Goal: Task Accomplishment & Management: Use online tool/utility

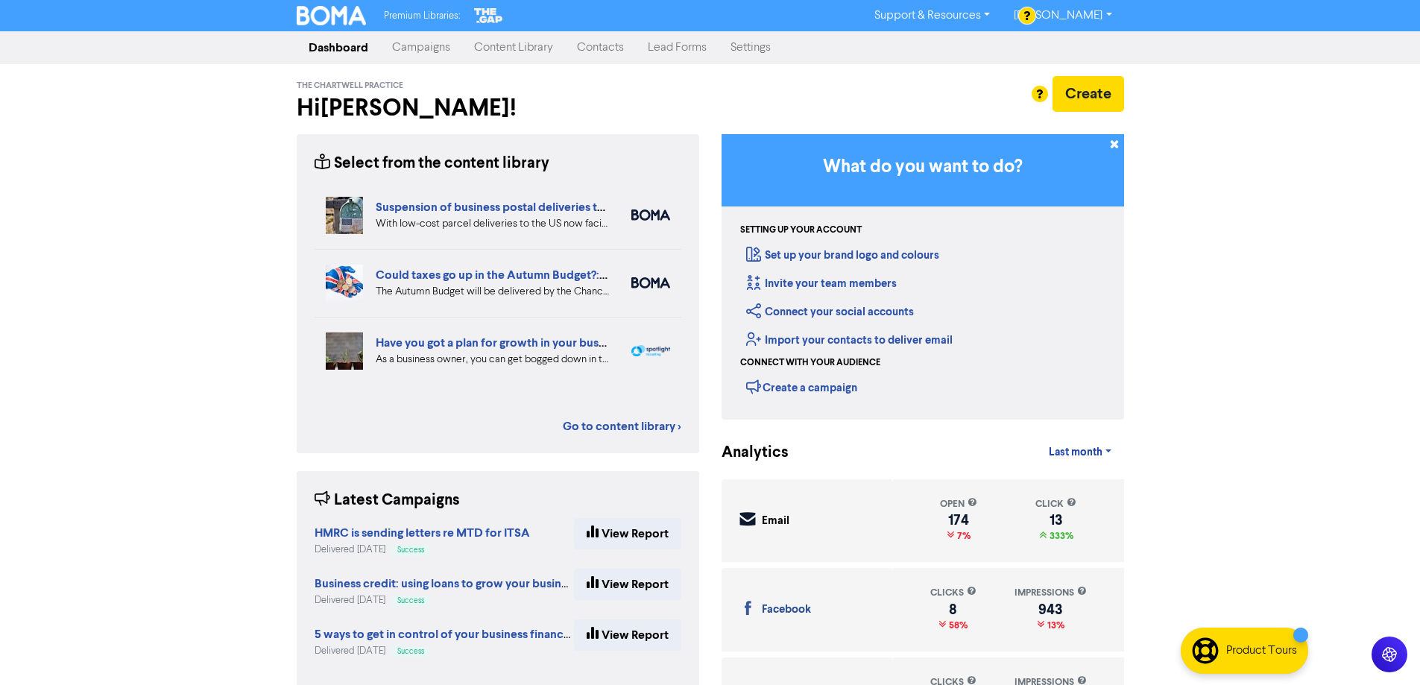
click at [418, 47] on link "Campaigns" at bounding box center [421, 48] width 82 height 30
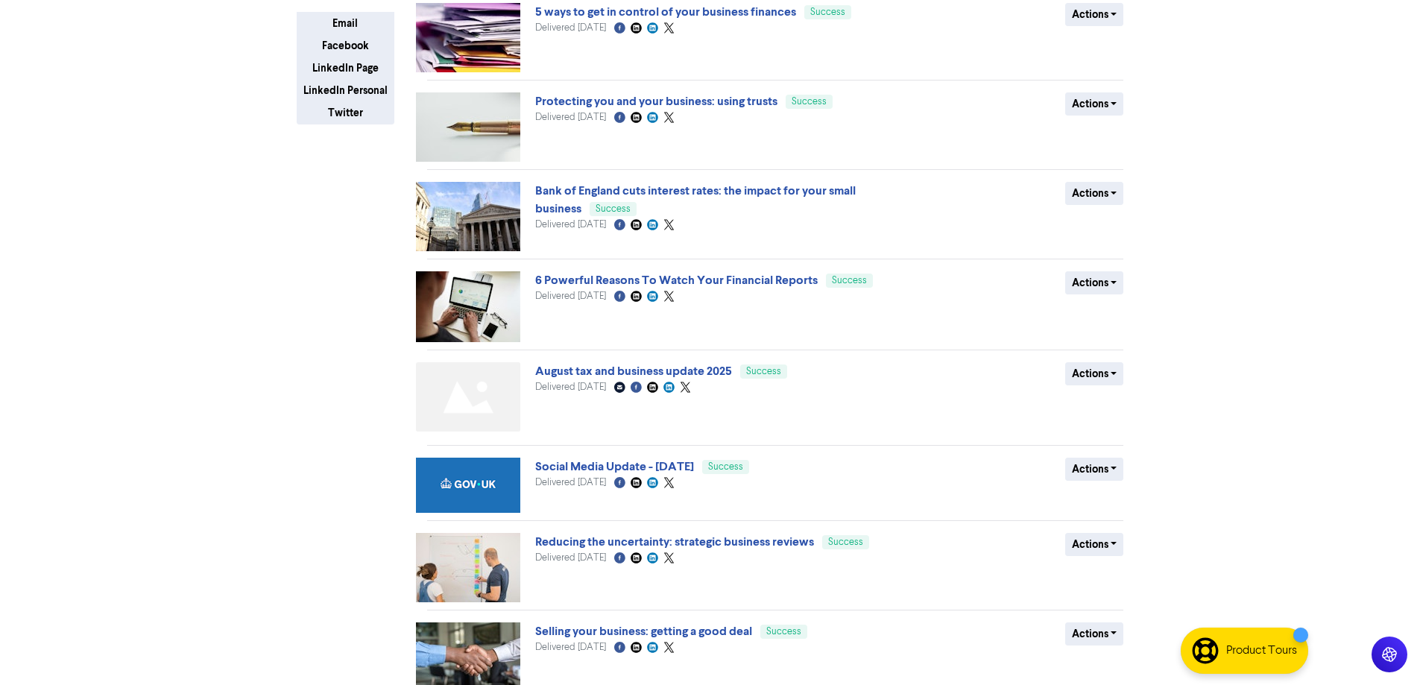
scroll to position [365, 0]
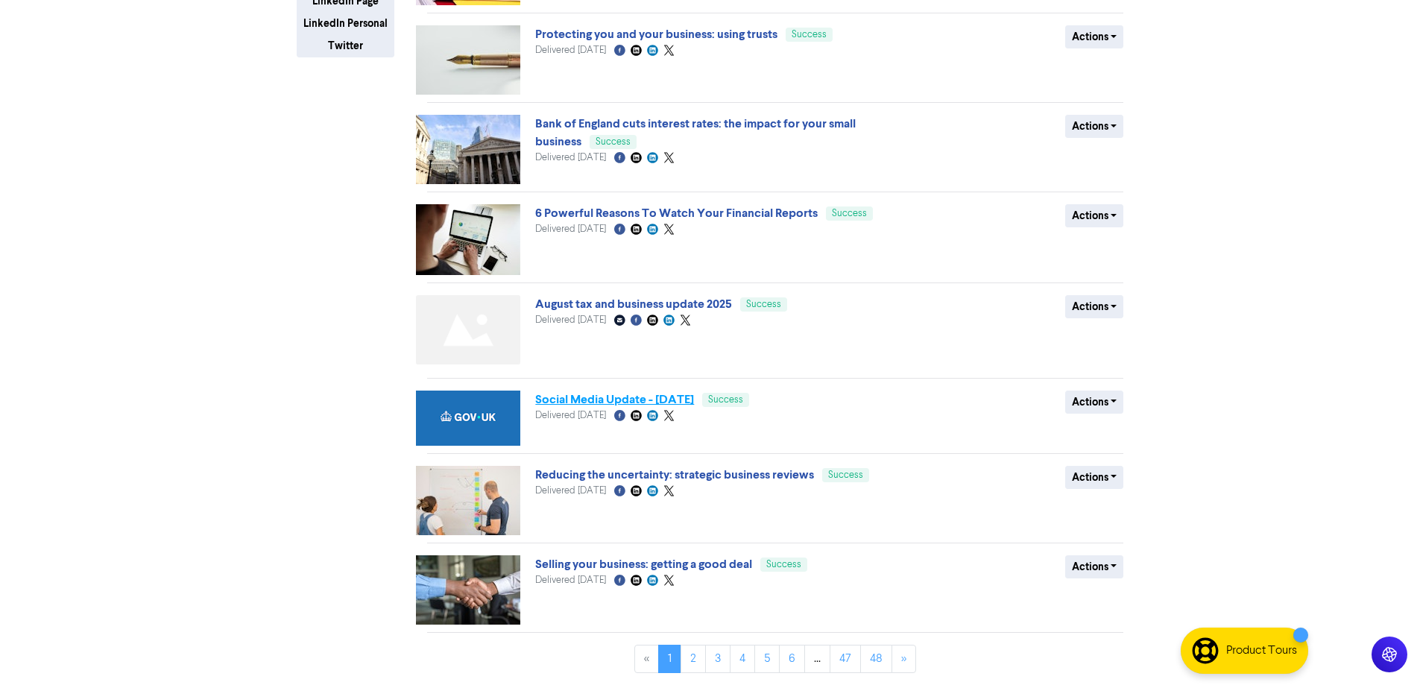
click at [624, 403] on link "Social Media Update - [DATE]" at bounding box center [614, 399] width 159 height 15
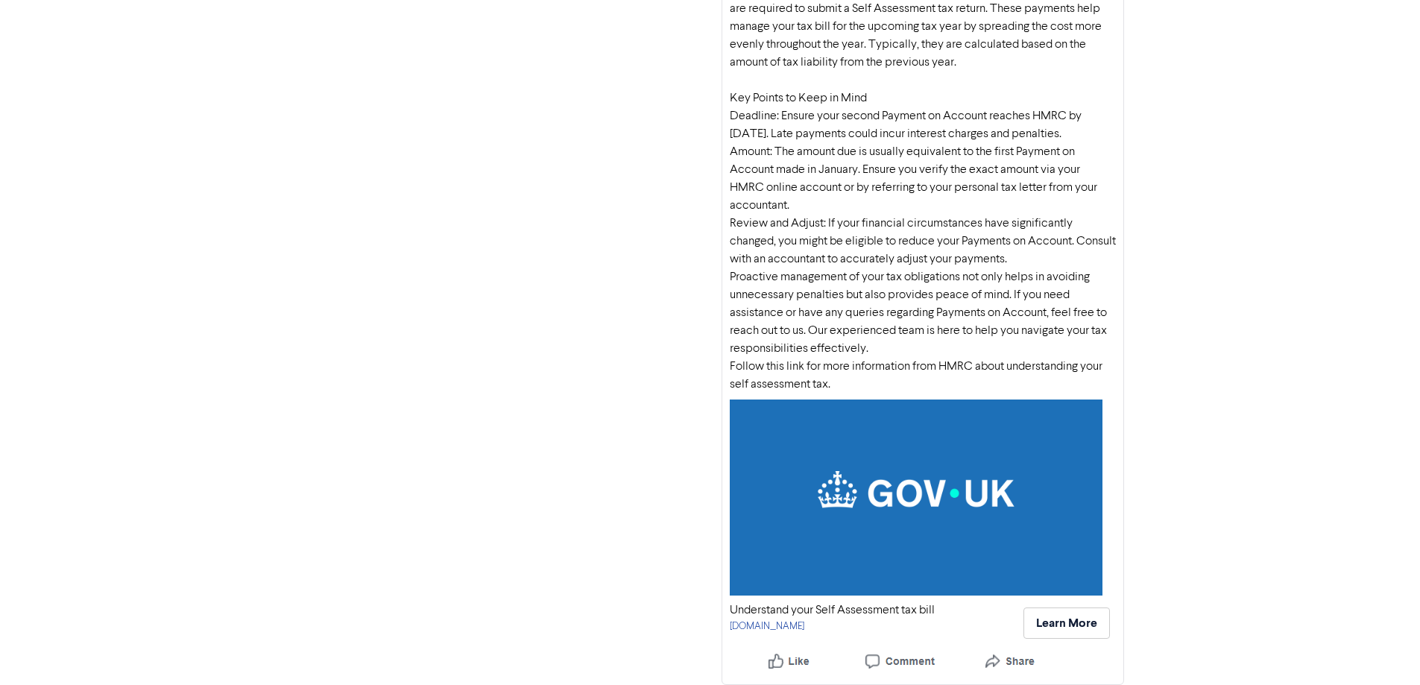
scroll to position [16, 0]
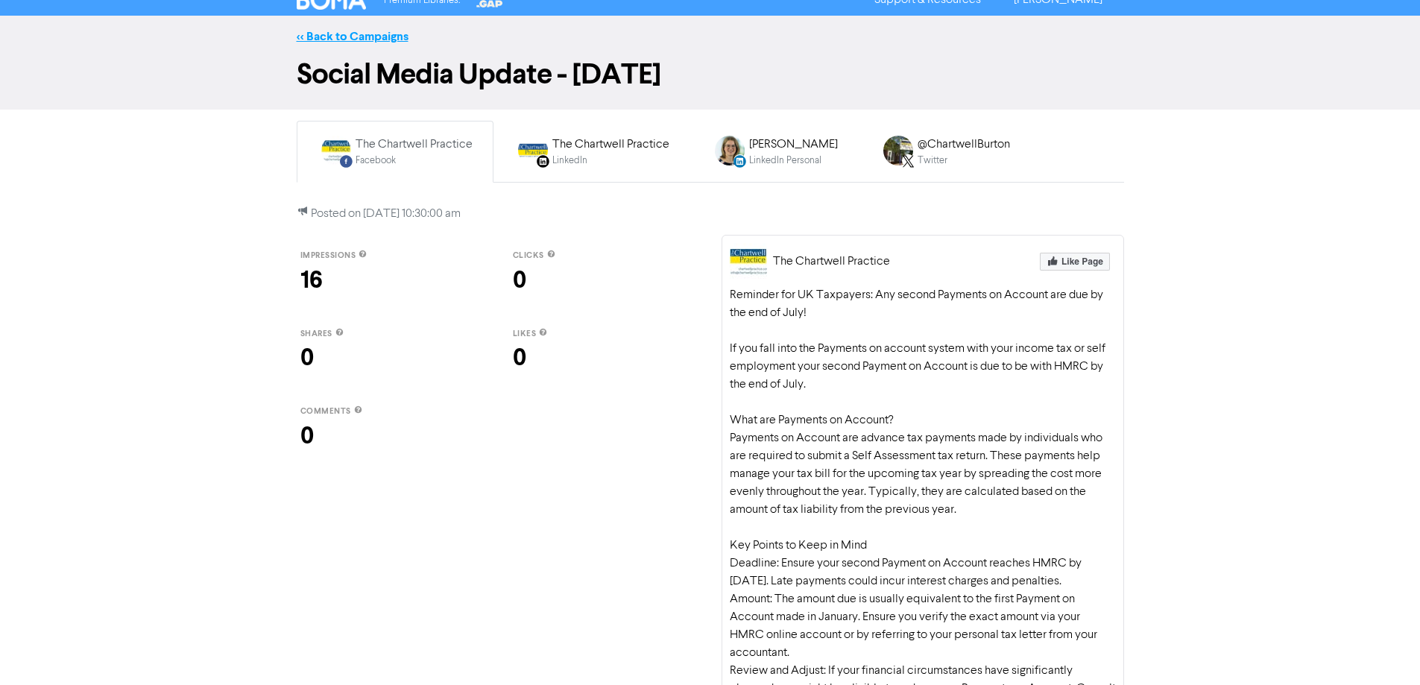
click at [324, 37] on link "<< Back to Campaigns" at bounding box center [353, 36] width 112 height 15
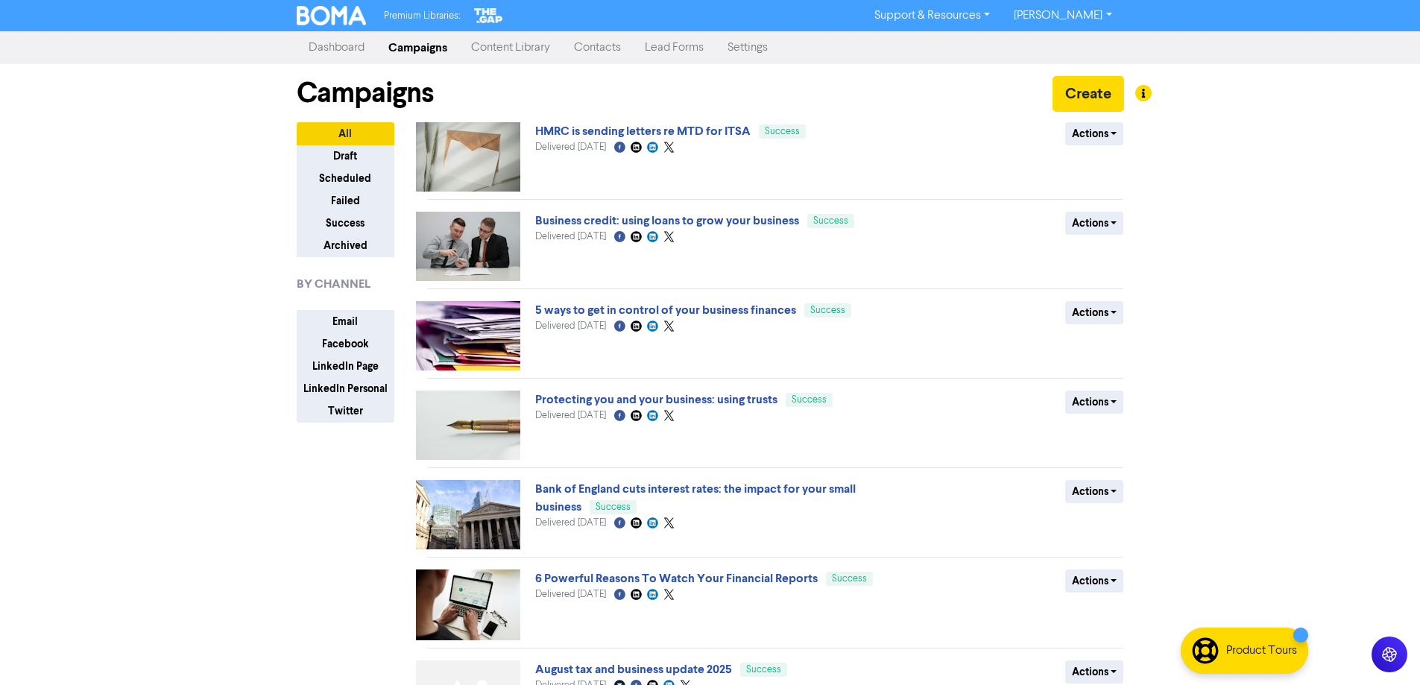
click at [503, 48] on link "Content Library" at bounding box center [510, 48] width 103 height 30
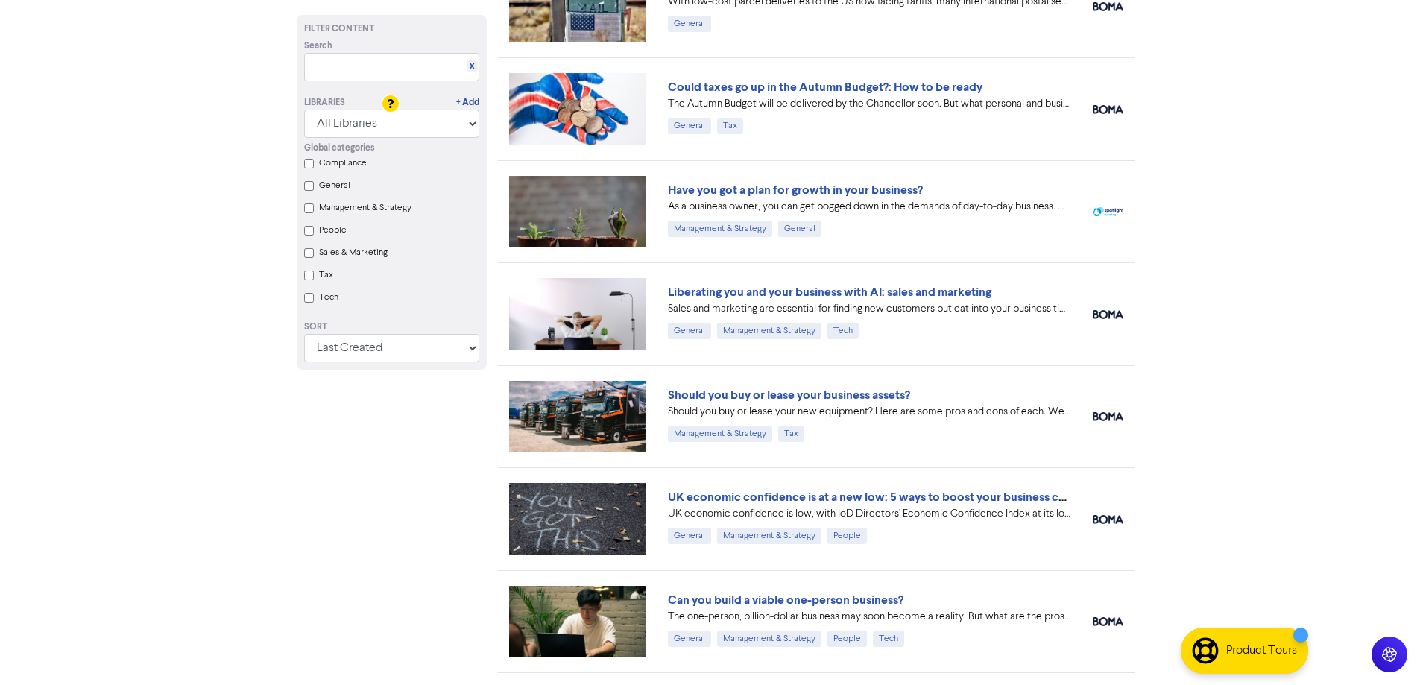
scroll to position [224, 0]
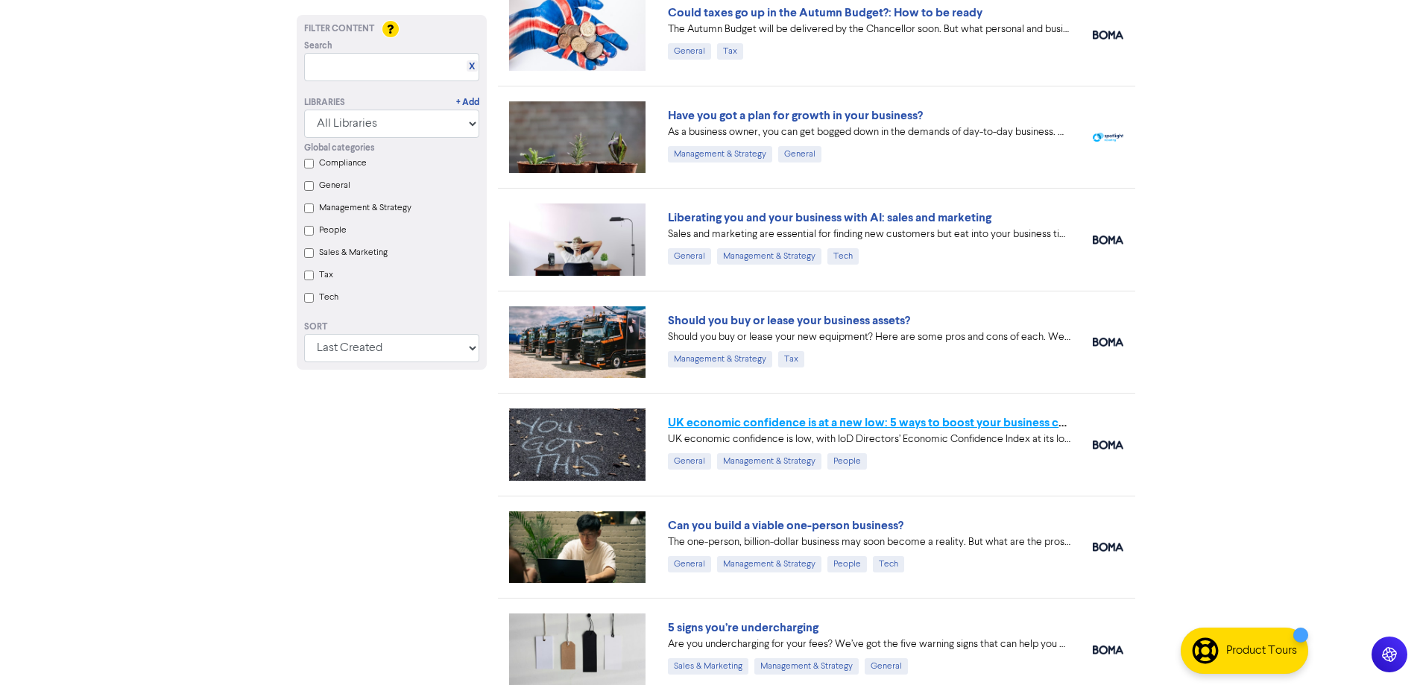
click at [722, 425] on link "UK economic confidence is at a new low: 5 ways to boost your business confidence" at bounding box center [891, 422] width 447 height 15
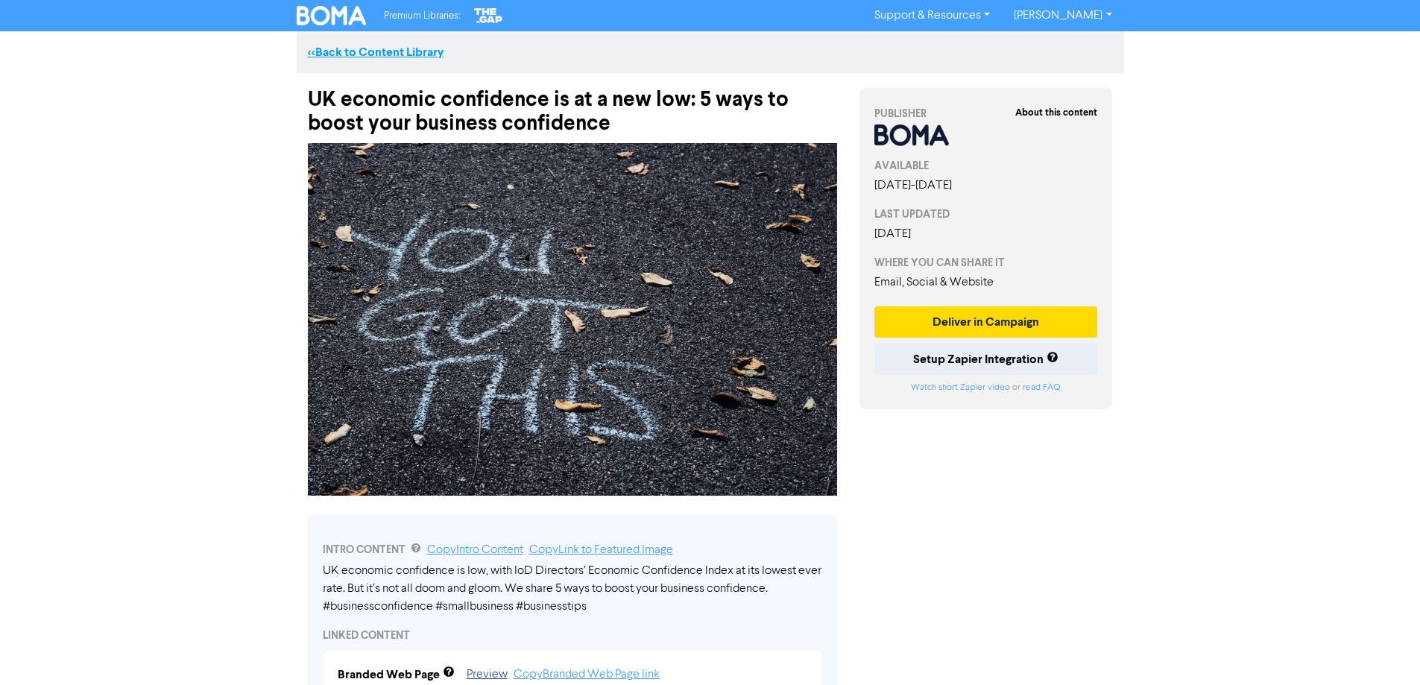
click at [375, 48] on link "<< Back to Content Library" at bounding box center [376, 52] width 136 height 15
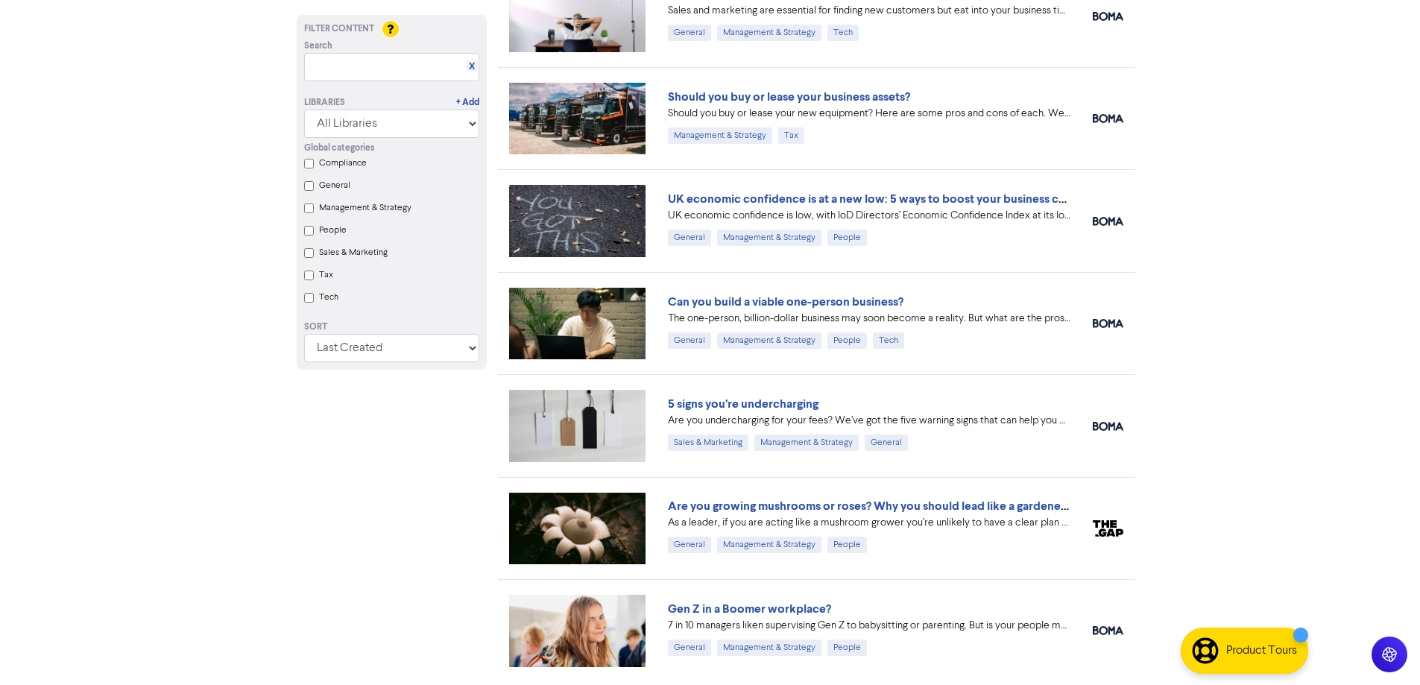
scroll to position [519, 0]
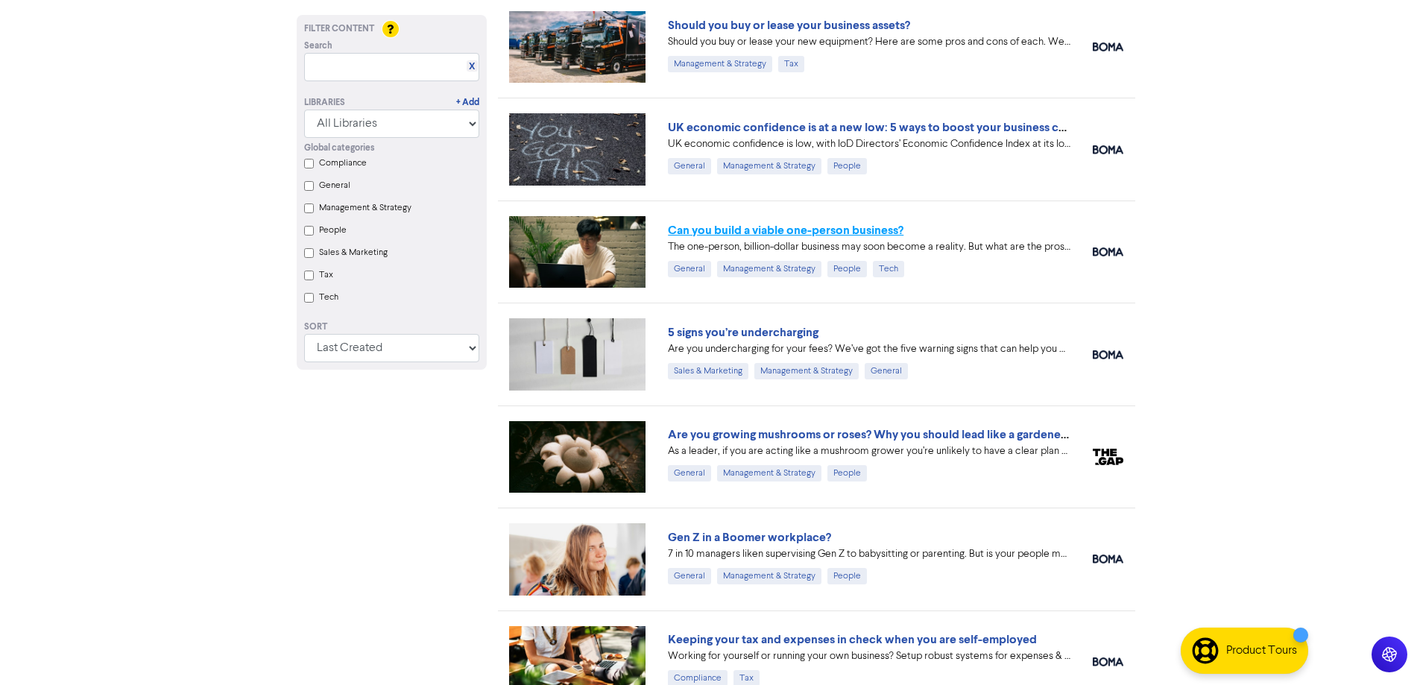
click at [704, 233] on link "Can you build a viable one-person business?" at bounding box center [786, 230] width 236 height 15
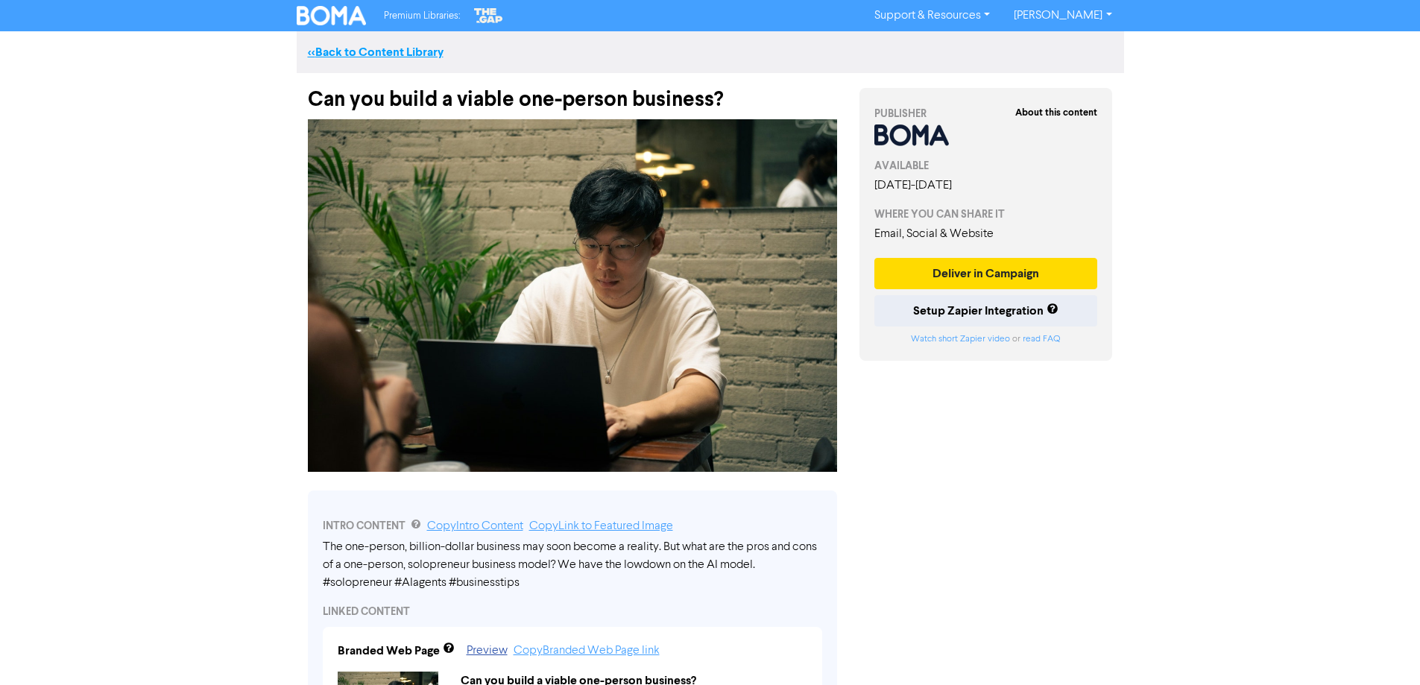
click at [371, 49] on link "<< Back to Content Library" at bounding box center [376, 52] width 136 height 15
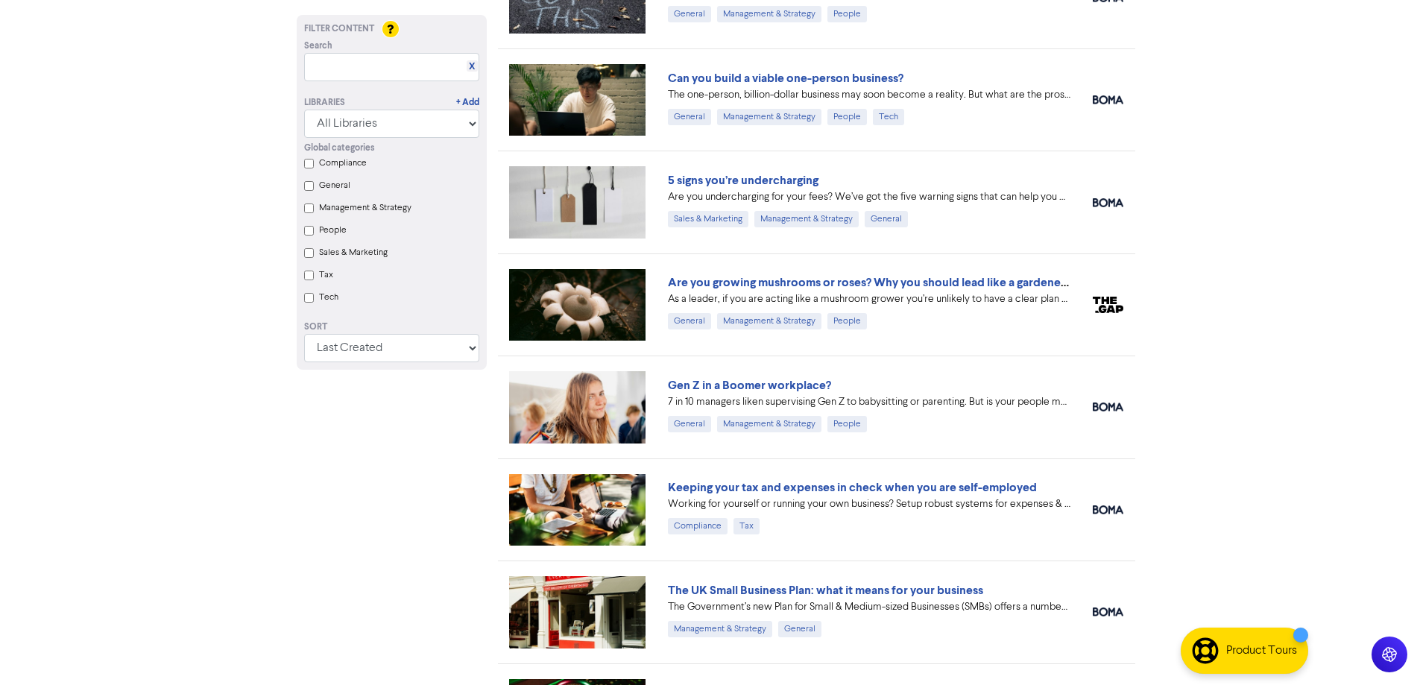
scroll to position [820, 0]
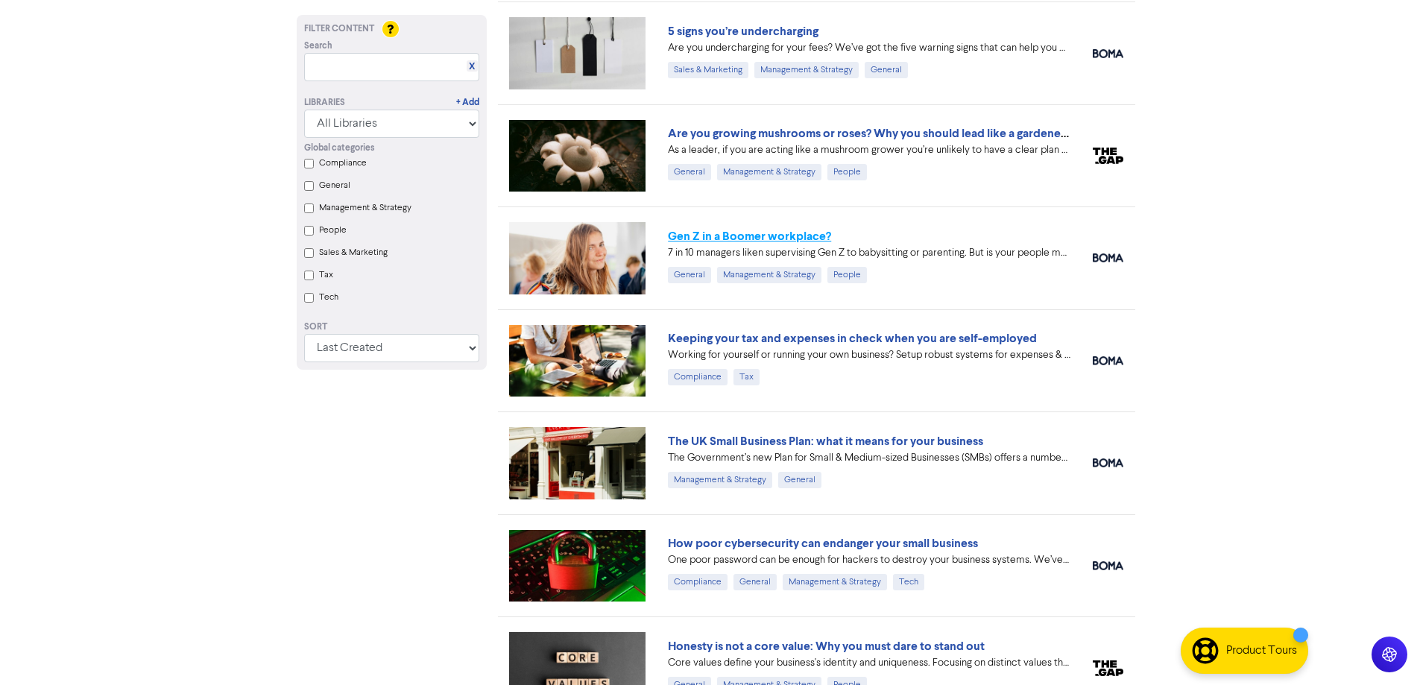
click at [760, 233] on link "Gen Z in a Boomer workplace?" at bounding box center [749, 236] width 163 height 15
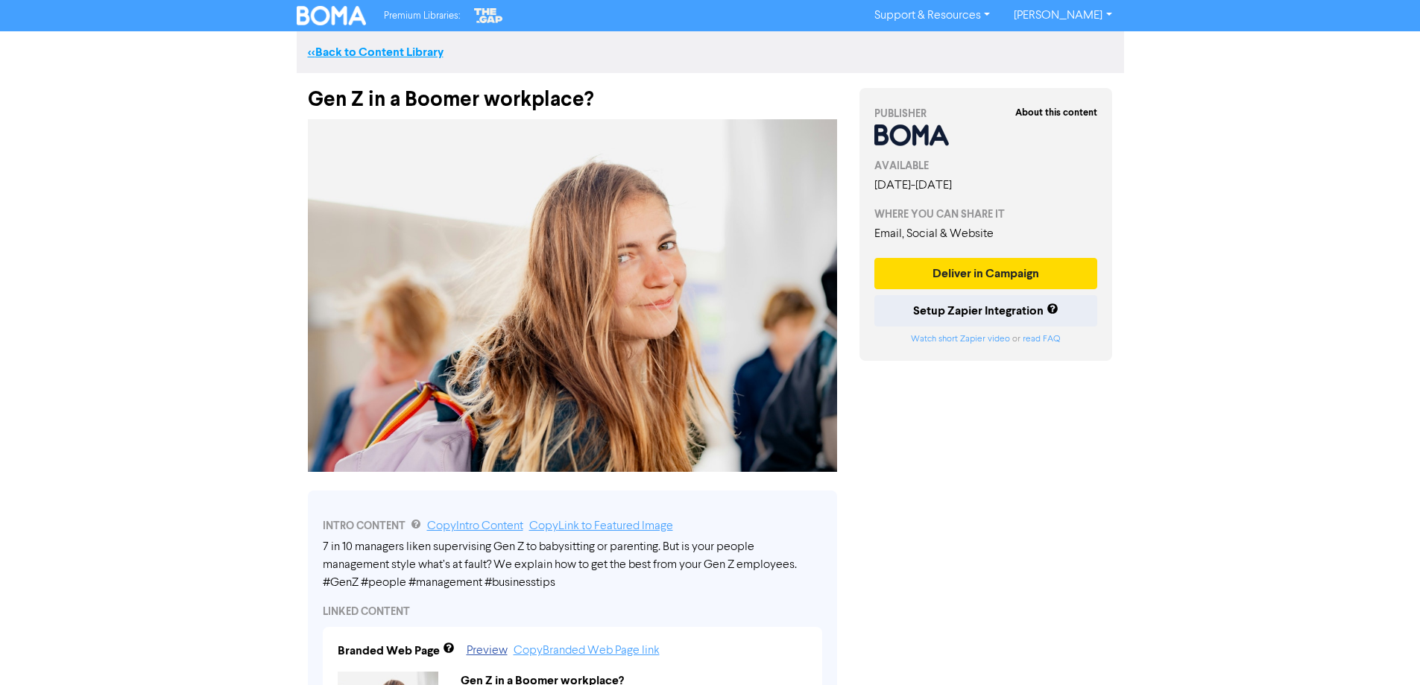
click at [382, 51] on link "<< Back to Content Library" at bounding box center [376, 52] width 136 height 15
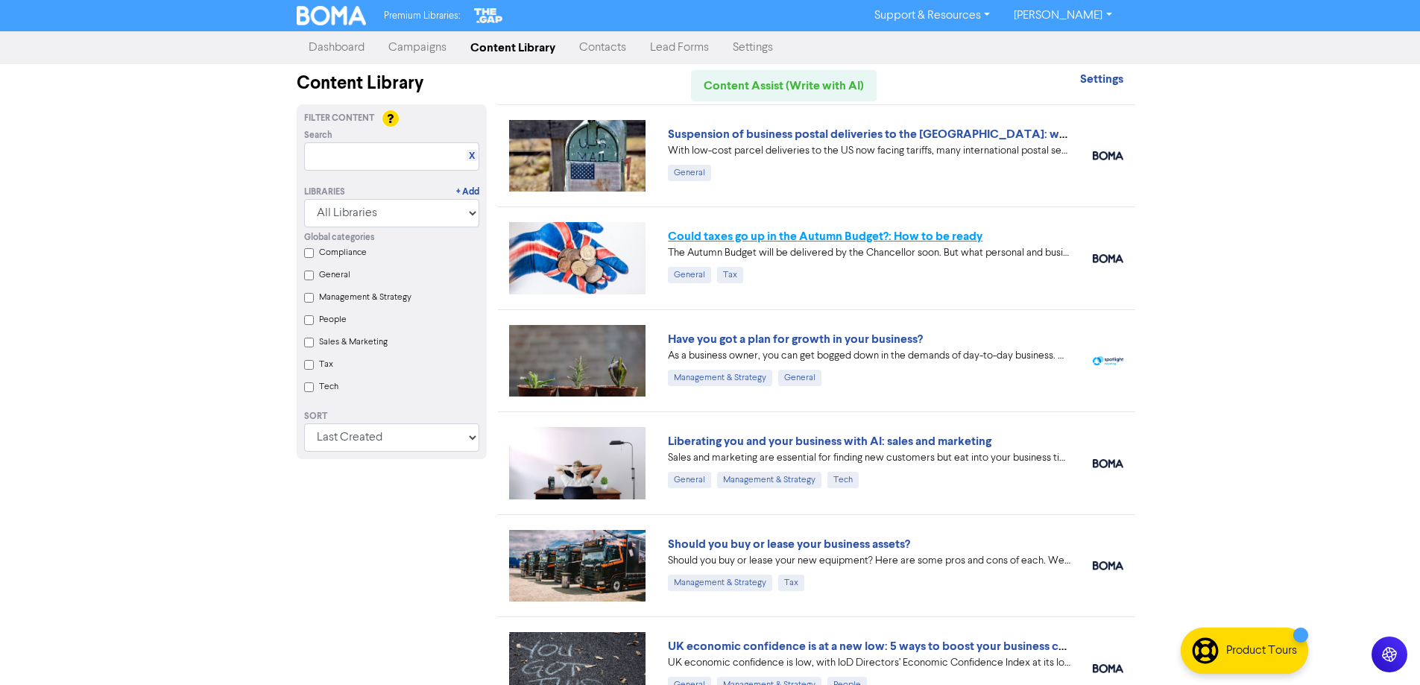
click at [787, 237] on link "Could taxes go up in the Autumn Budget?: How to be ready" at bounding box center [825, 236] width 315 height 15
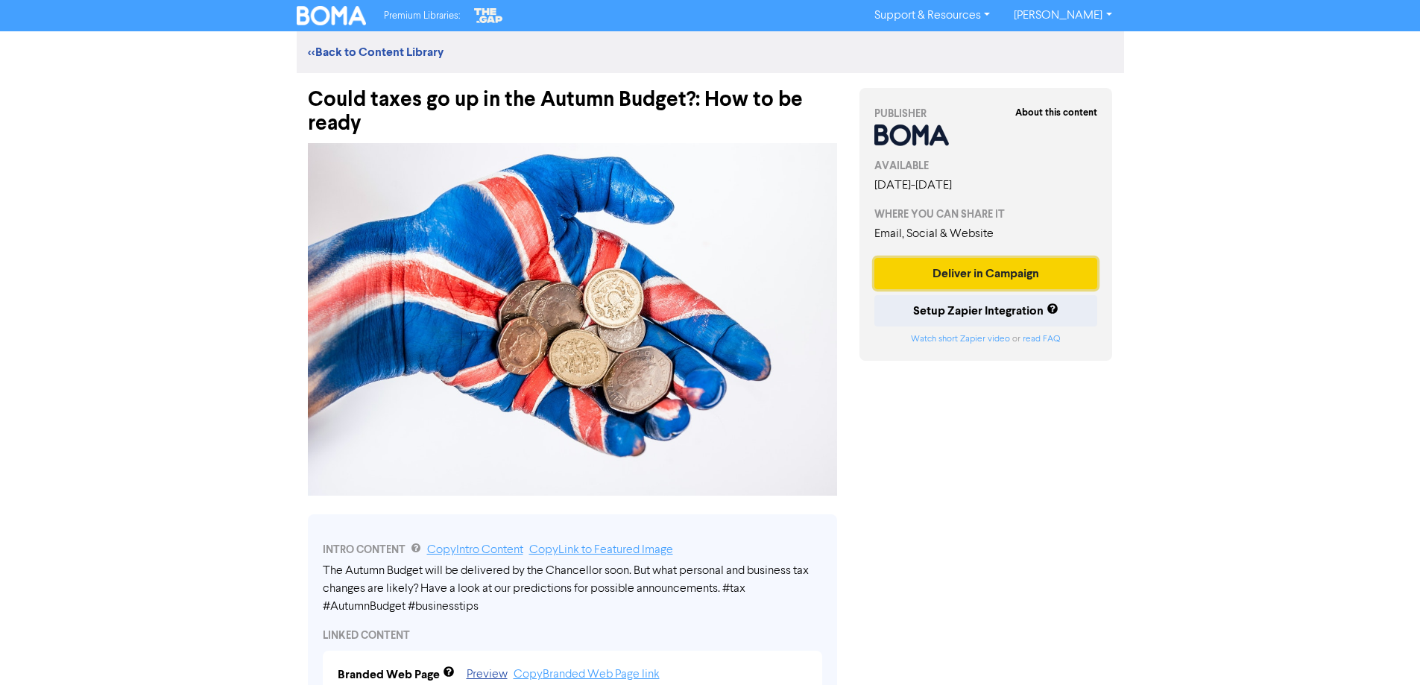
click at [954, 286] on button "Deliver in Campaign" at bounding box center [987, 273] width 224 height 31
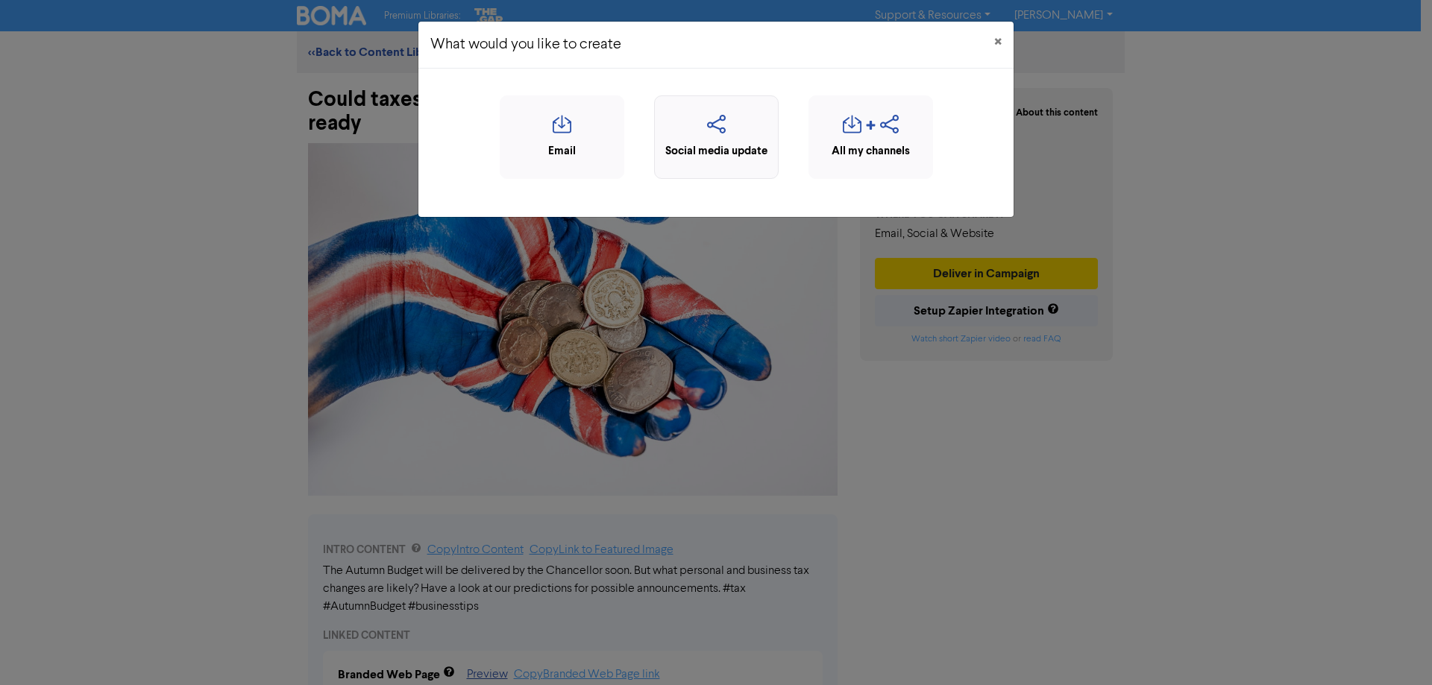
click at [717, 120] on icon "button" at bounding box center [716, 129] width 108 height 28
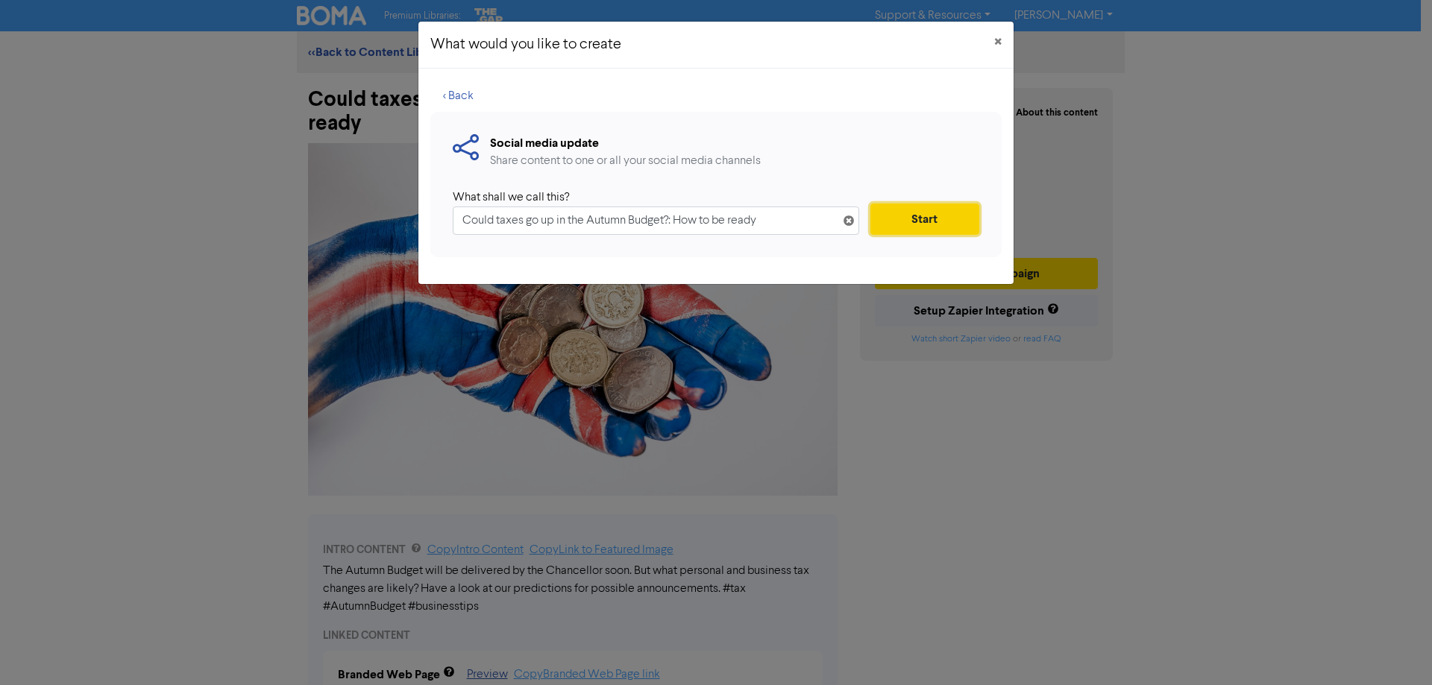
click at [926, 214] on button "Start" at bounding box center [924, 219] width 109 height 31
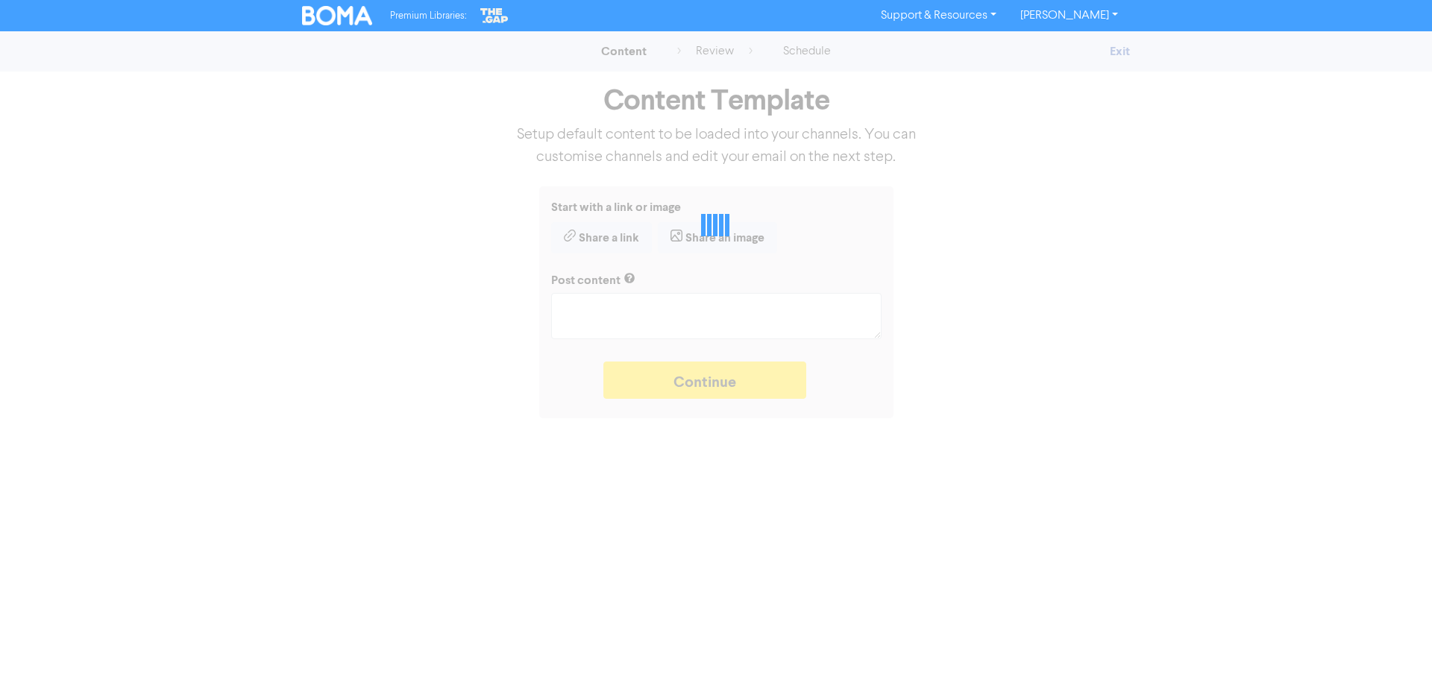
type textarea "x"
type textarea "The Autumn Budget will be delivered by the Chancellor soon. But what personal a…"
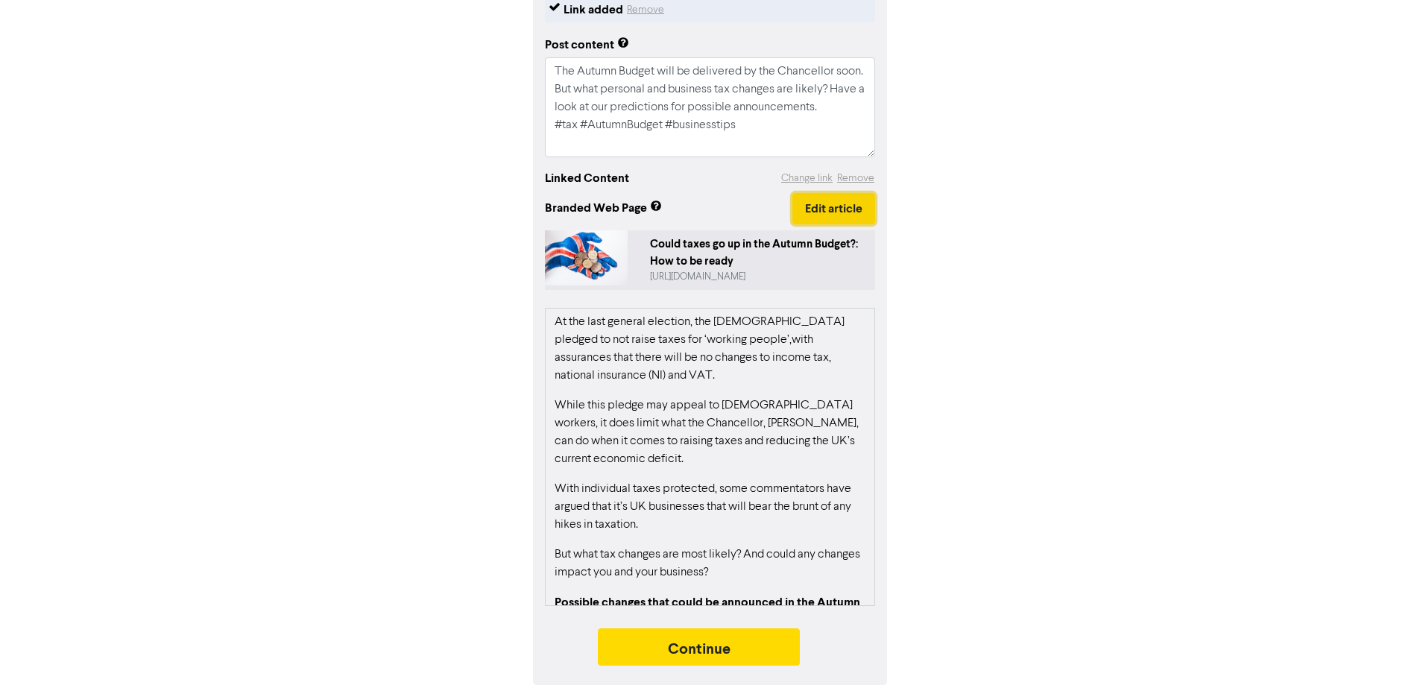
click at [824, 210] on button "Edit article" at bounding box center [834, 208] width 83 height 31
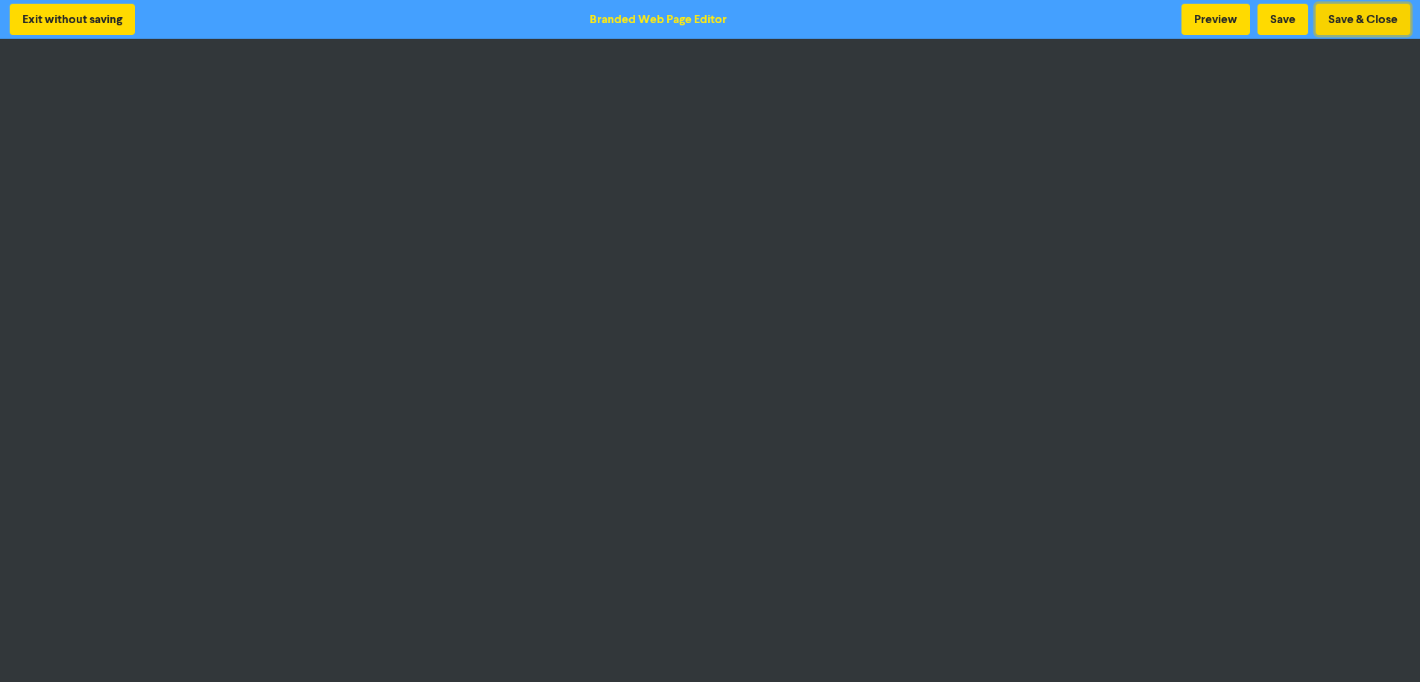
click at [1359, 19] on button "Save & Close" at bounding box center [1363, 19] width 95 height 31
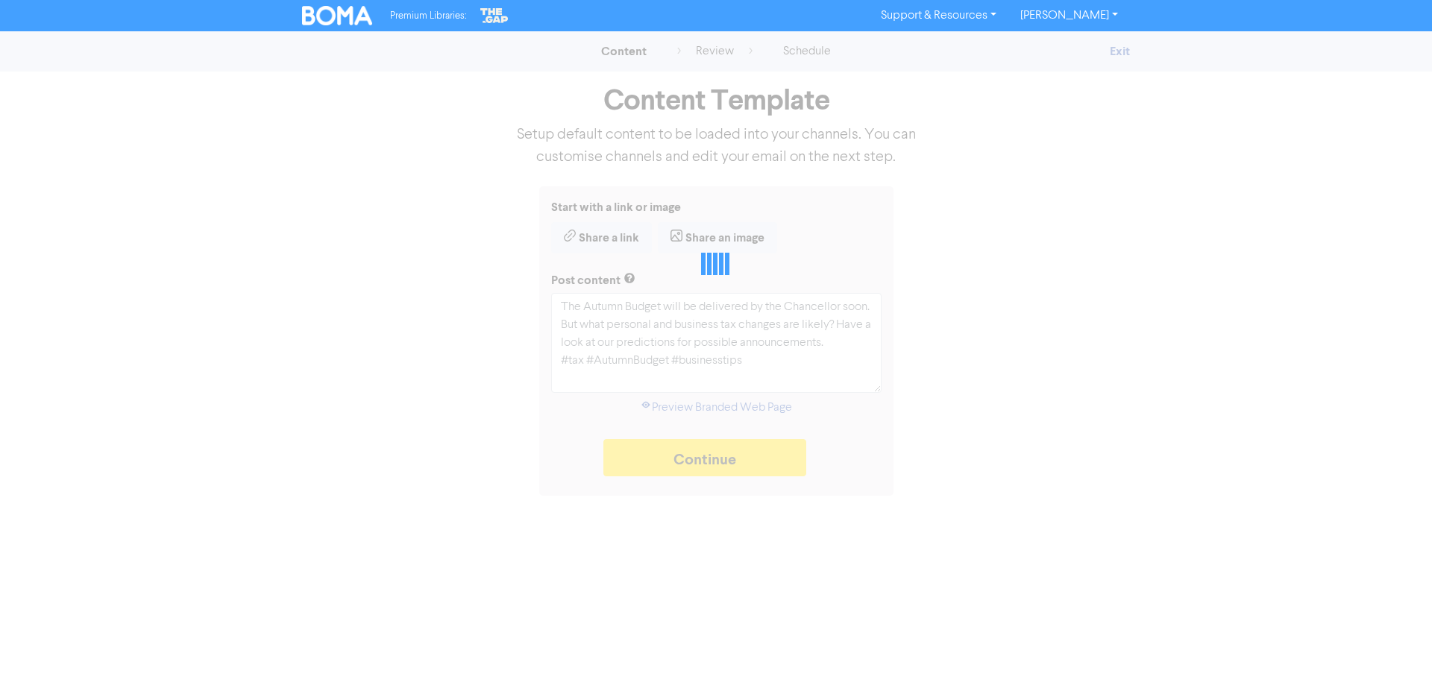
type textarea "x"
type textarea "The Autumn Budget will be delivered by the Chancellor soon. But what personal a…"
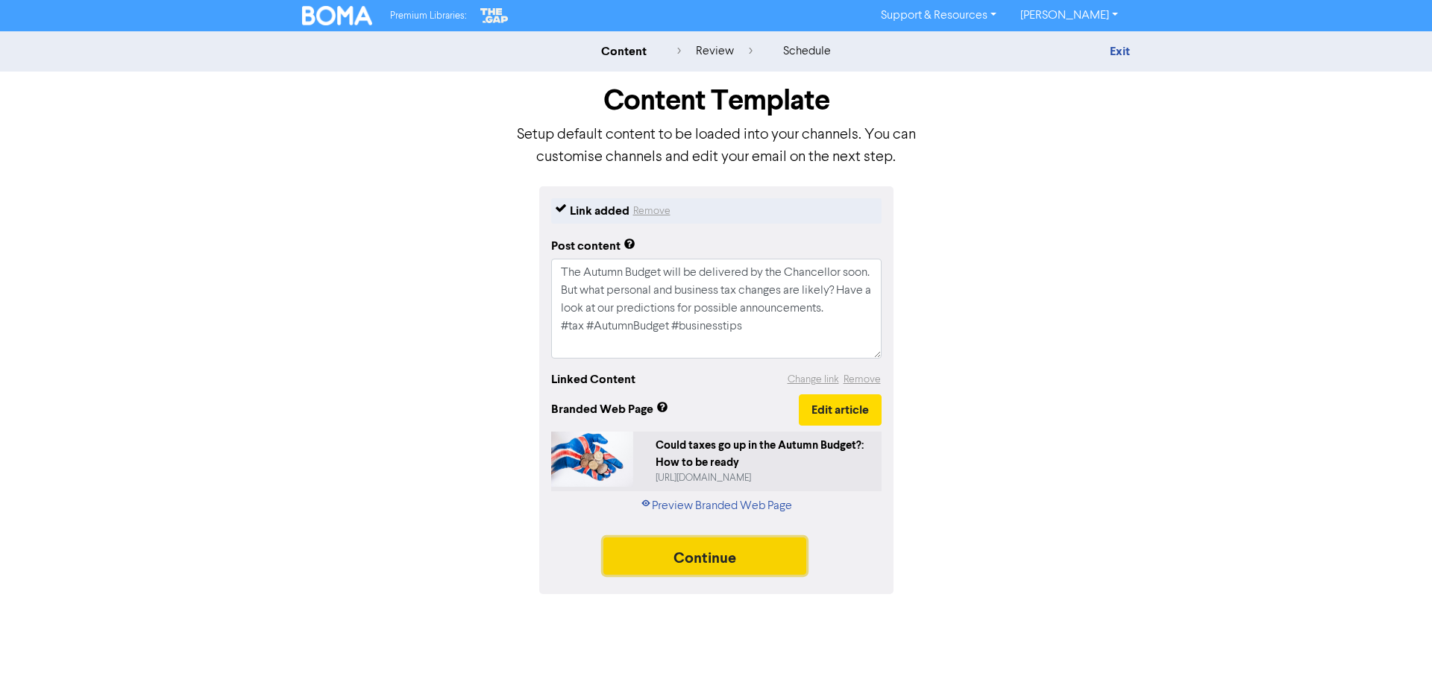
click at [688, 562] on button "Continue" at bounding box center [704, 556] width 203 height 37
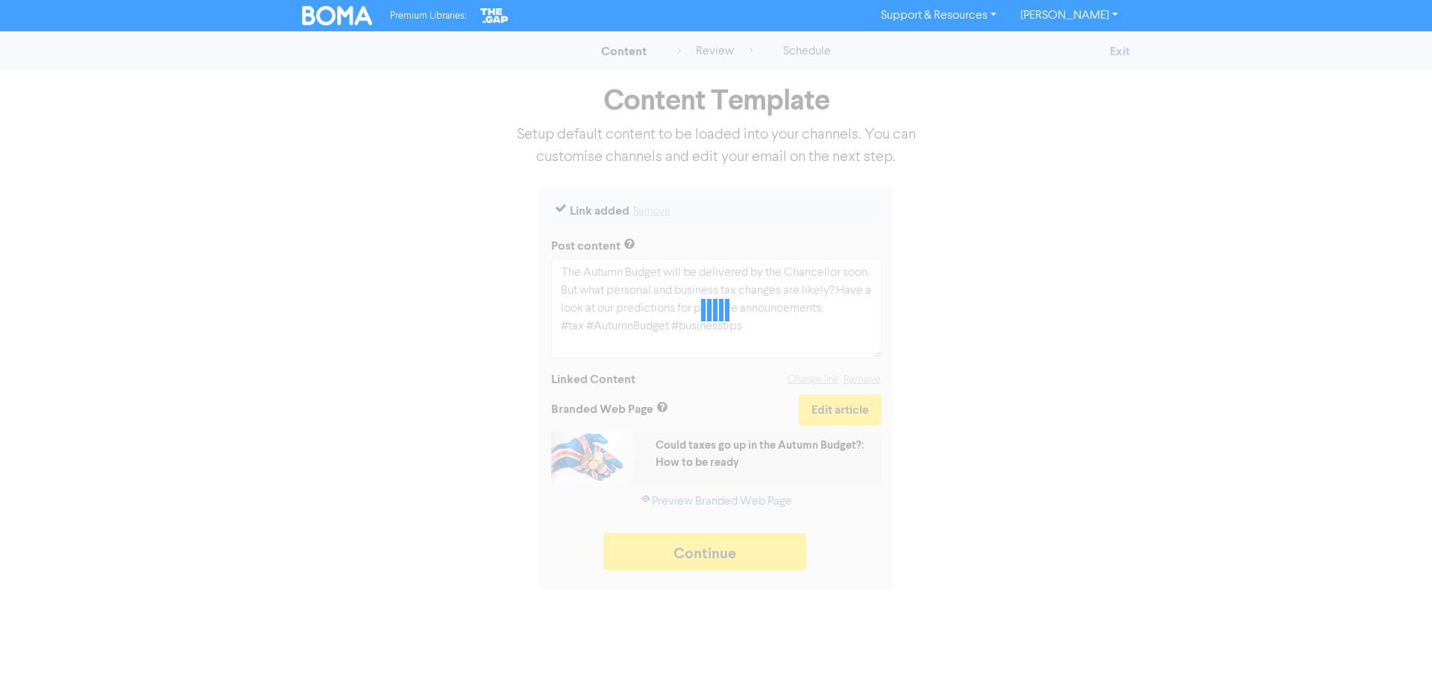
type textarea "x"
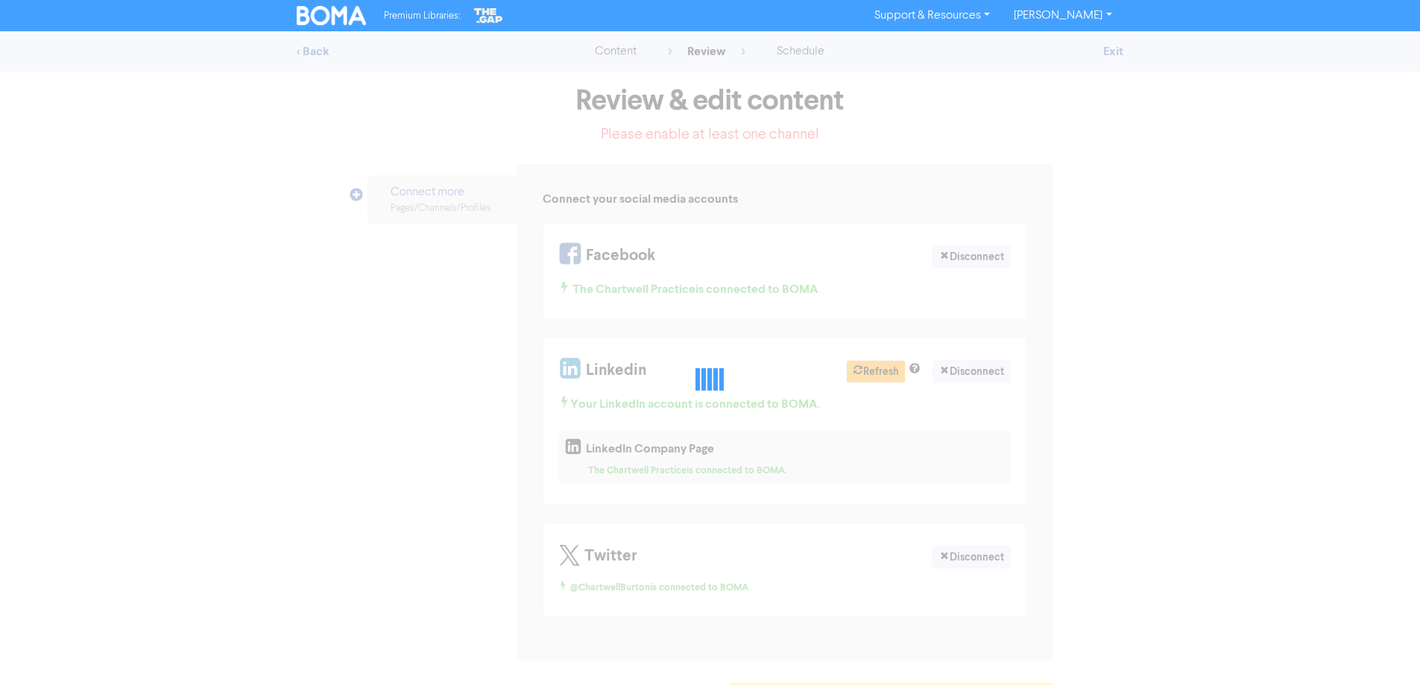
select select "LEARN_MORE"
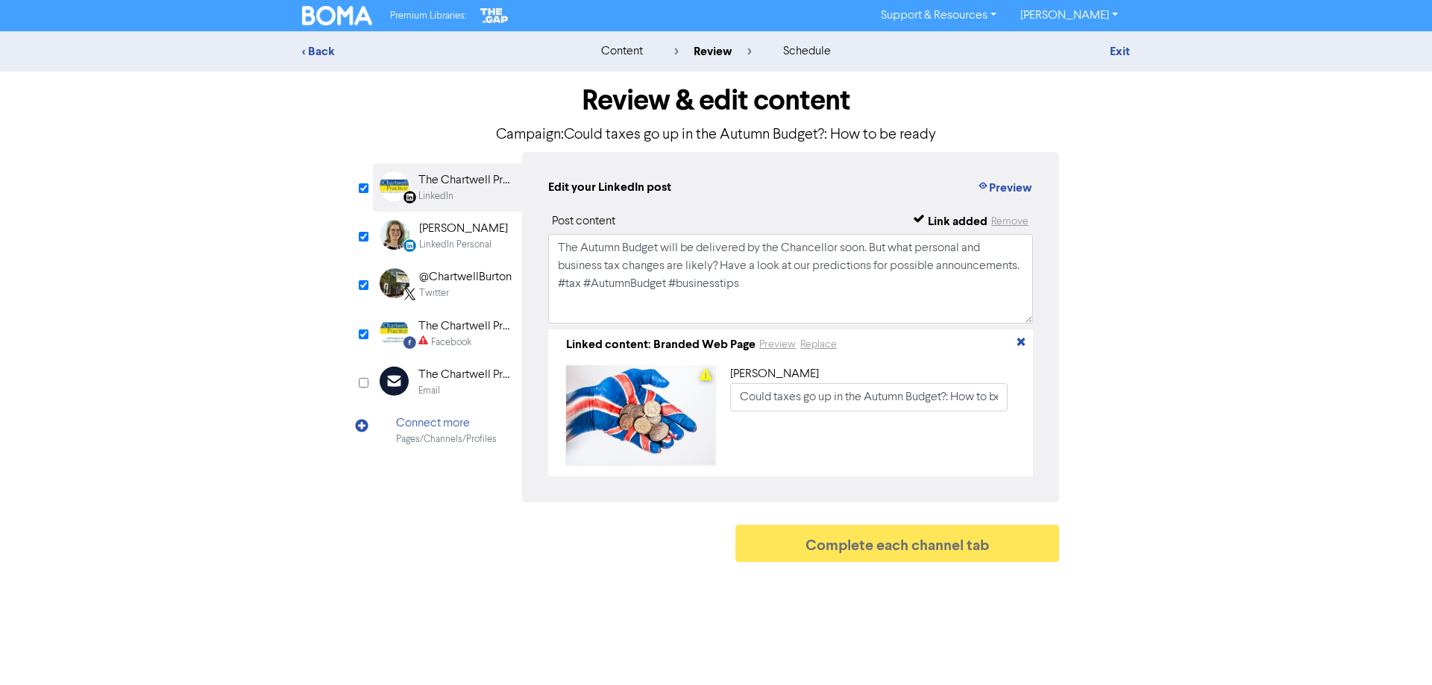
click at [443, 336] on div "Facebook" at bounding box center [451, 343] width 40 height 14
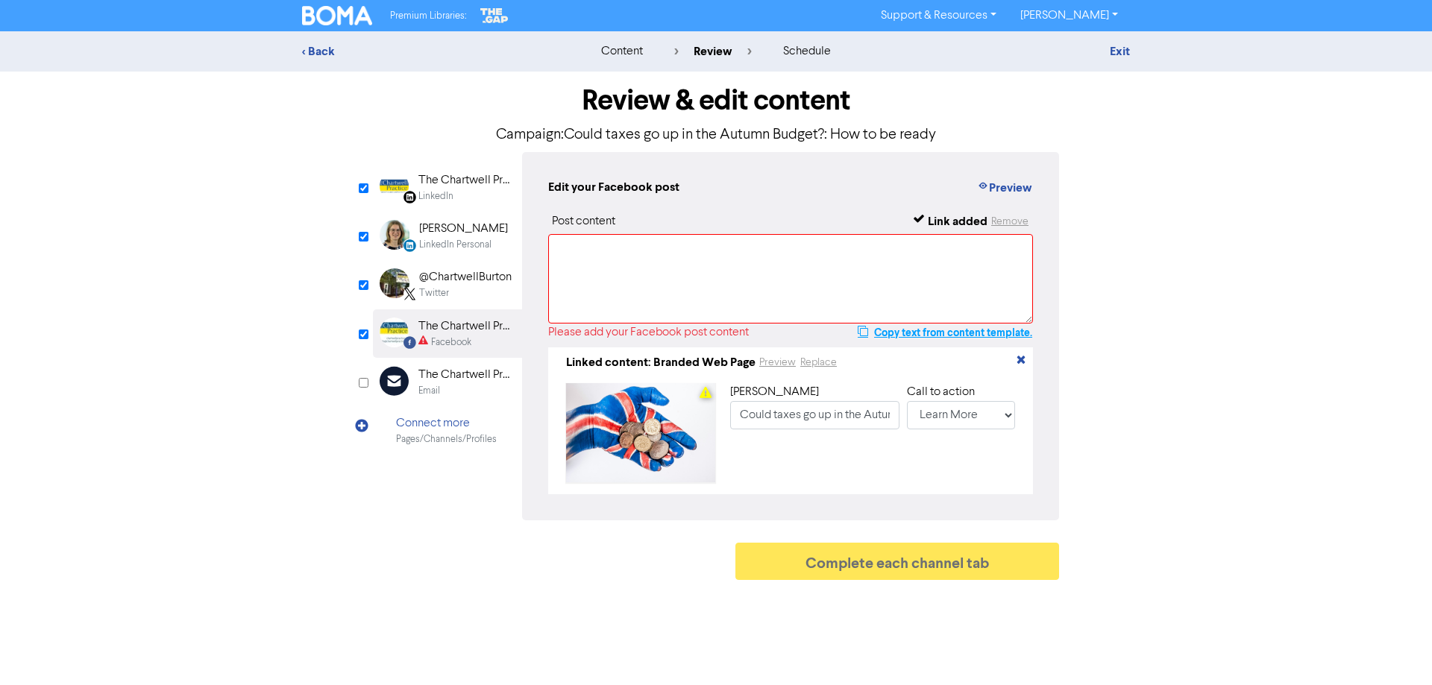
click at [909, 336] on button "Copy text from content template." at bounding box center [945, 333] width 176 height 18
click at [605, 280] on textarea at bounding box center [790, 278] width 485 height 89
paste textarea "The Autumn Budget will be delivered by the Chancellor soon. But what personal a…"
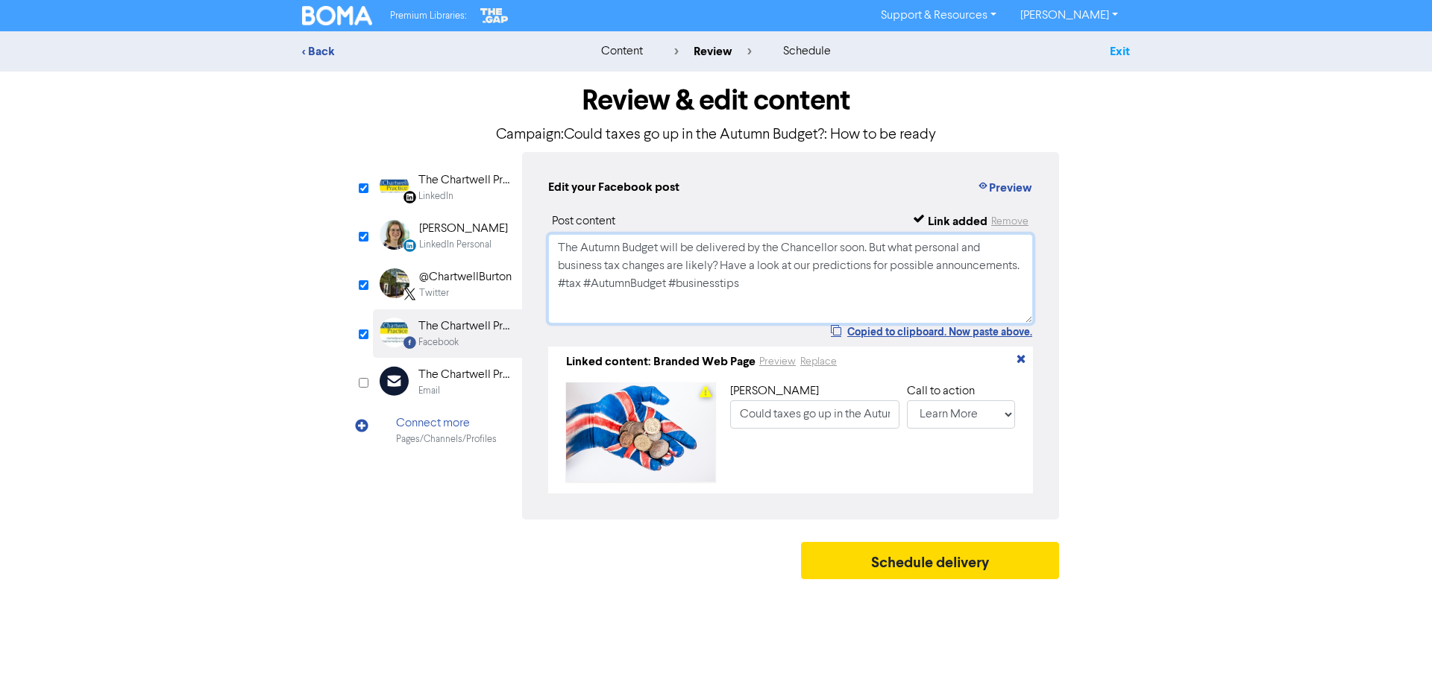
type textarea "The Autumn Budget will be delivered by the Chancellor soon. But what personal a…"
click at [1118, 54] on link "Exit" at bounding box center [1119, 51] width 20 height 15
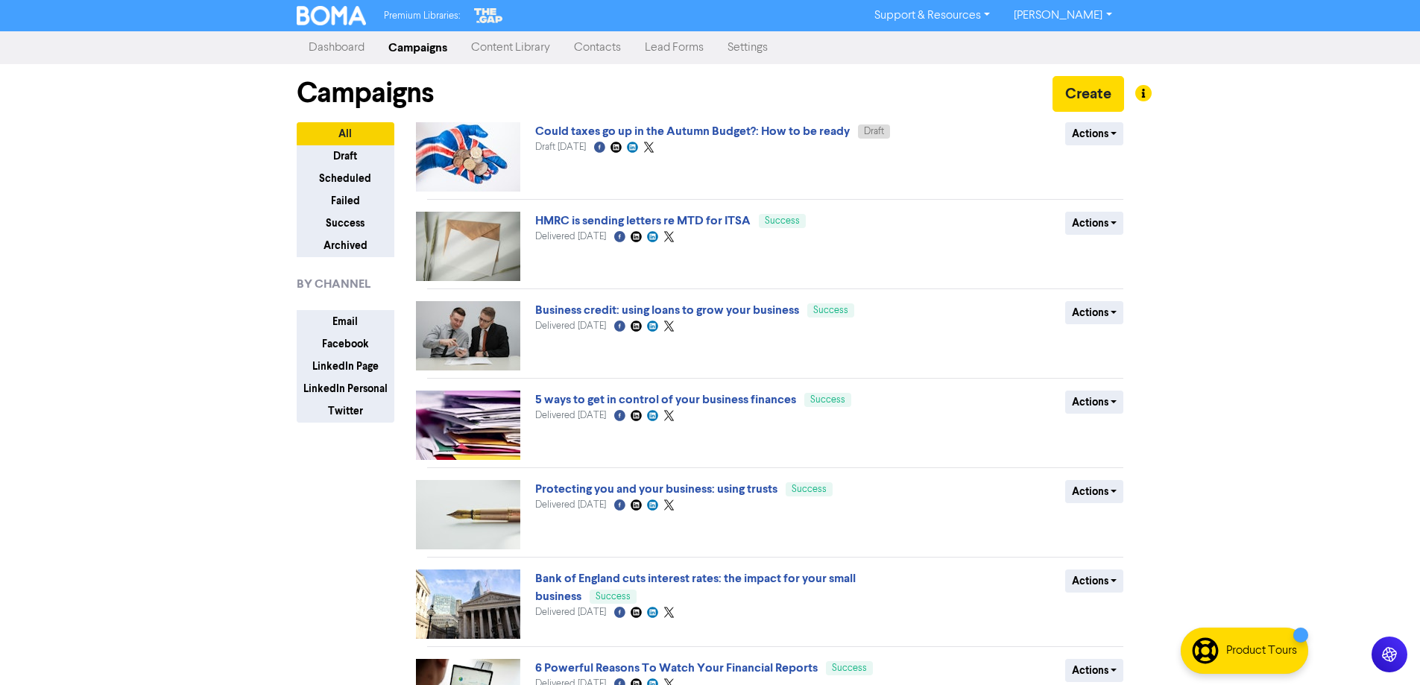
click at [497, 48] on link "Content Library" at bounding box center [510, 48] width 103 height 30
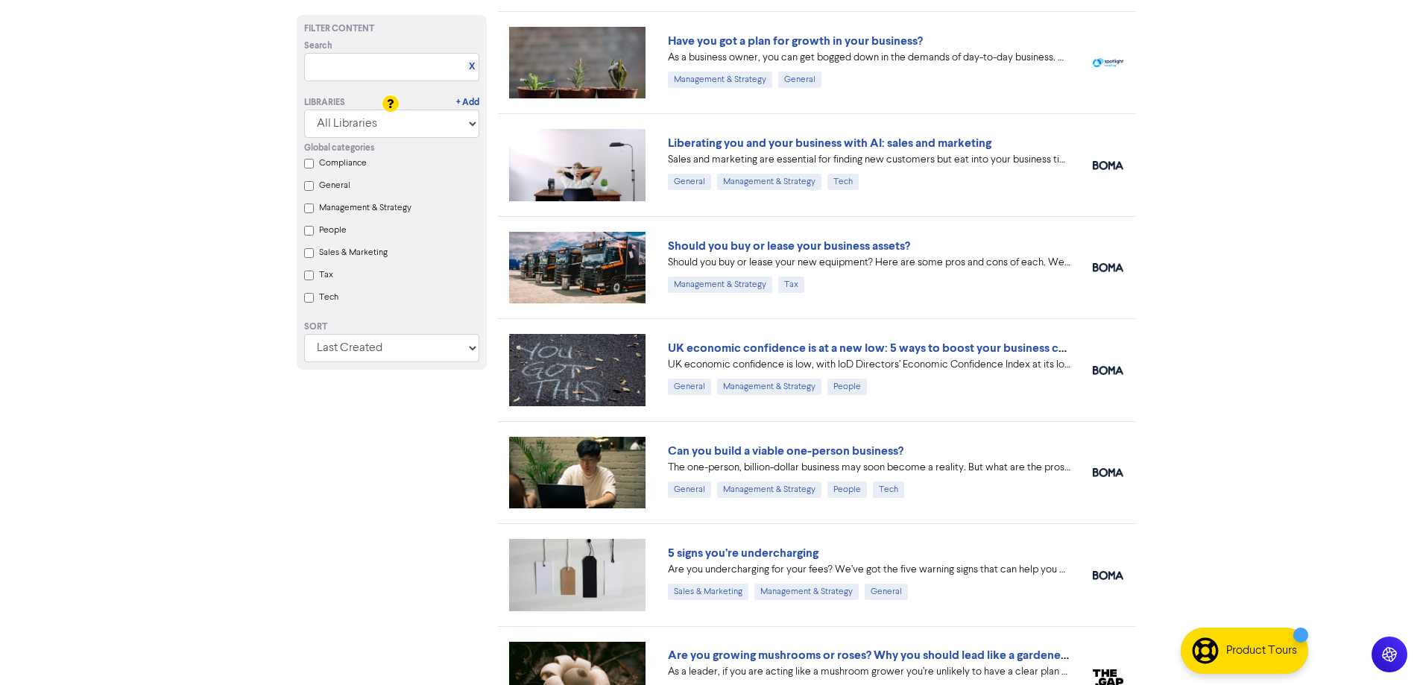
scroll to position [373, 0]
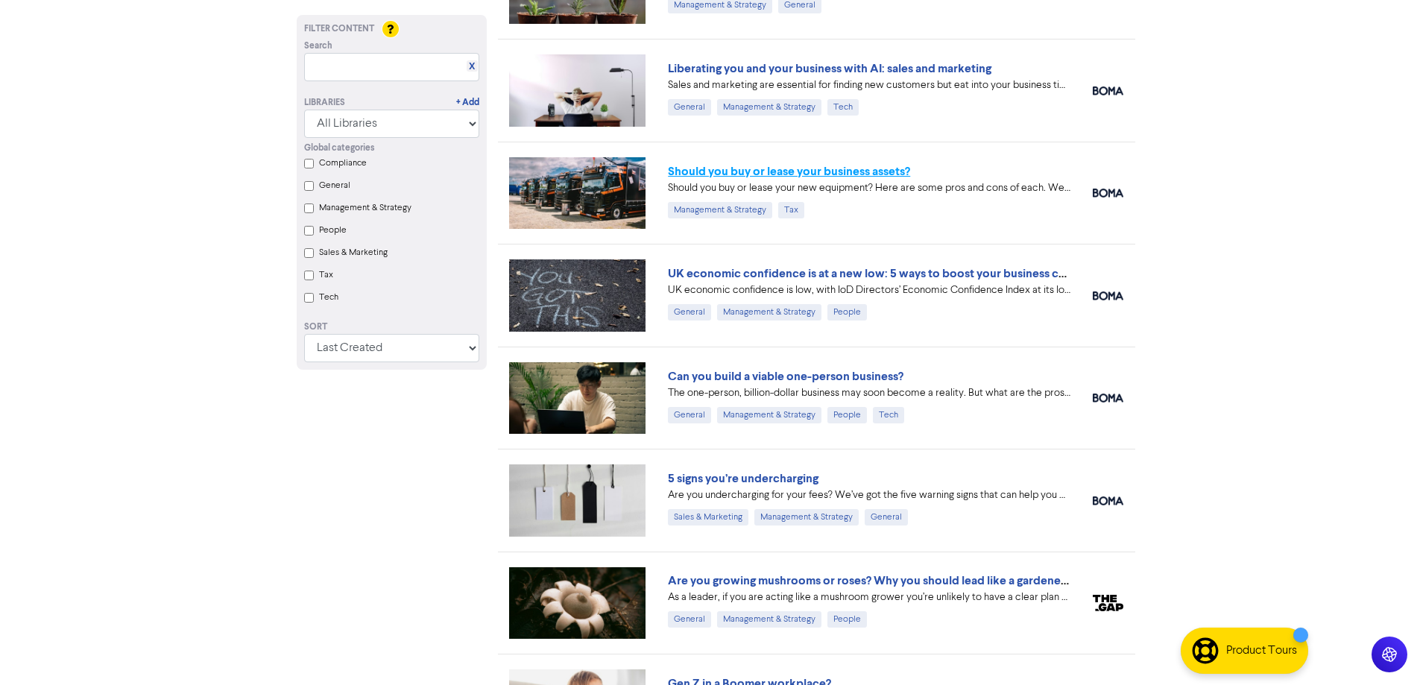
click at [718, 172] on link "Should you buy or lease your business assets?" at bounding box center [789, 171] width 242 height 15
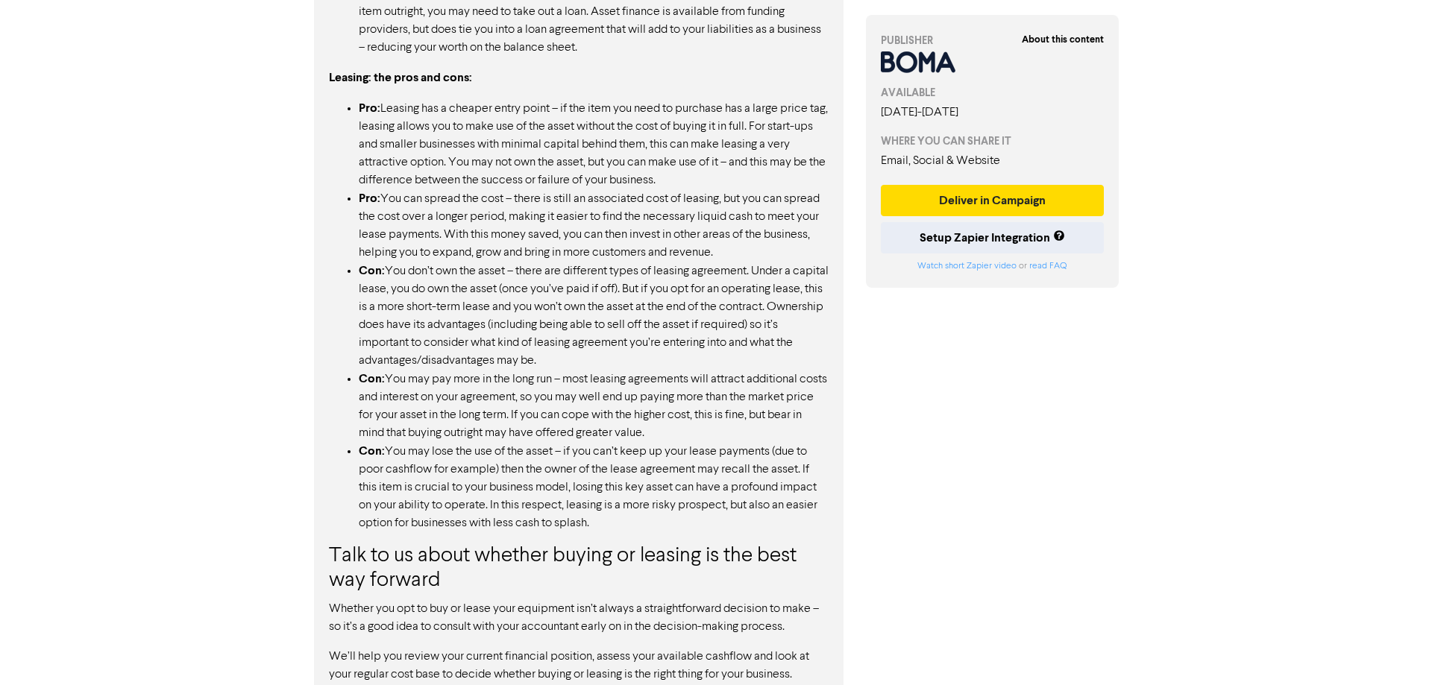
scroll to position [1367, 0]
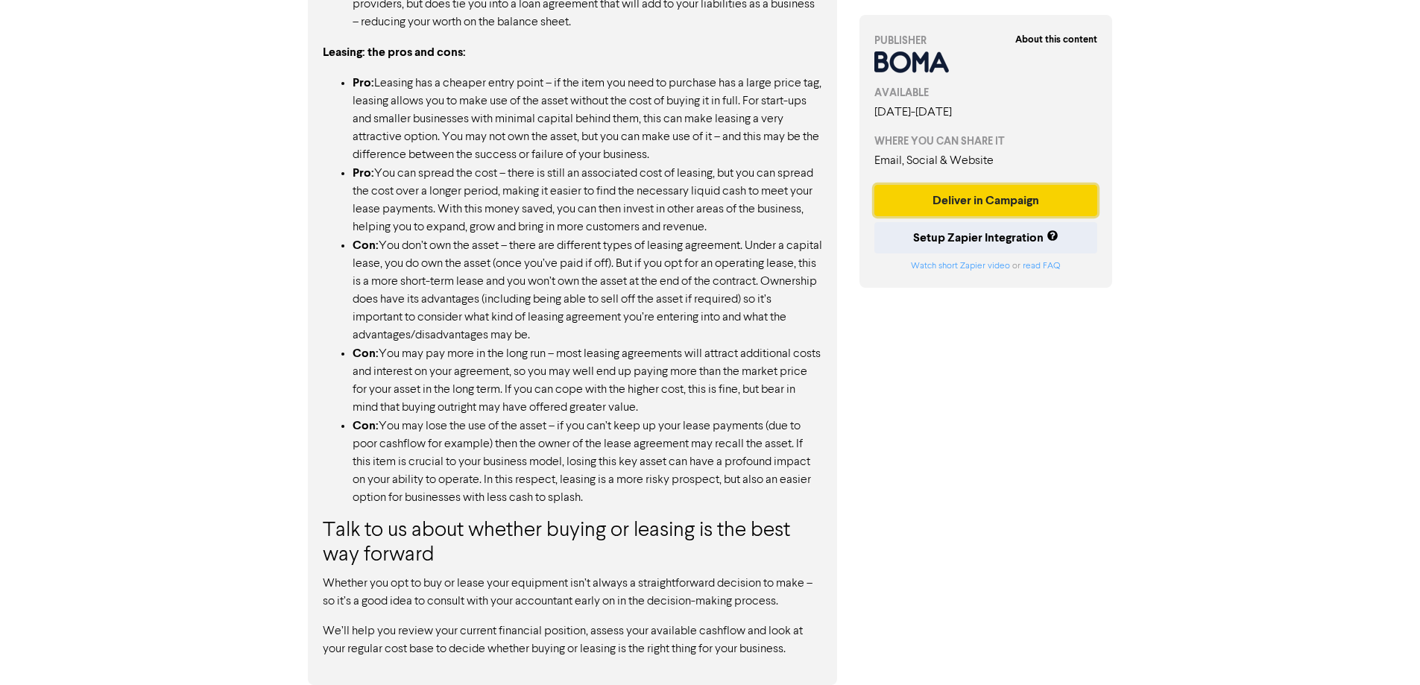
click at [980, 204] on button "Deliver in Campaign" at bounding box center [987, 200] width 224 height 31
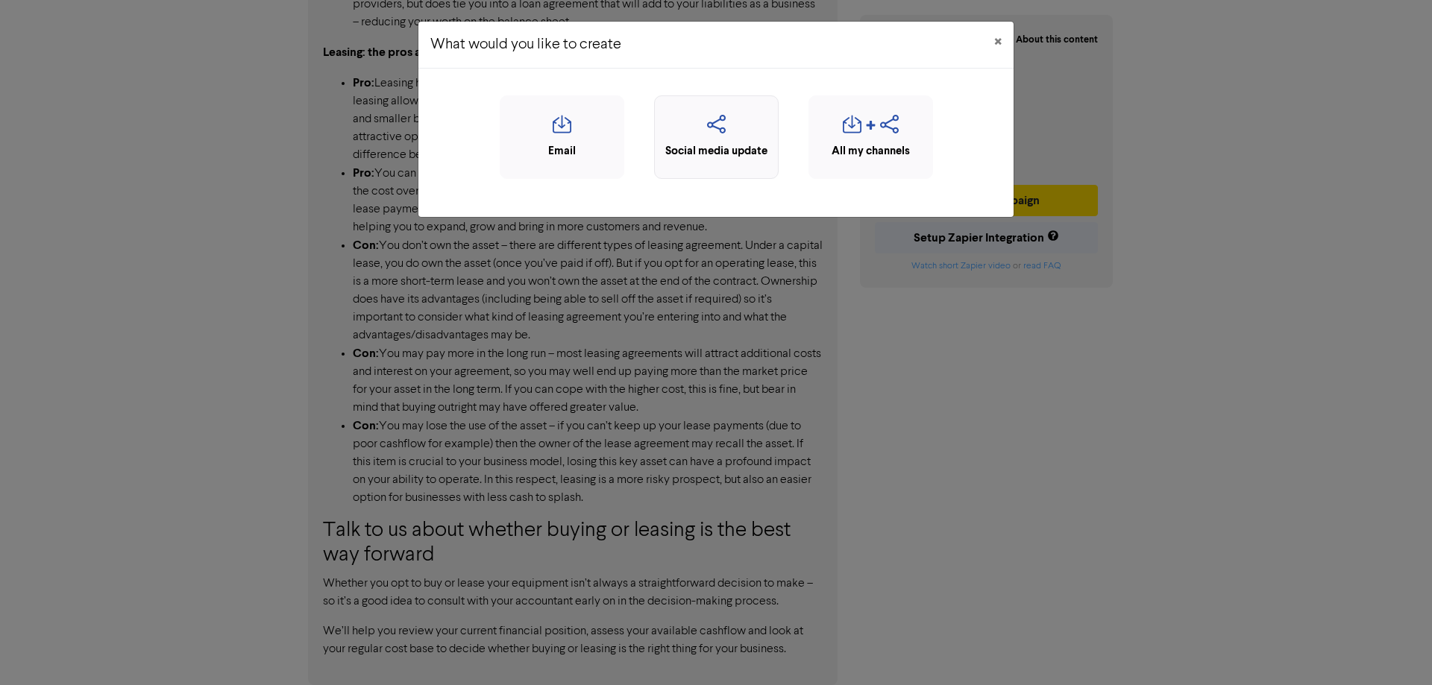
click at [719, 124] on icon "button" at bounding box center [716, 129] width 108 height 28
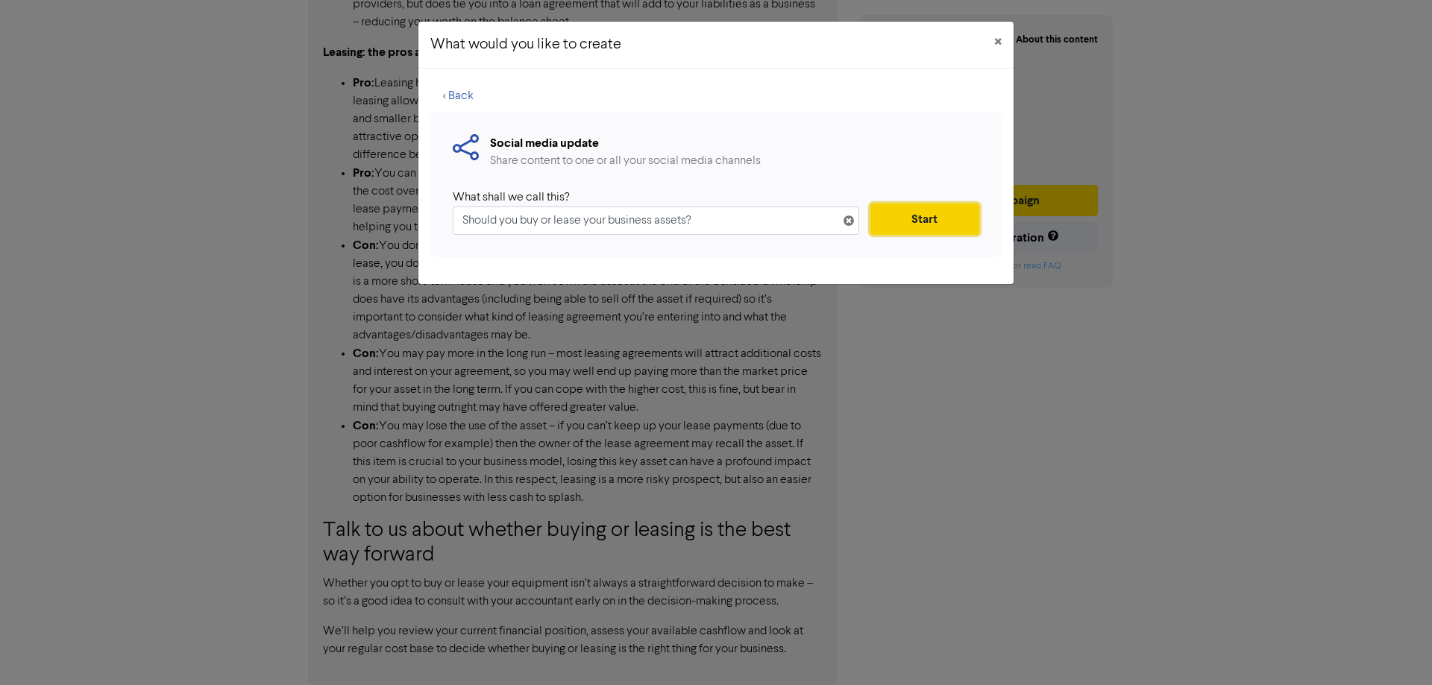
click at [922, 227] on button "Start" at bounding box center [924, 219] width 109 height 31
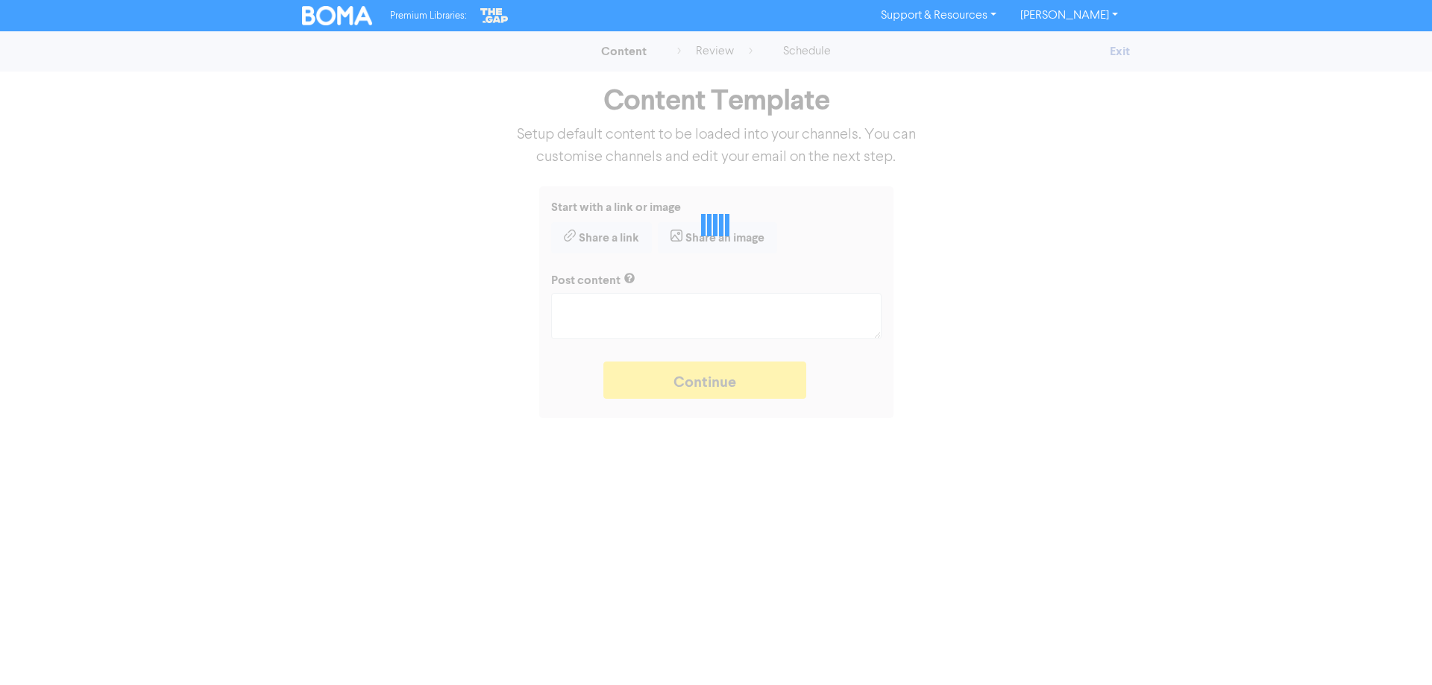
type textarea "x"
type textarea "Should you buy or lease your new equipment? Here are some pros and cons of each…"
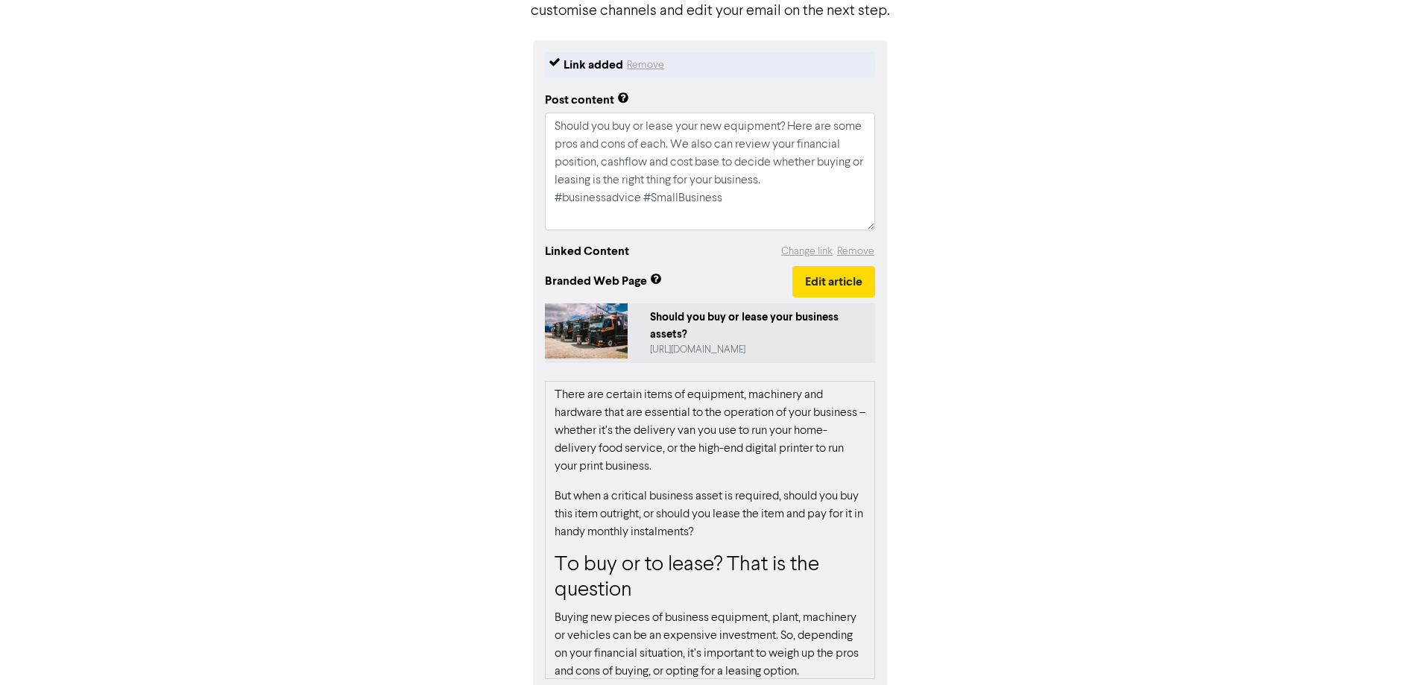
scroll to position [221, 0]
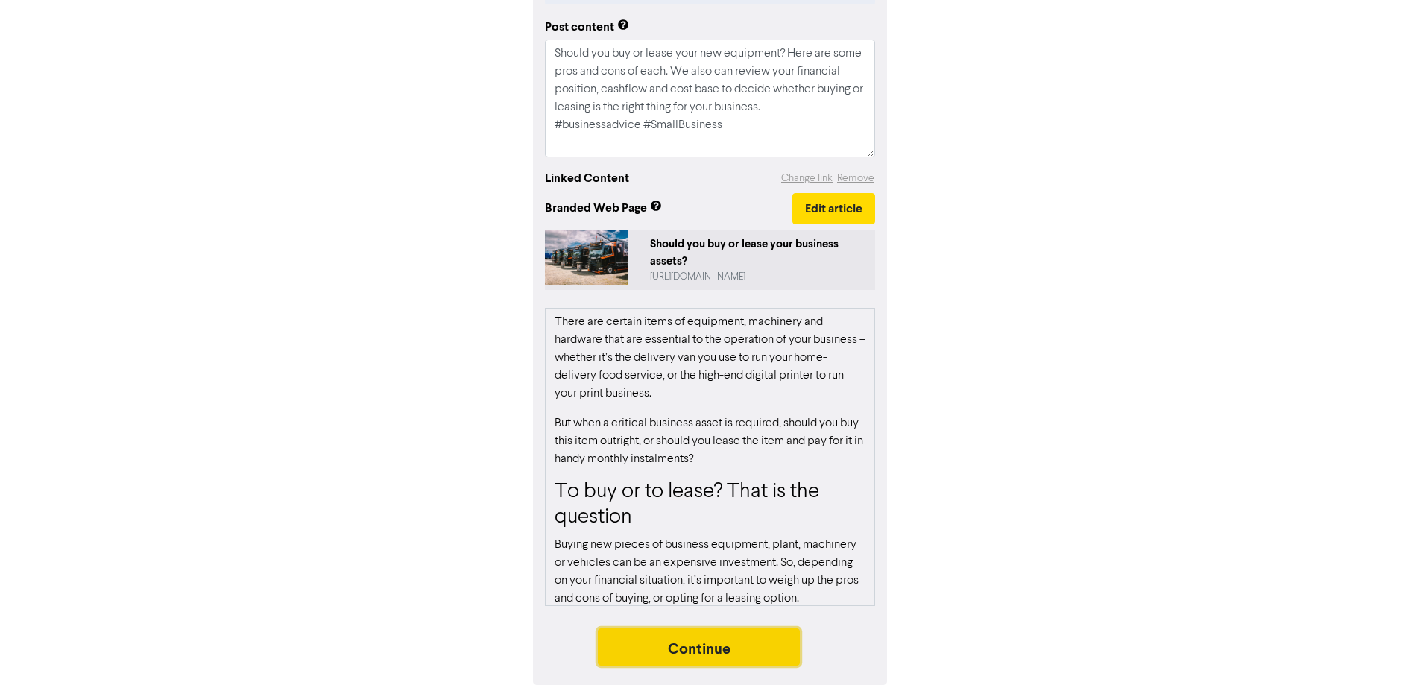
click at [682, 658] on button "Continue" at bounding box center [699, 647] width 203 height 37
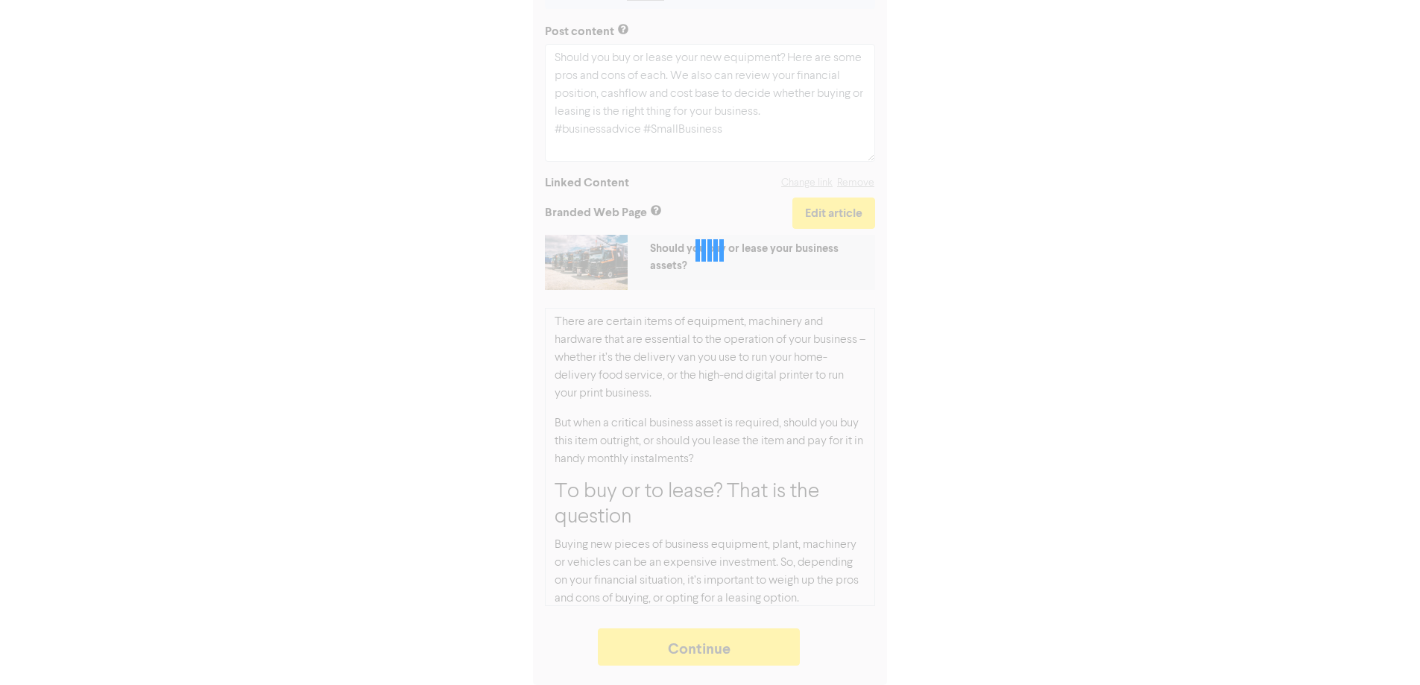
type textarea "x"
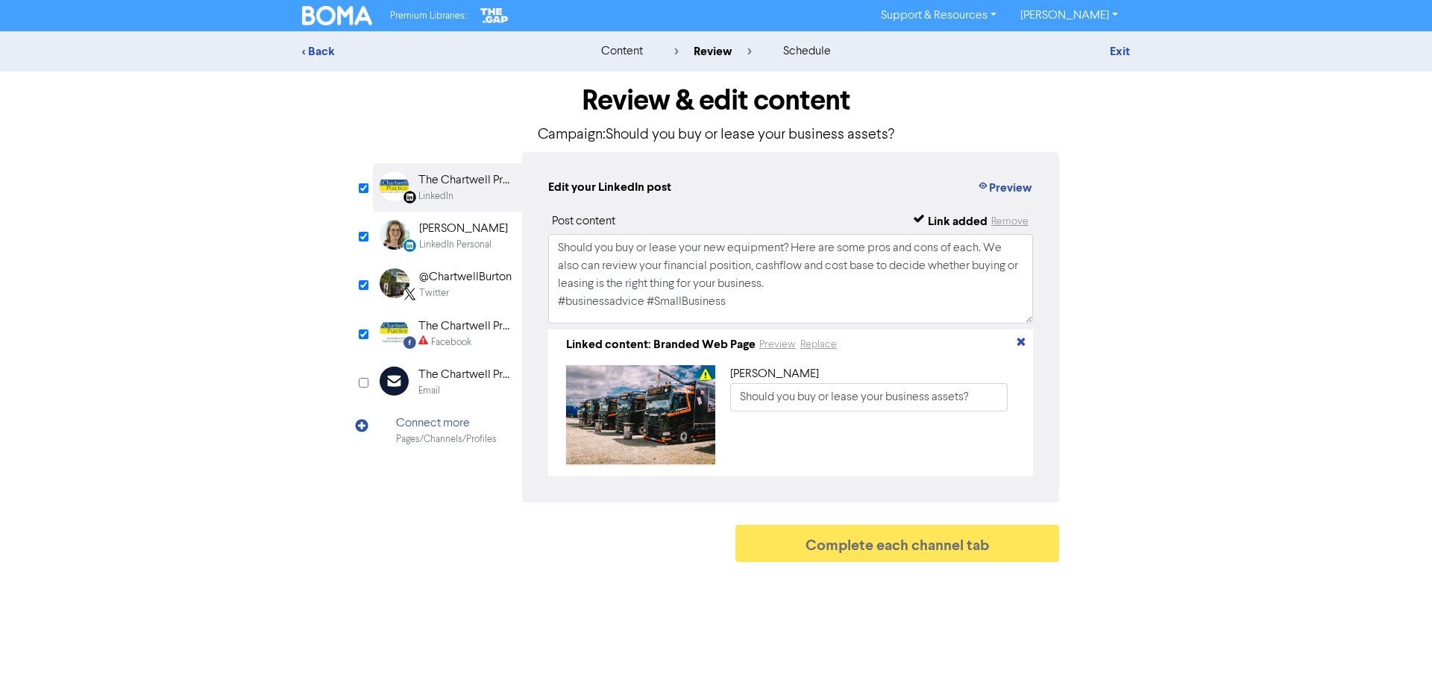
click at [447, 339] on div "Facebook" at bounding box center [451, 343] width 40 height 14
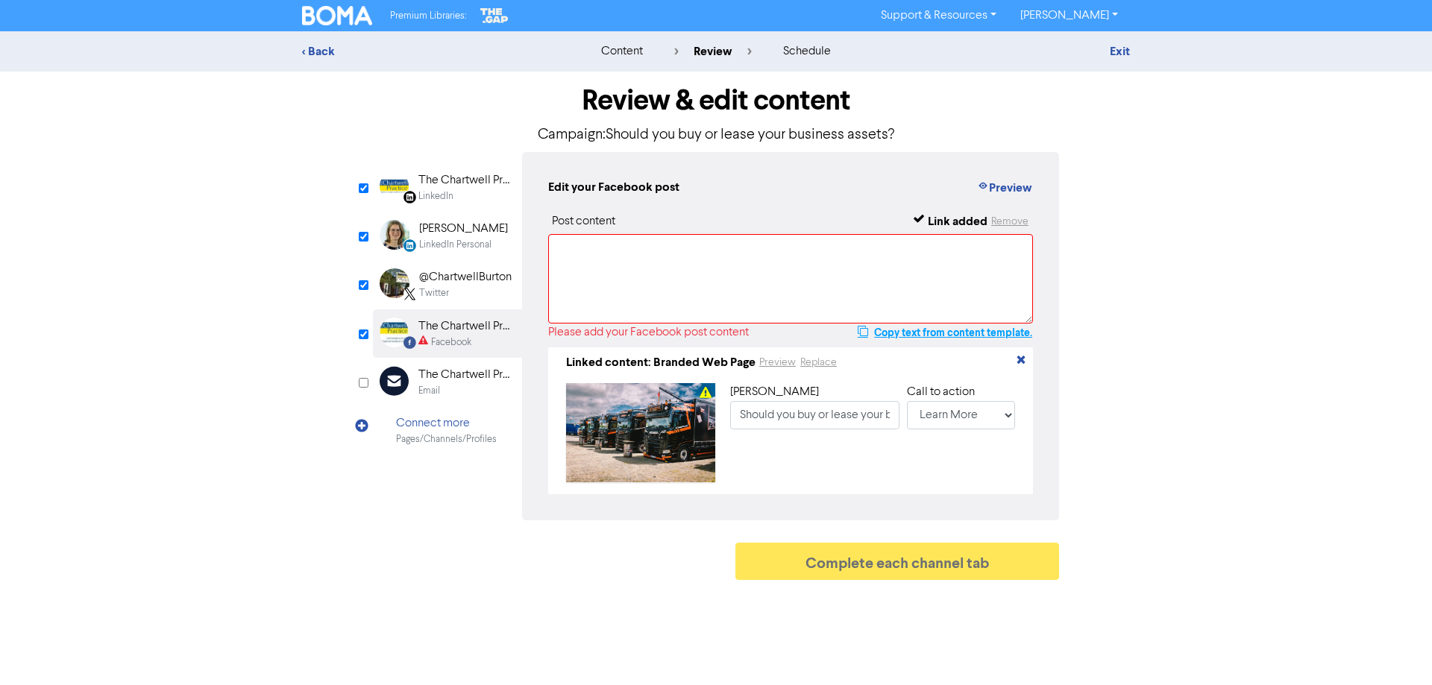
click at [895, 333] on button "Copy text from content template." at bounding box center [945, 333] width 176 height 18
click at [620, 248] on textarea at bounding box center [790, 278] width 485 height 89
paste textarea "Should you buy or lease your new equipment? Here are some pros and cons of each…"
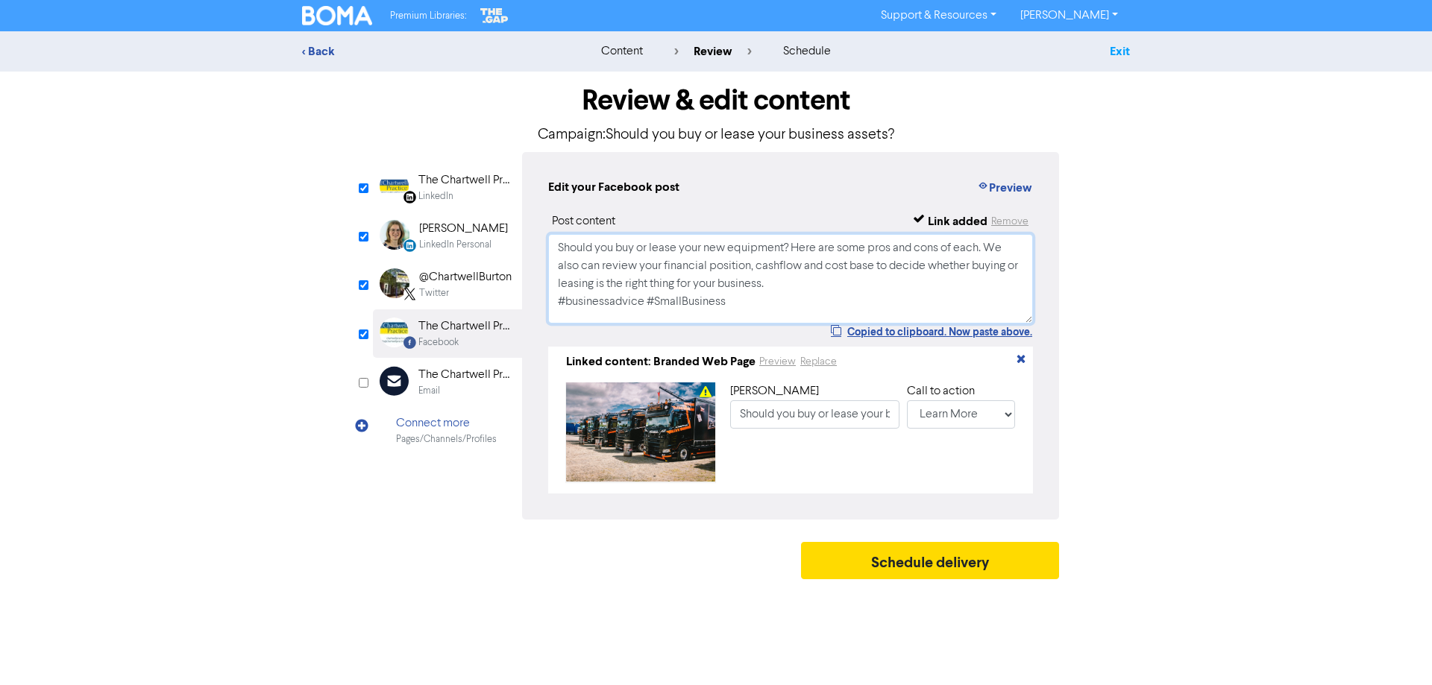
type textarea "Should you buy or lease your new equipment? Here are some pros and cons of each…"
click at [1125, 53] on link "Exit" at bounding box center [1119, 51] width 20 height 15
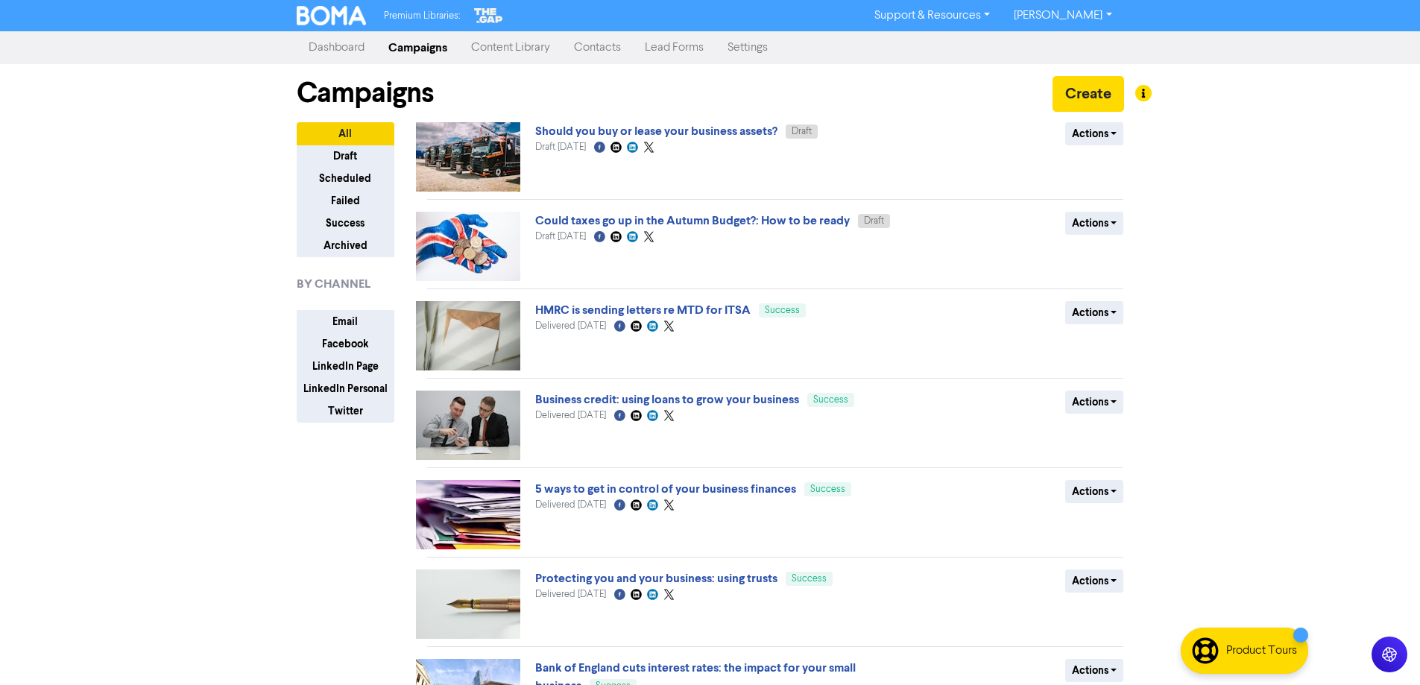
click at [507, 49] on link "Content Library" at bounding box center [510, 48] width 103 height 30
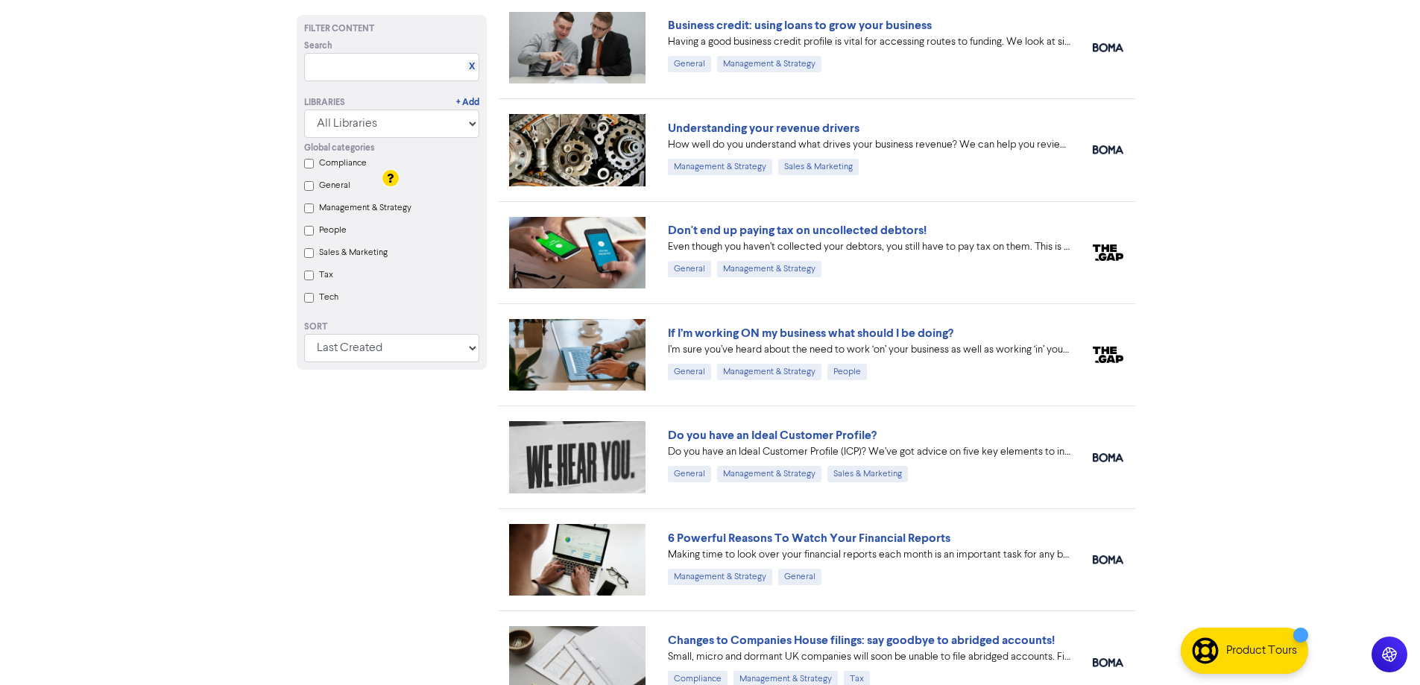
scroll to position [1767, 0]
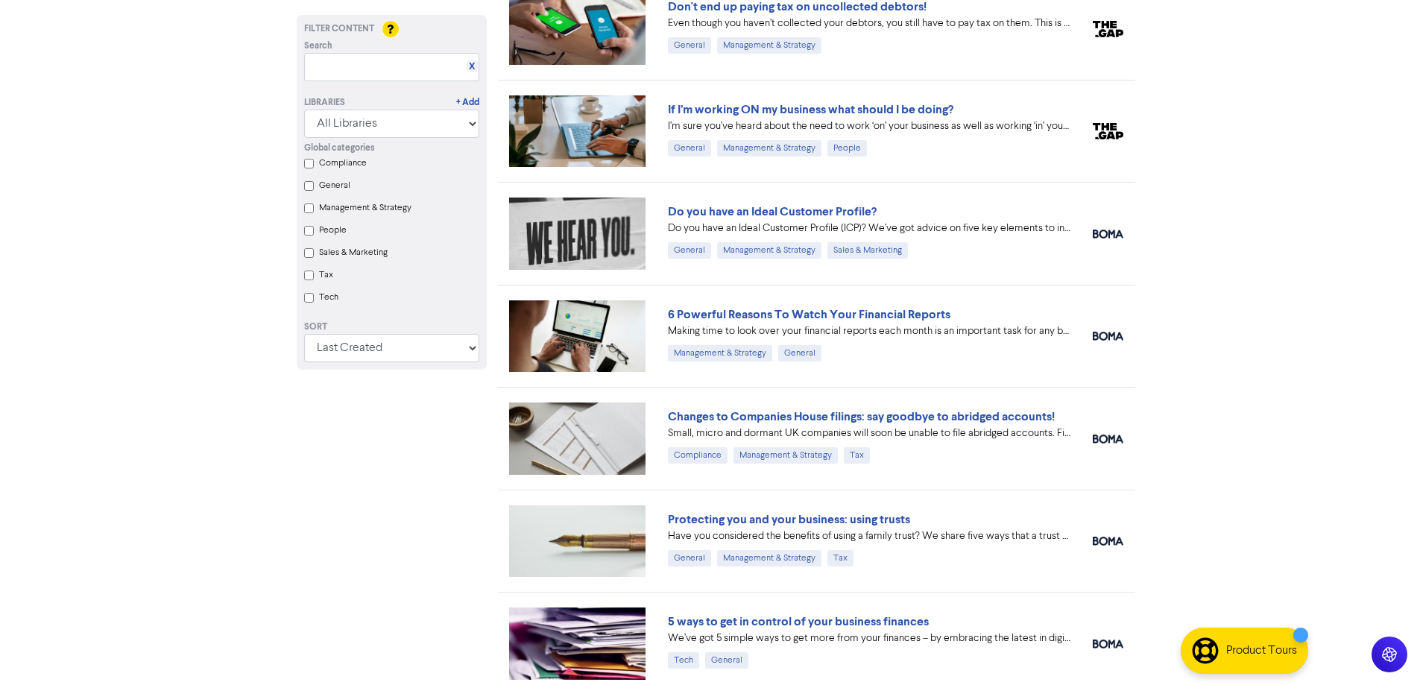
click at [750, 209] on link "Do you have an Ideal Customer Profile?" at bounding box center [772, 211] width 209 height 15
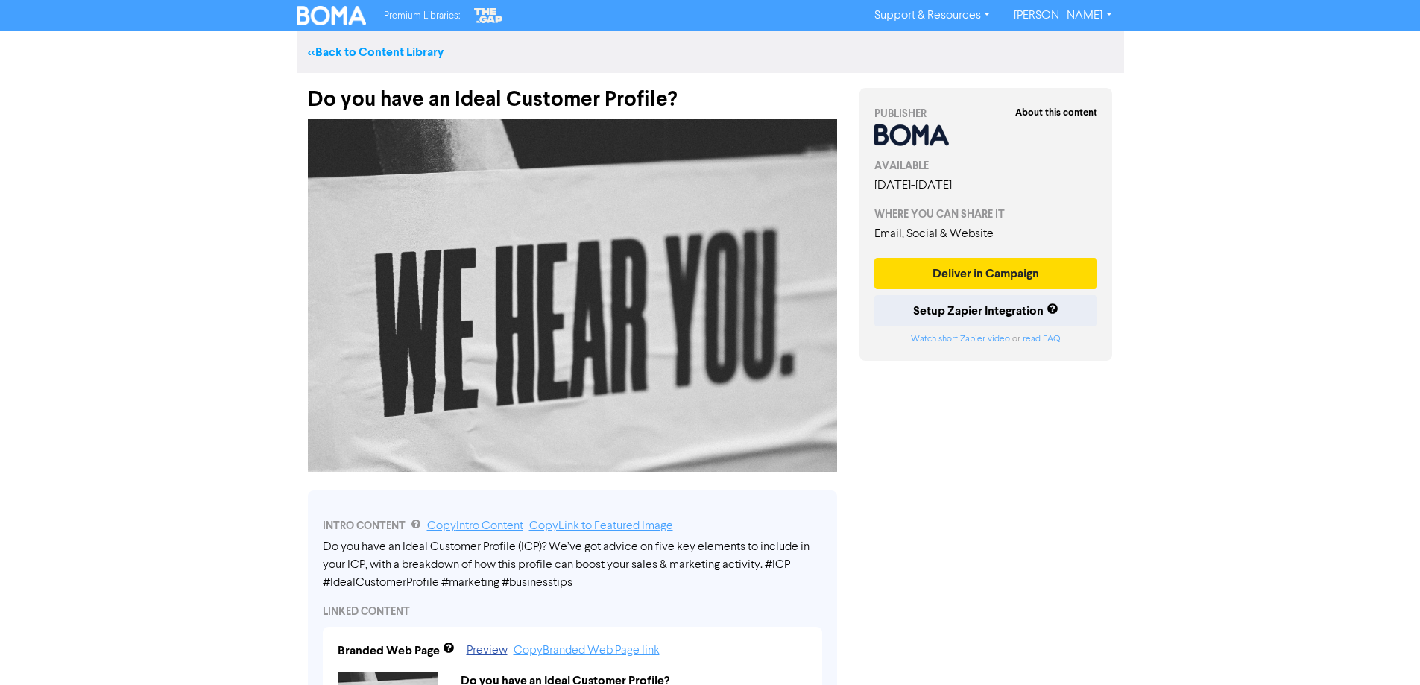
click at [368, 51] on link "<< Back to Content Library" at bounding box center [376, 52] width 136 height 15
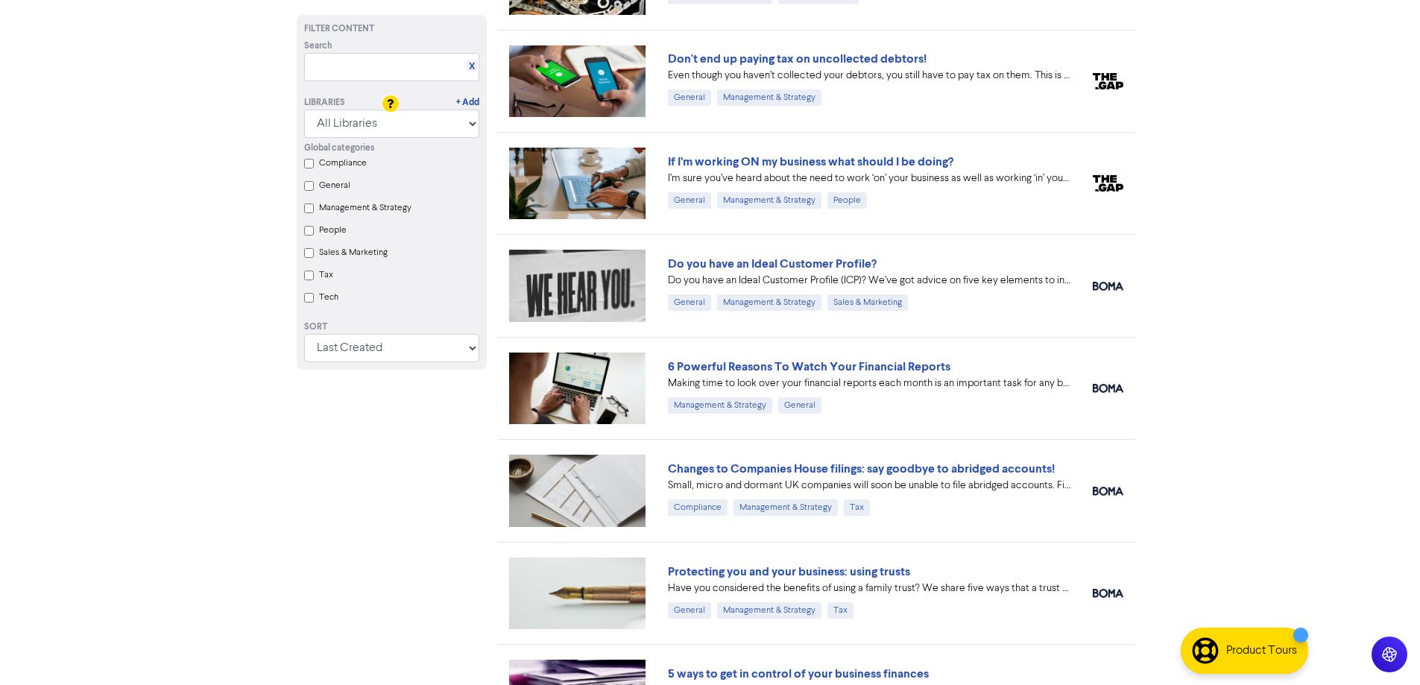
scroll to position [1193, 0]
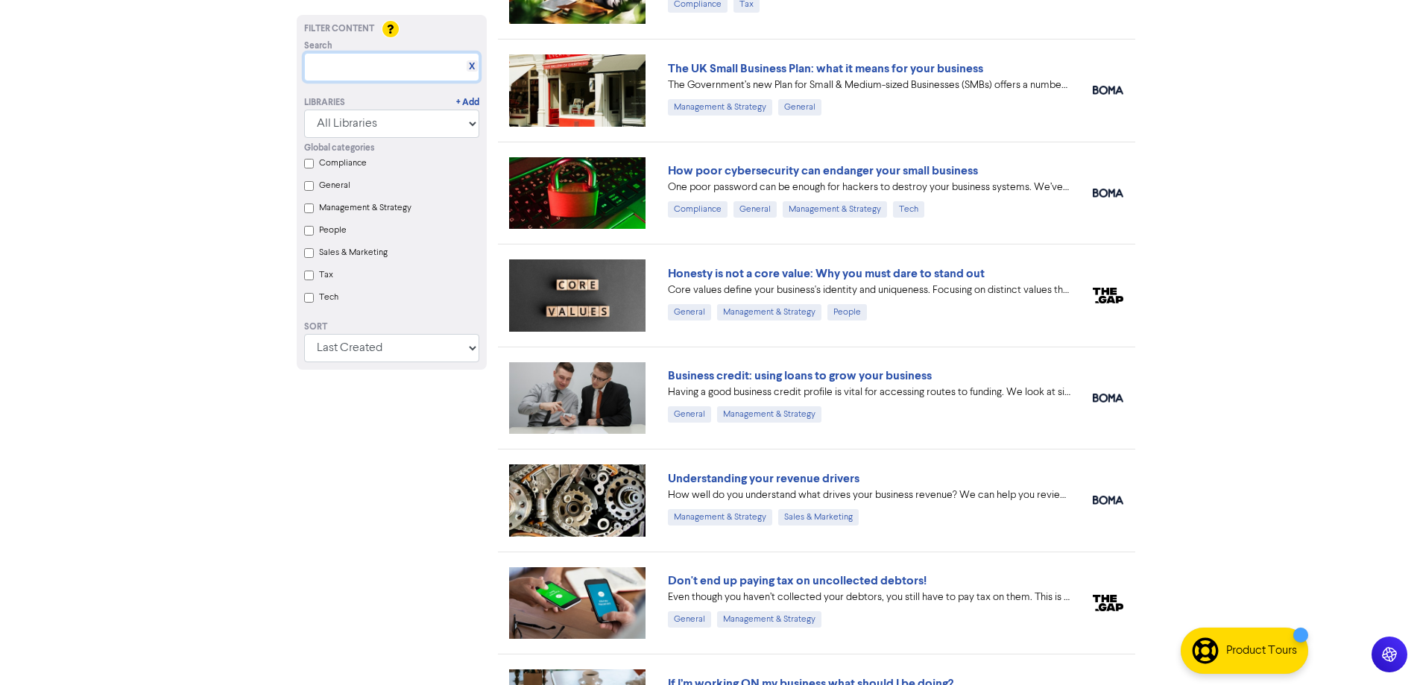
click at [377, 64] on input "text" at bounding box center [391, 67] width 175 height 28
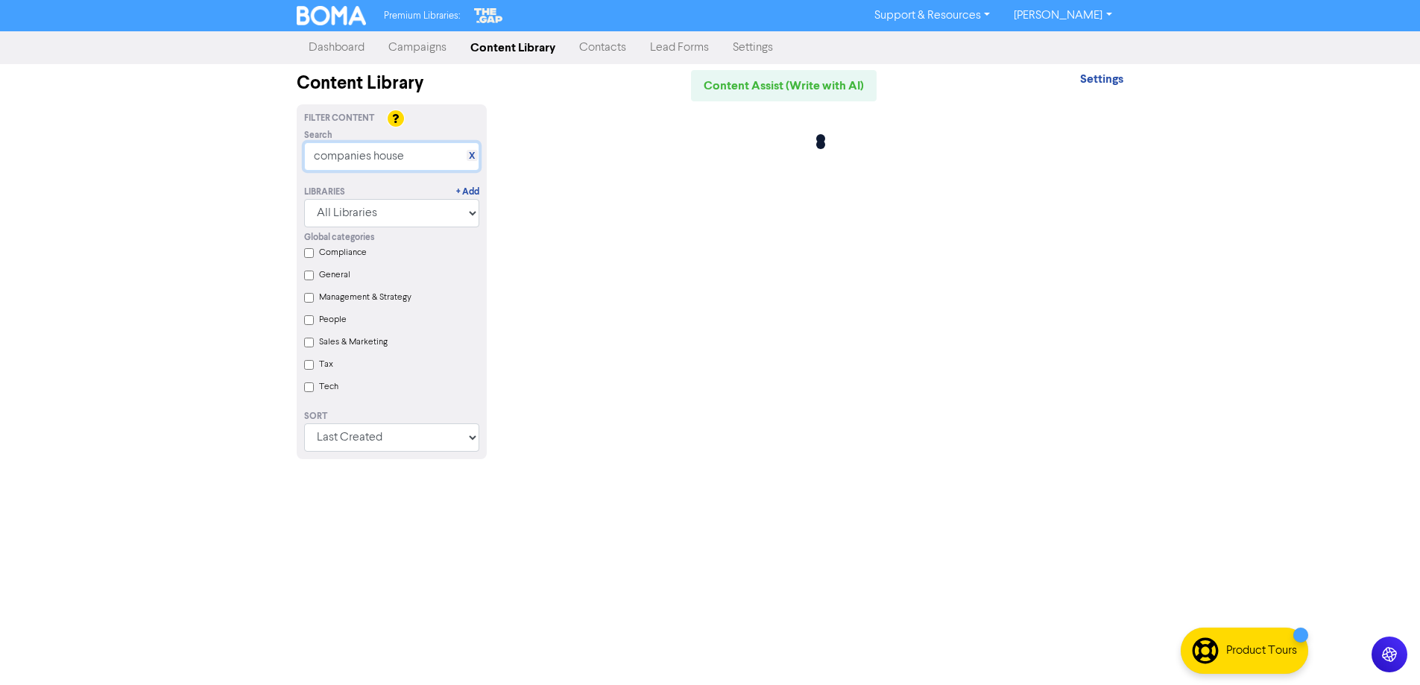
scroll to position [0, 0]
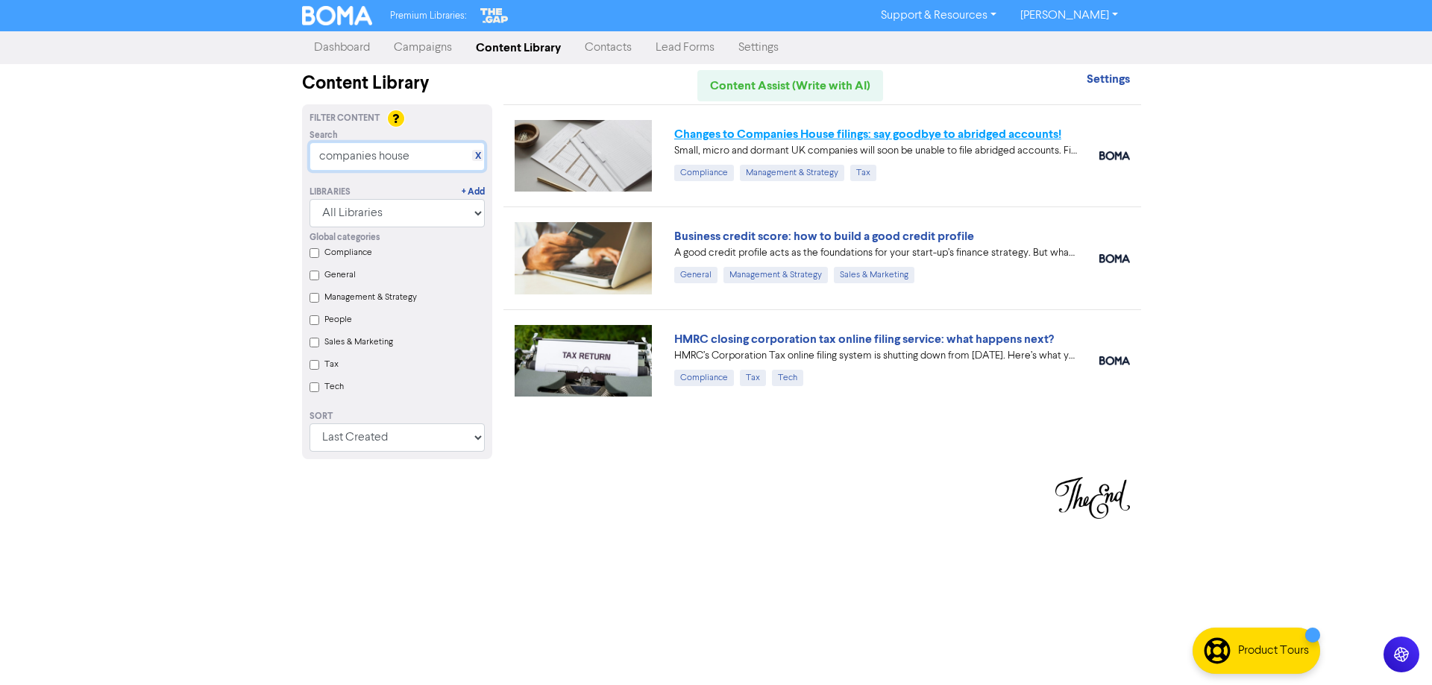
type input "companies house"
click at [755, 133] on link "Changes to Companies House filings: say goodbye to abridged accounts!" at bounding box center [867, 134] width 387 height 15
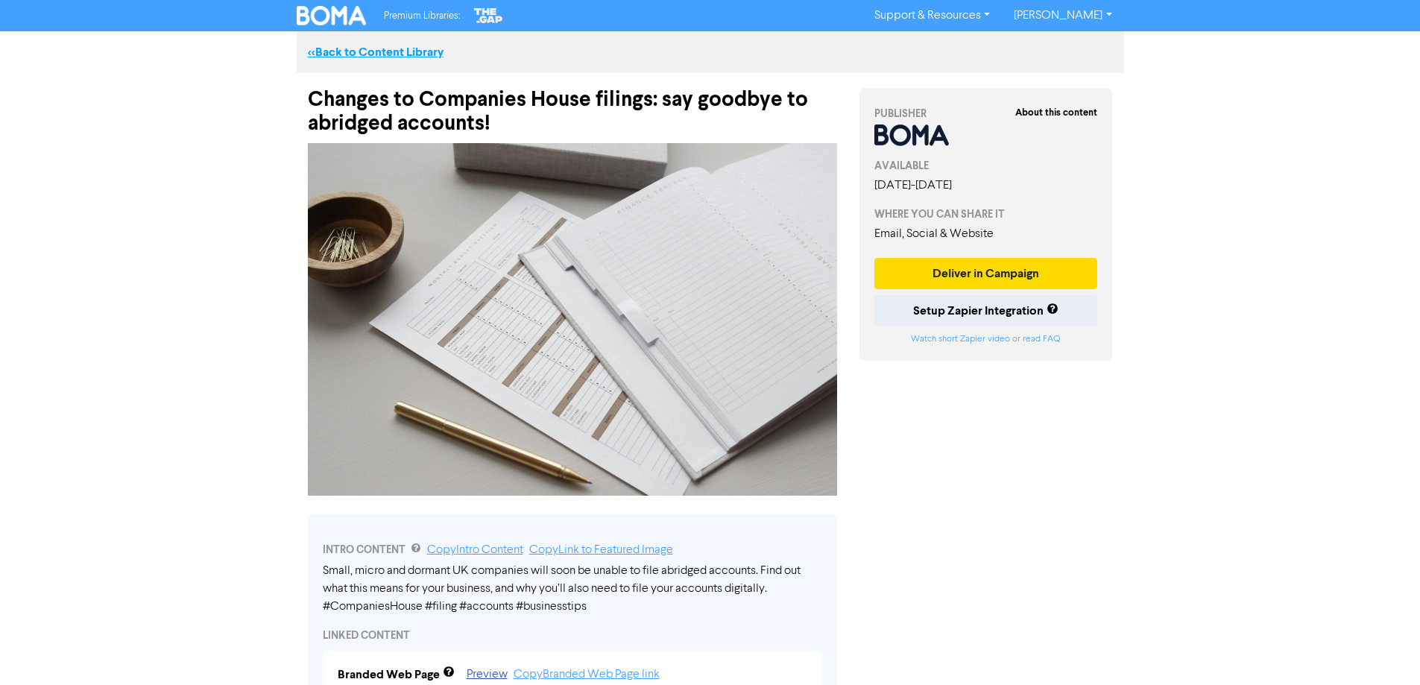
click at [383, 50] on link "<< Back to Content Library" at bounding box center [376, 52] width 136 height 15
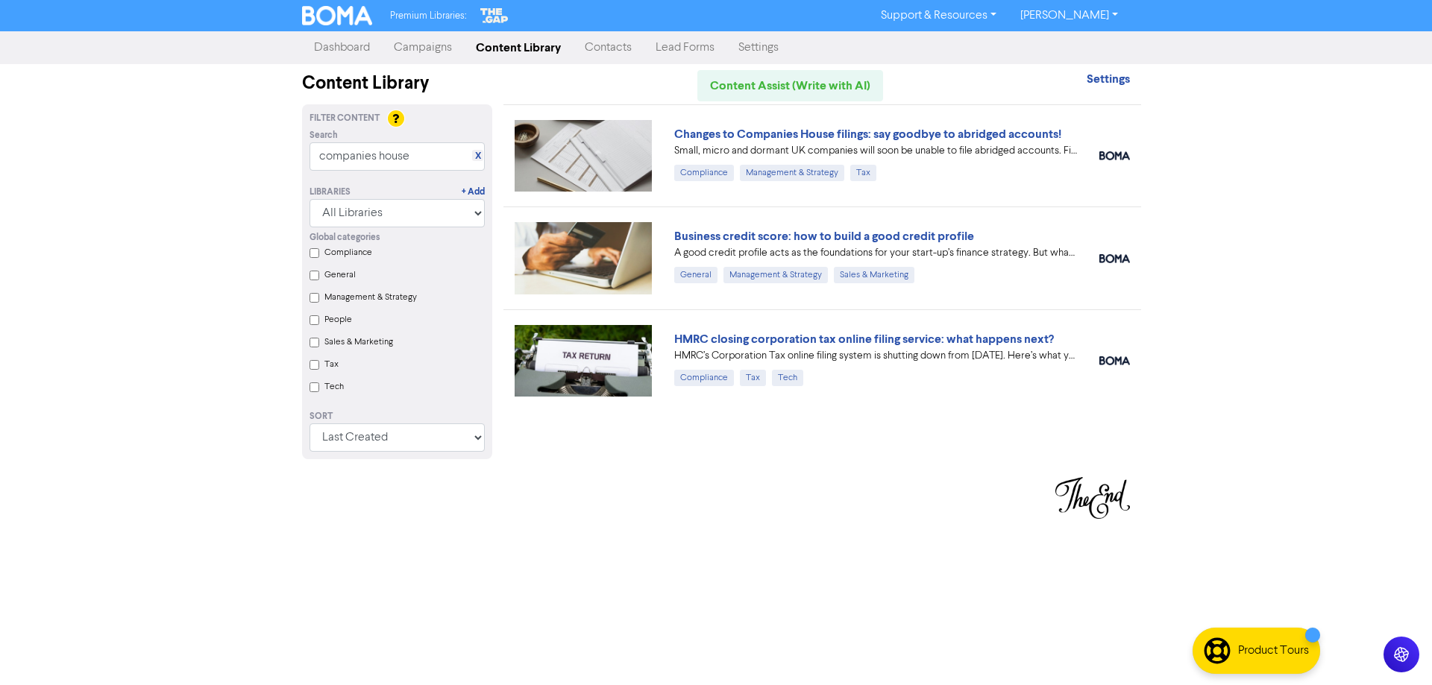
click at [436, 49] on link "Campaigns" at bounding box center [423, 48] width 82 height 30
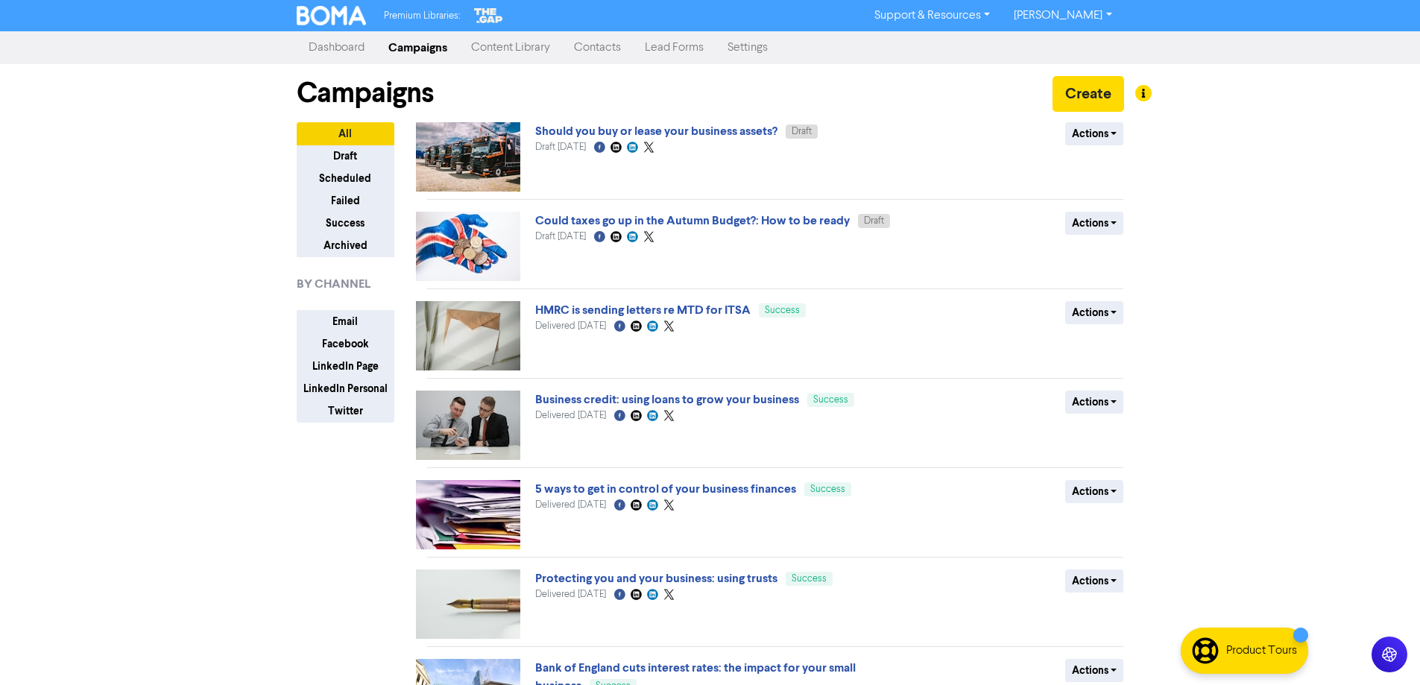
click at [524, 51] on link "Content Library" at bounding box center [510, 48] width 103 height 30
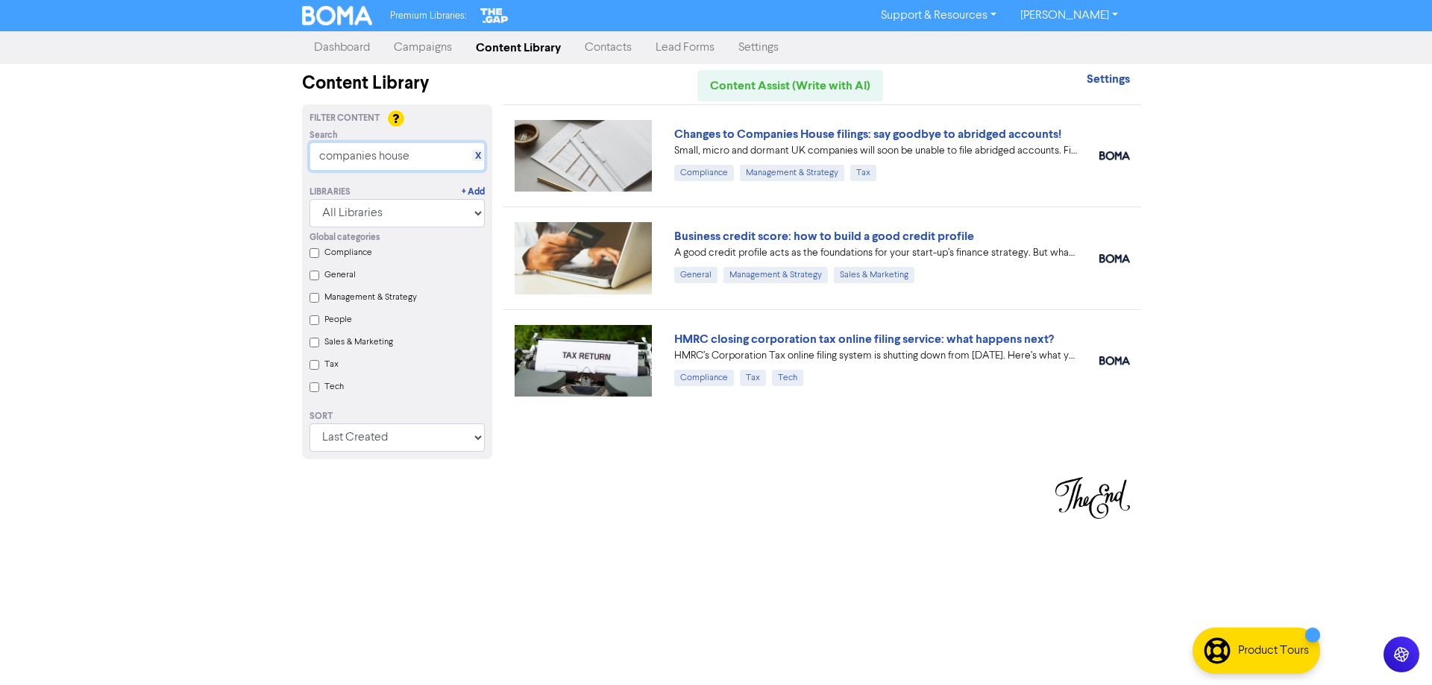
click at [431, 155] on input "companies house" at bounding box center [396, 156] width 175 height 28
drag, startPoint x: 431, startPoint y: 155, endPoint x: 258, endPoint y: 205, distance: 180.1
click at [258, 205] on div "Premium Libraries: Support & Resources Video Tutorials FAQ & Guides Marketing E…" at bounding box center [716, 342] width 1432 height 685
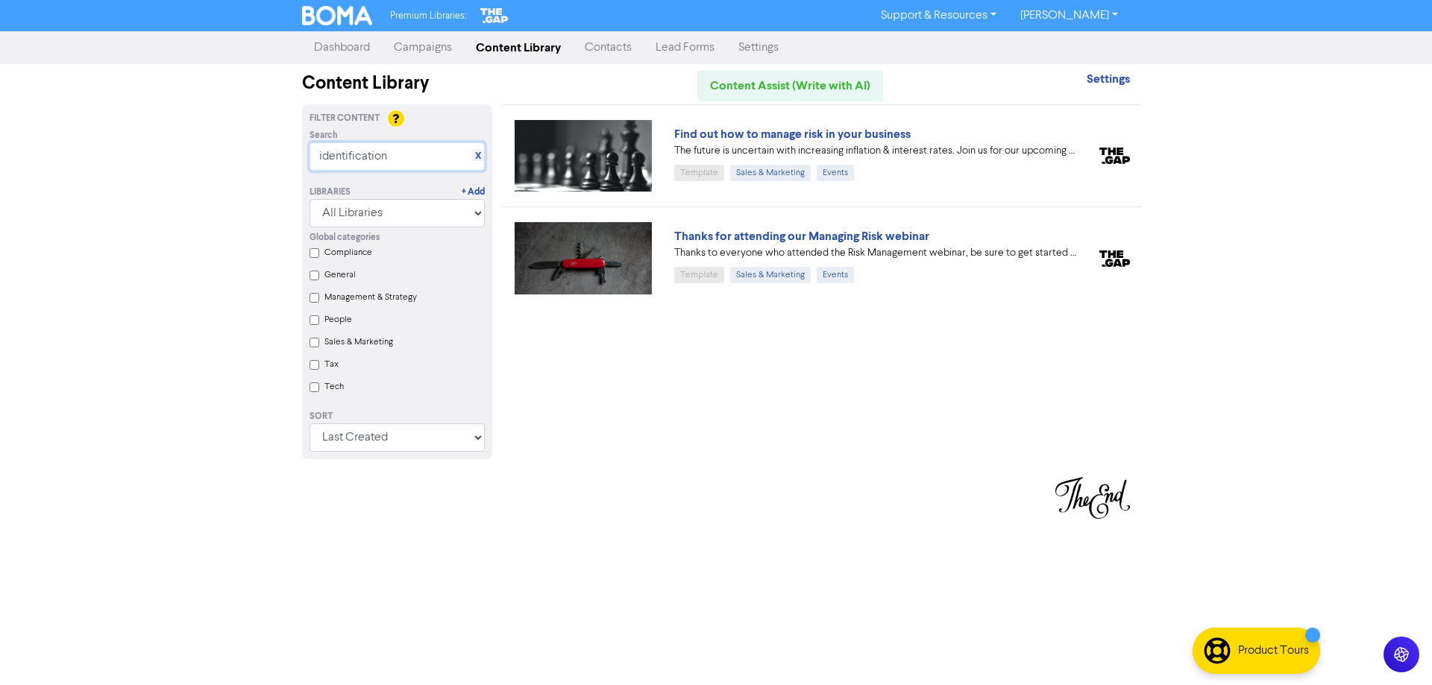
drag, startPoint x: 397, startPoint y: 151, endPoint x: 187, endPoint y: 165, distance: 210.7
click at [187, 166] on div "Premium Libraries: Support & Resources Video Tutorials FAQ & Guides Marketing E…" at bounding box center [716, 342] width 1432 height 685
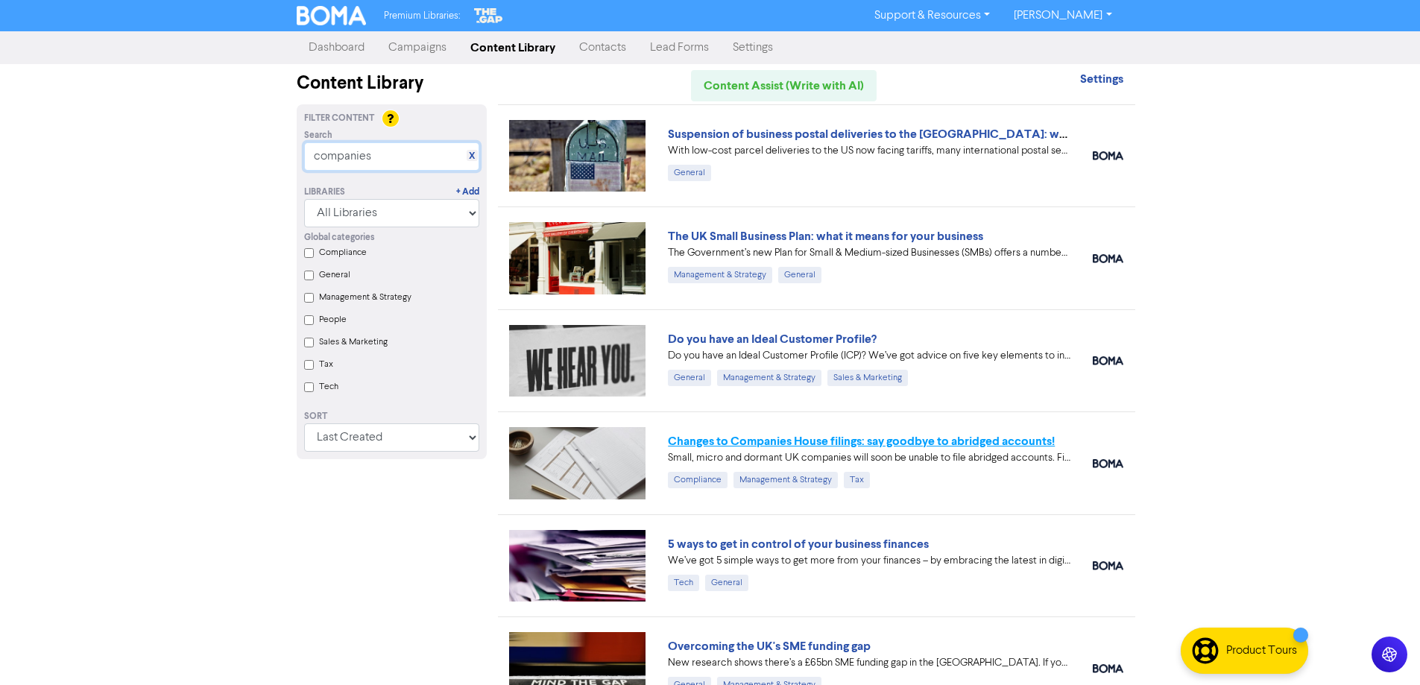
type input "companies"
click at [740, 442] on link "Changes to Companies House filings: say goodbye to abridged accounts!" at bounding box center [861, 441] width 387 height 15
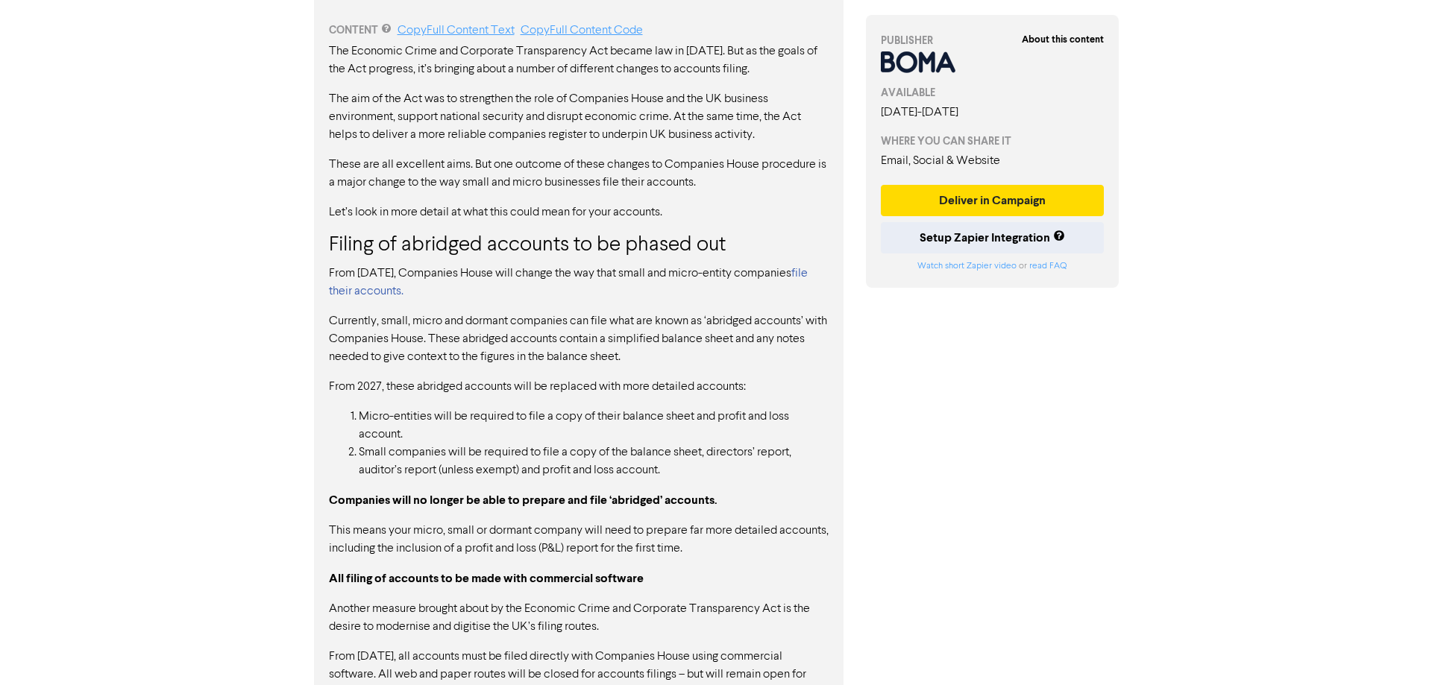
scroll to position [1033, 0]
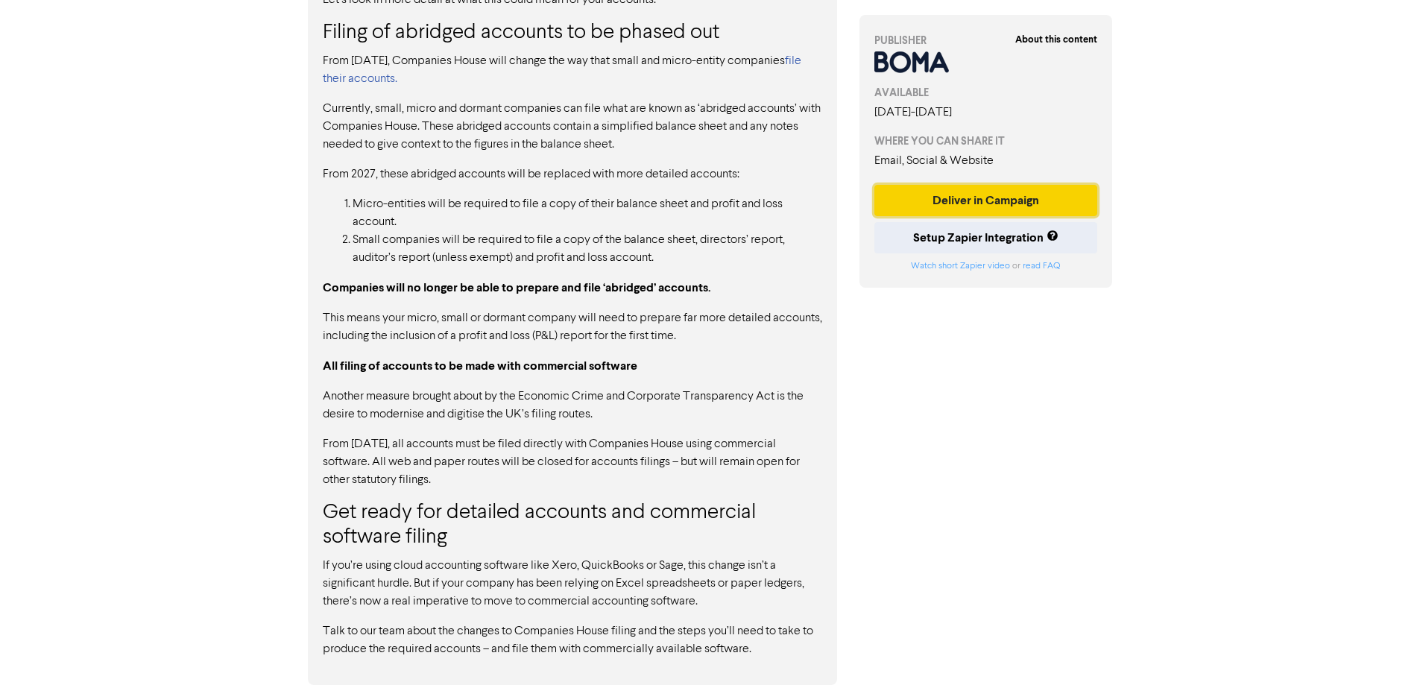
click at [972, 195] on button "Deliver in Campaign" at bounding box center [987, 200] width 224 height 31
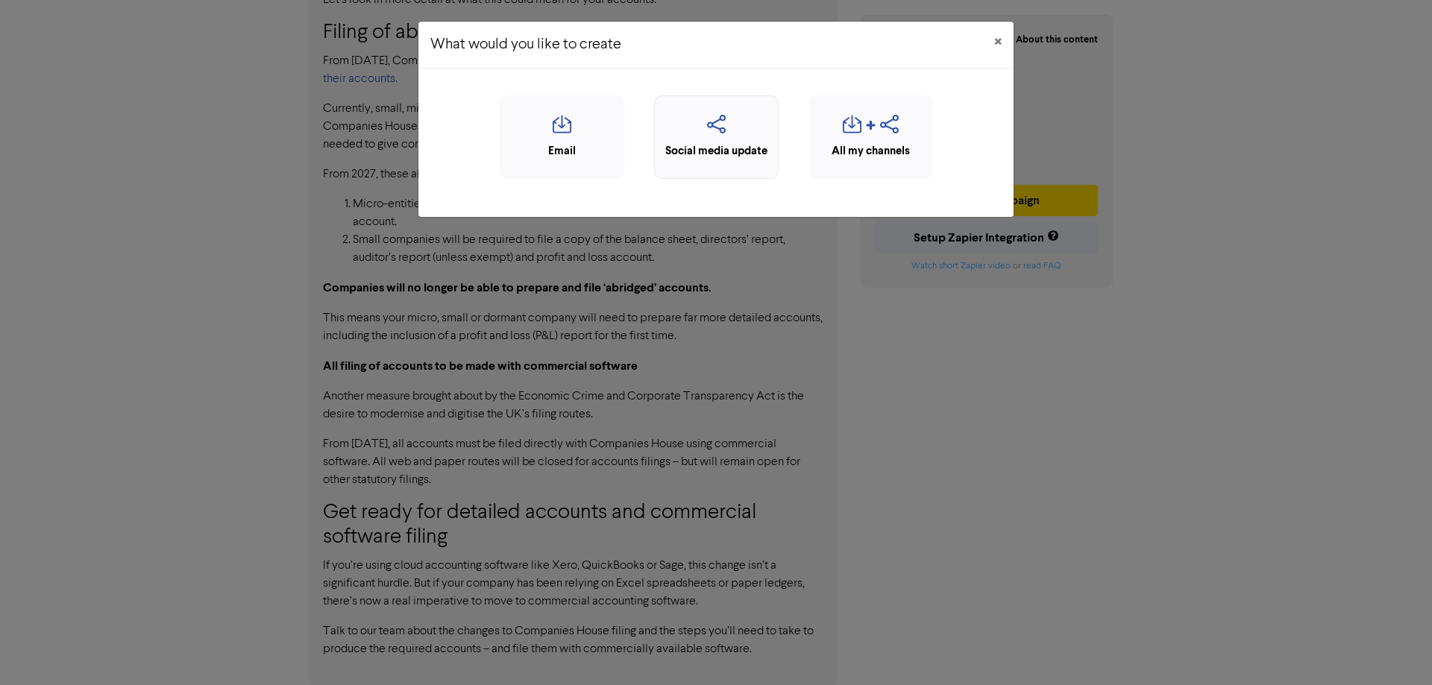
click at [723, 131] on icon "button" at bounding box center [716, 129] width 108 height 28
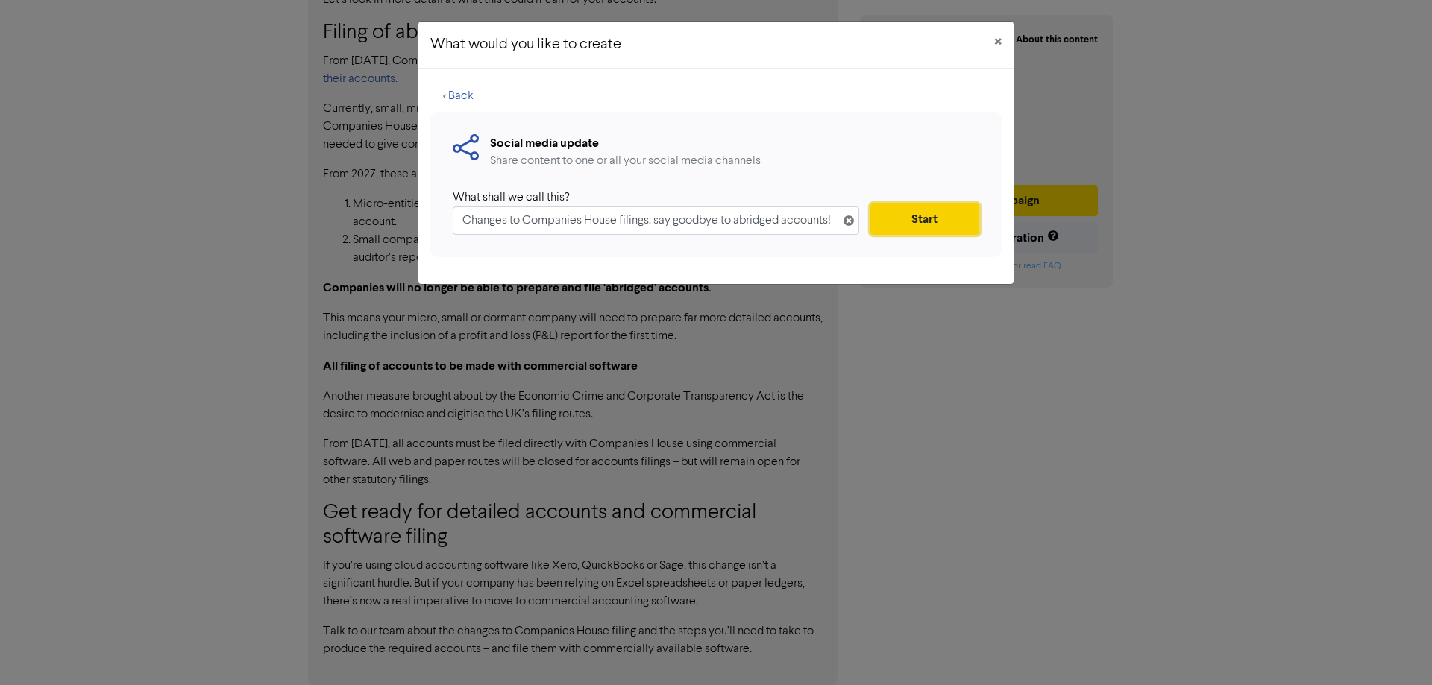
click at [948, 219] on button "Start" at bounding box center [924, 219] width 109 height 31
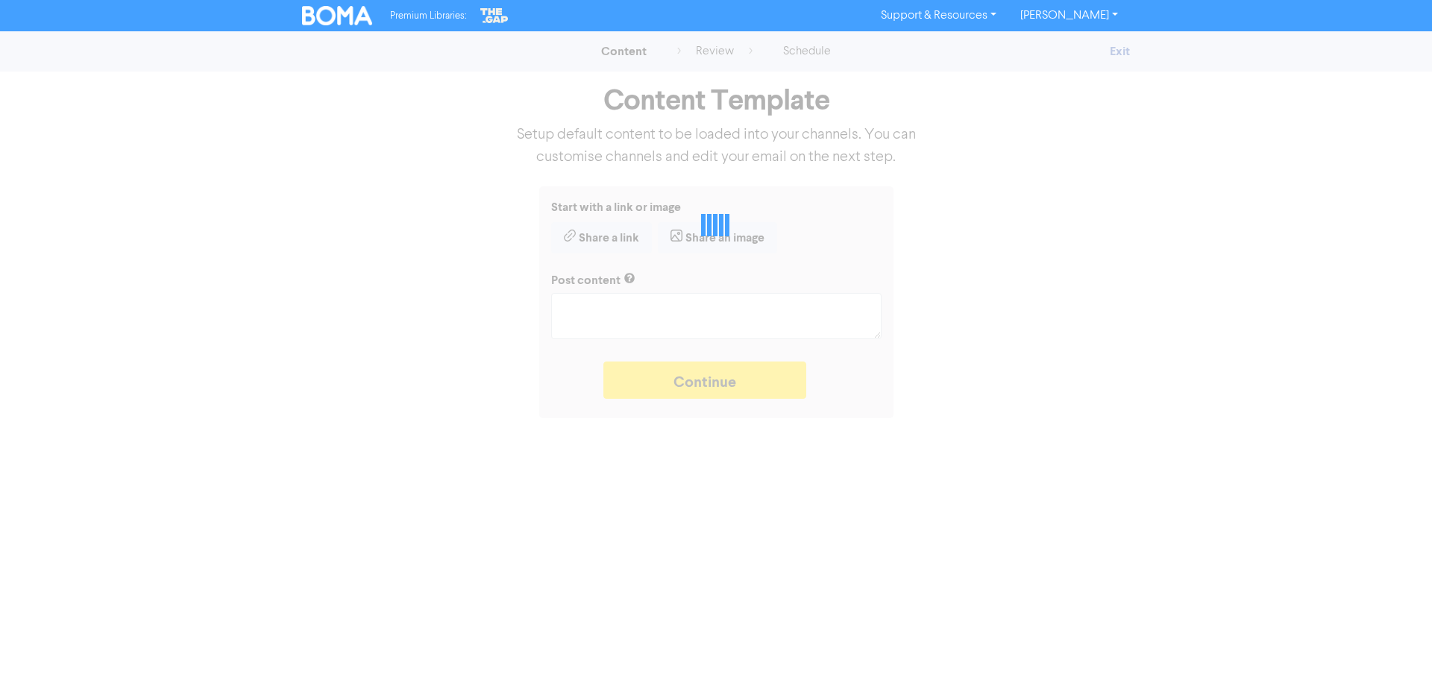
type textarea "x"
type textarea "Small, micro and dormant UK companies will soon be unable to file abridged acco…"
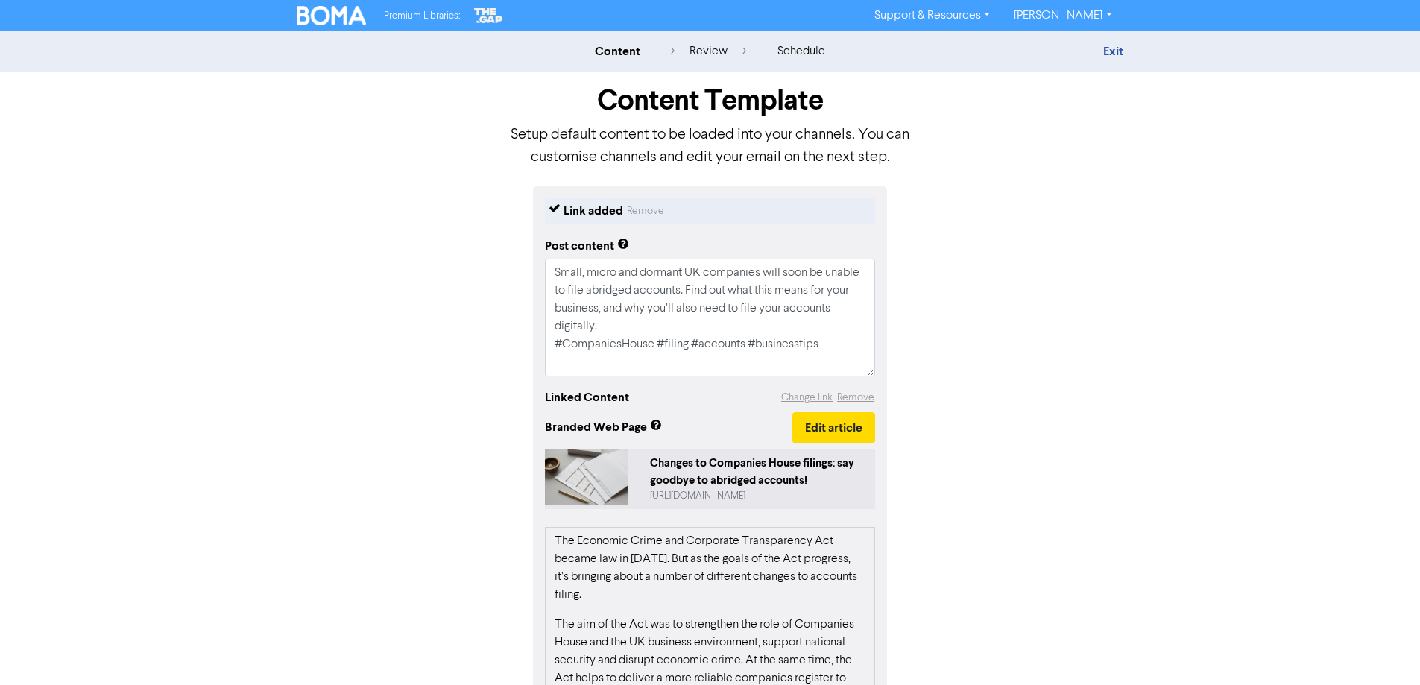
scroll to position [221, 0]
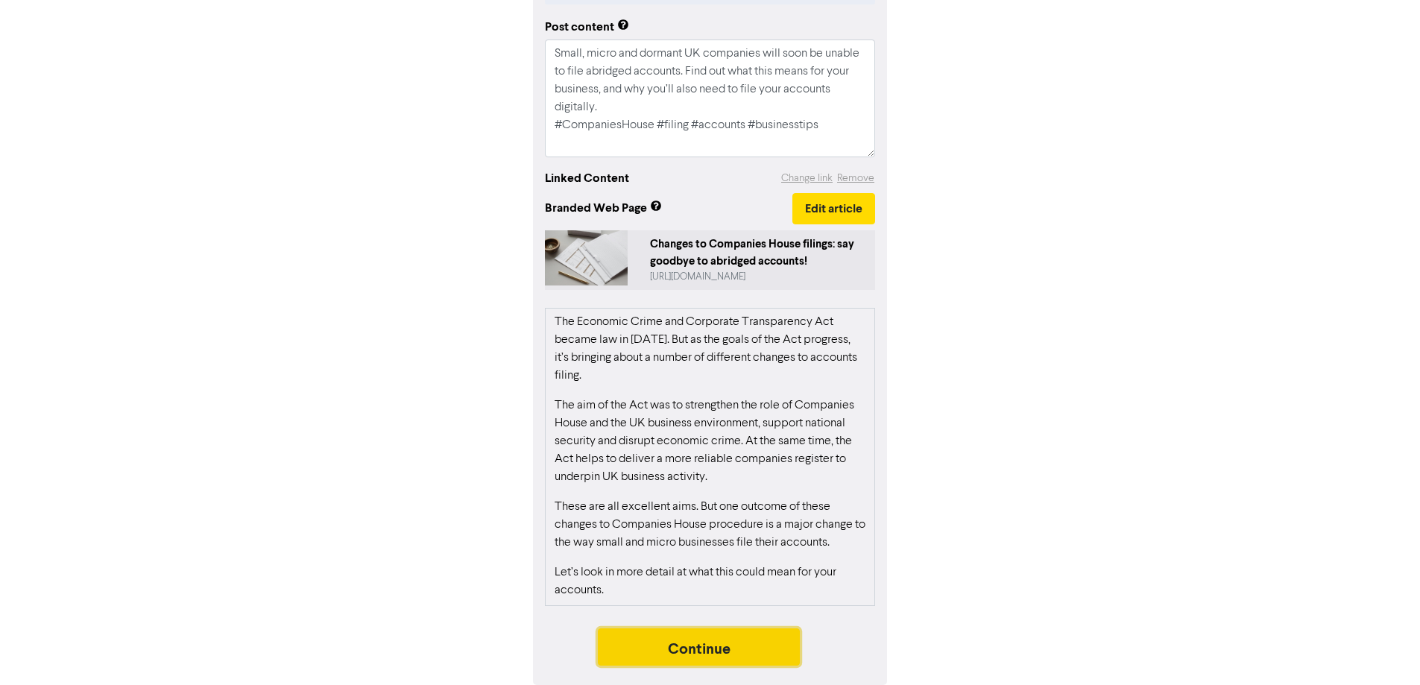
click at [733, 658] on button "Continue" at bounding box center [699, 647] width 203 height 37
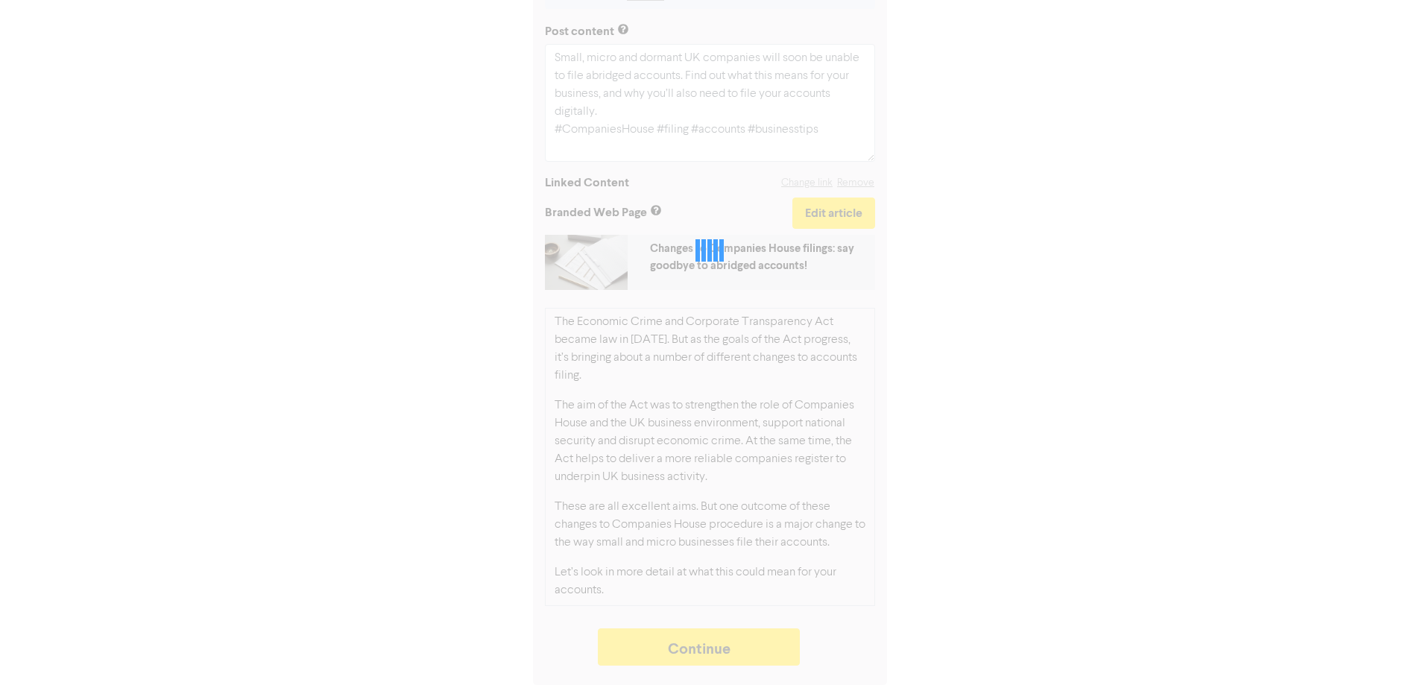
type textarea "x"
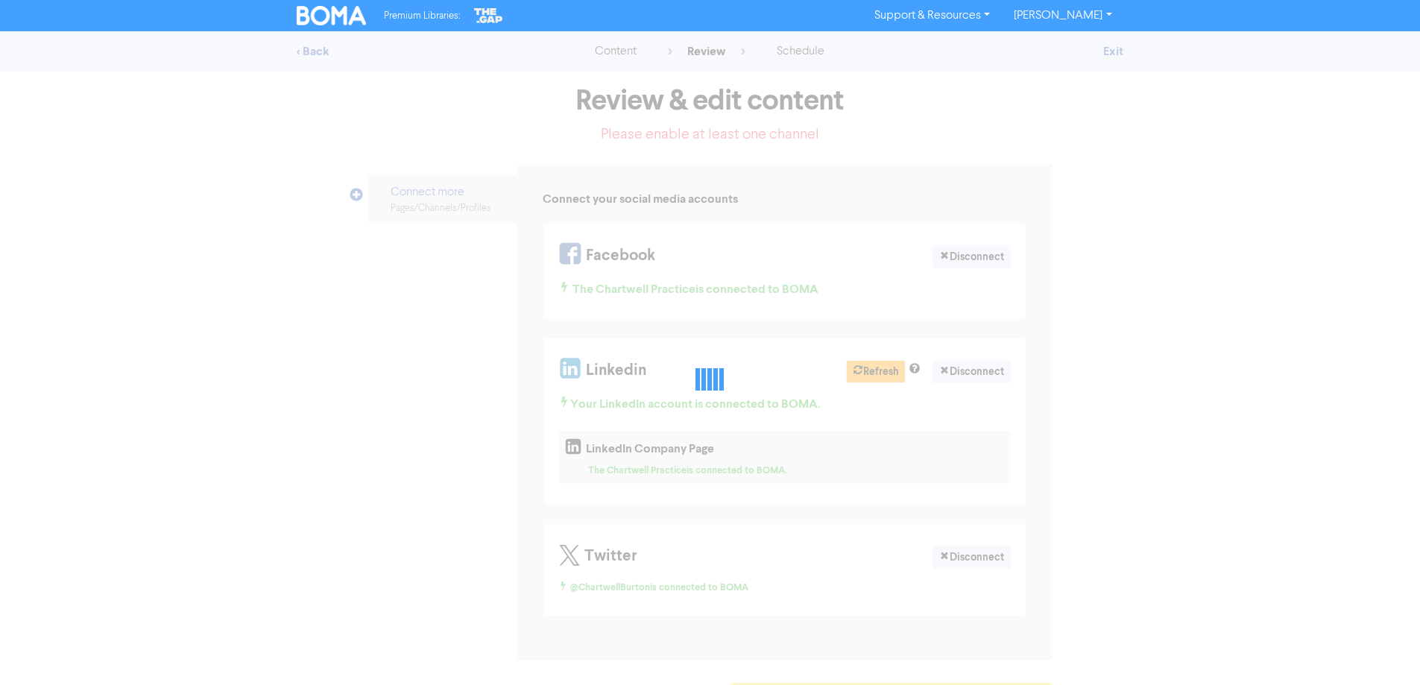
select select "LEARN_MORE"
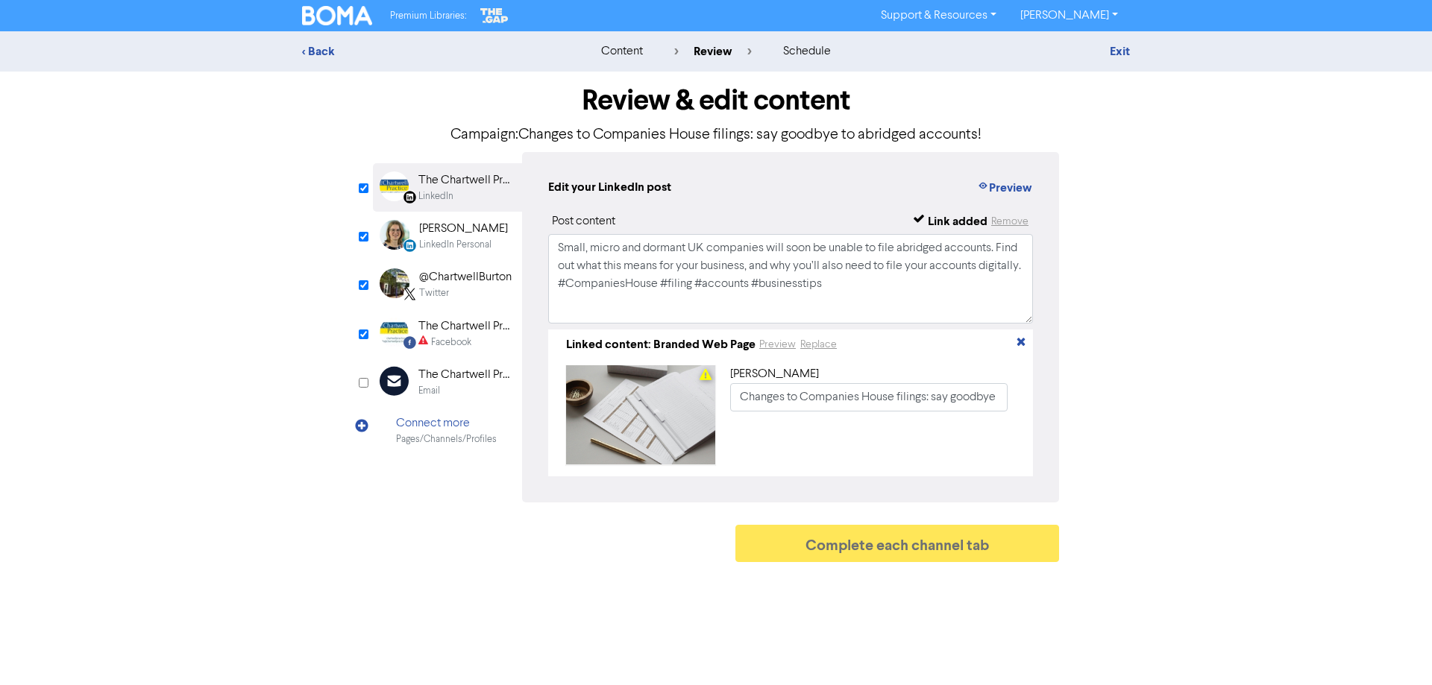
click at [459, 331] on div "The Chartwell Practice" at bounding box center [465, 327] width 95 height 18
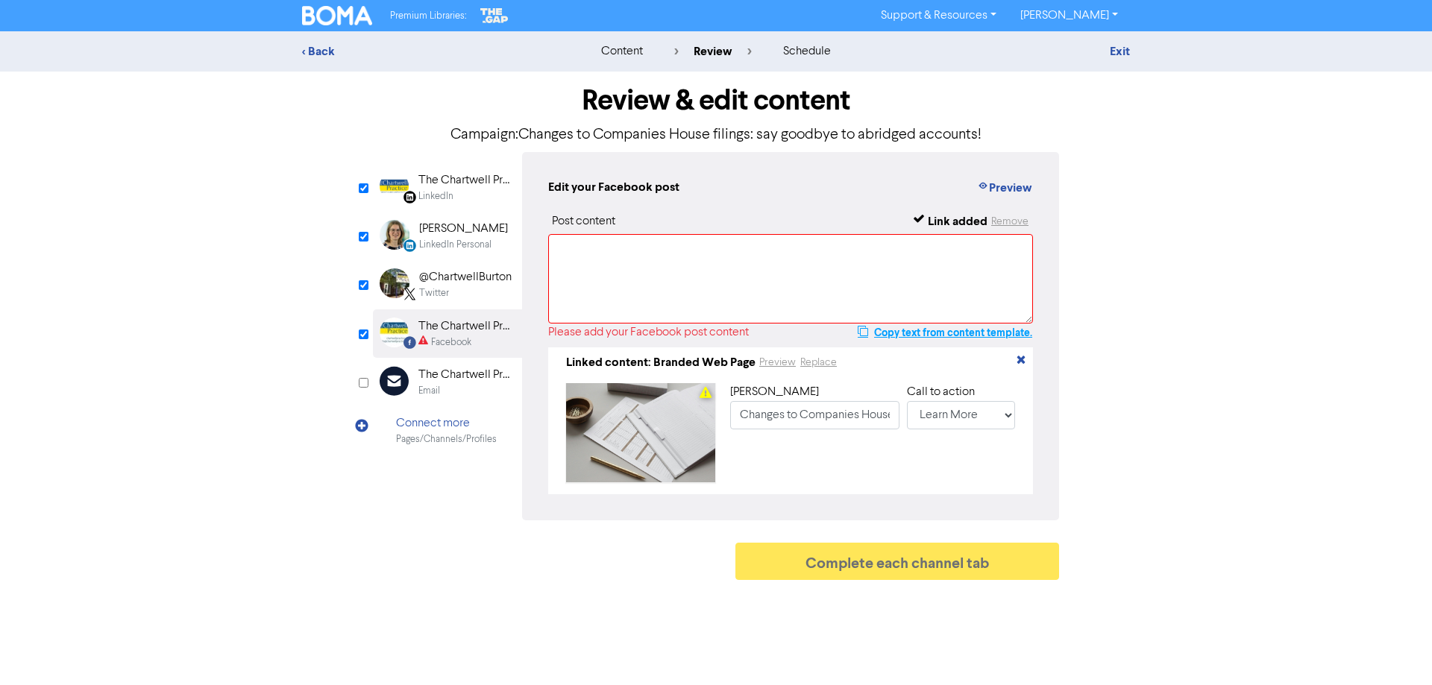
click at [955, 335] on button "Copy text from content template." at bounding box center [945, 333] width 176 height 18
click at [602, 254] on textarea at bounding box center [790, 278] width 485 height 89
paste textarea "Small, micro and dormant UK companies will soon be unable to file abridged acco…"
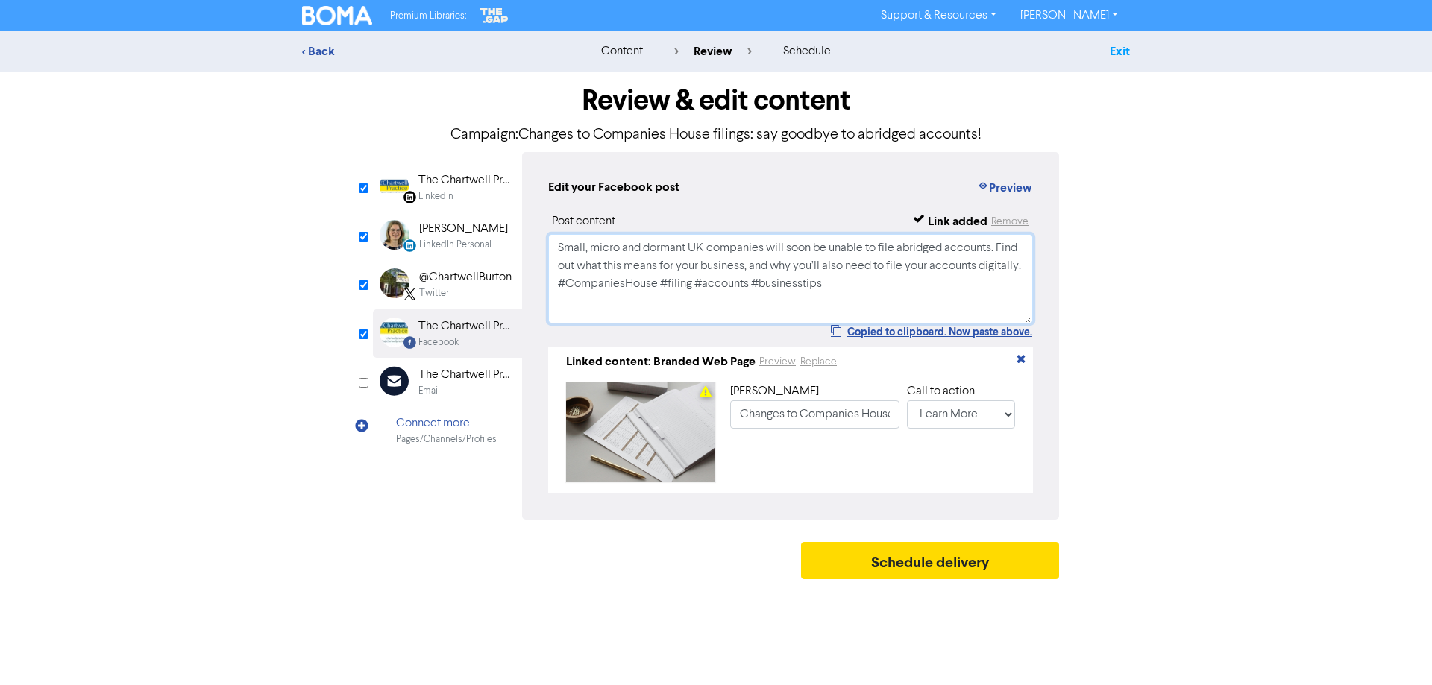
type textarea "Small, micro and dormant UK companies will soon be unable to file abridged acco…"
click at [1124, 49] on link "Exit" at bounding box center [1119, 51] width 20 height 15
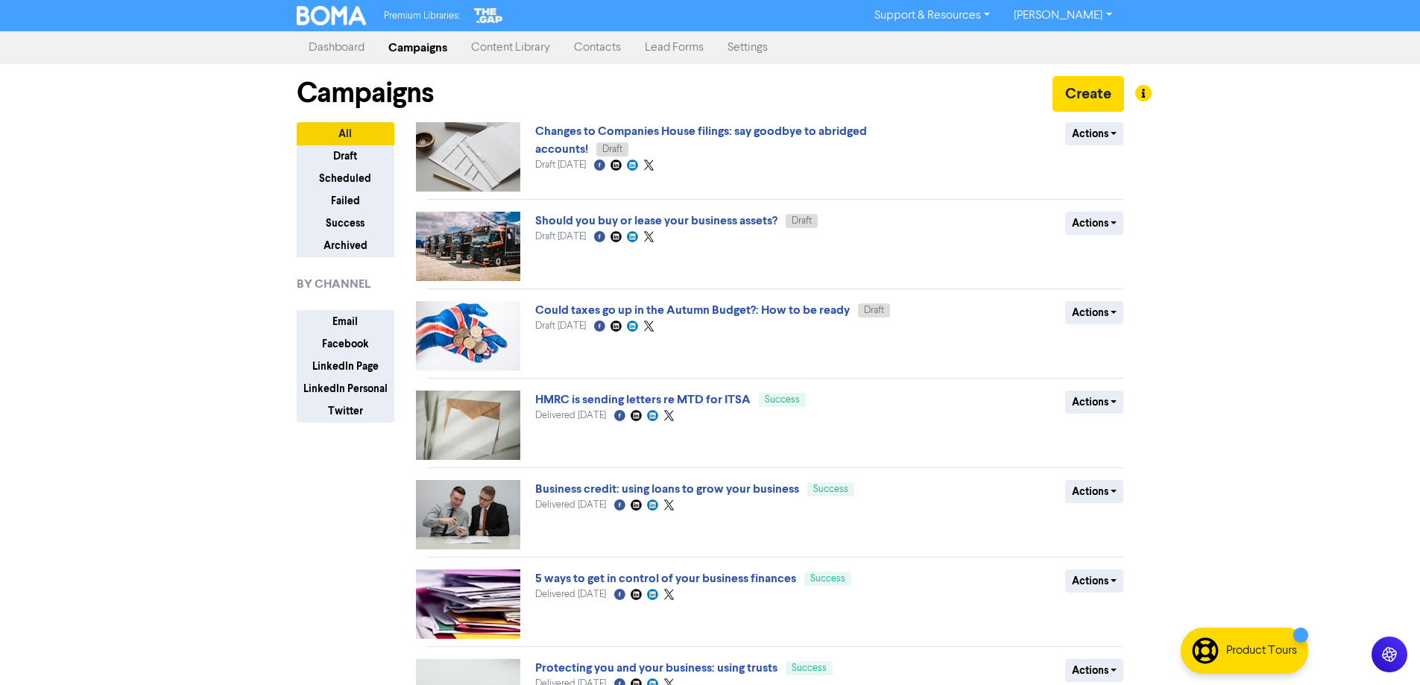
click at [513, 48] on link "Content Library" at bounding box center [510, 48] width 103 height 30
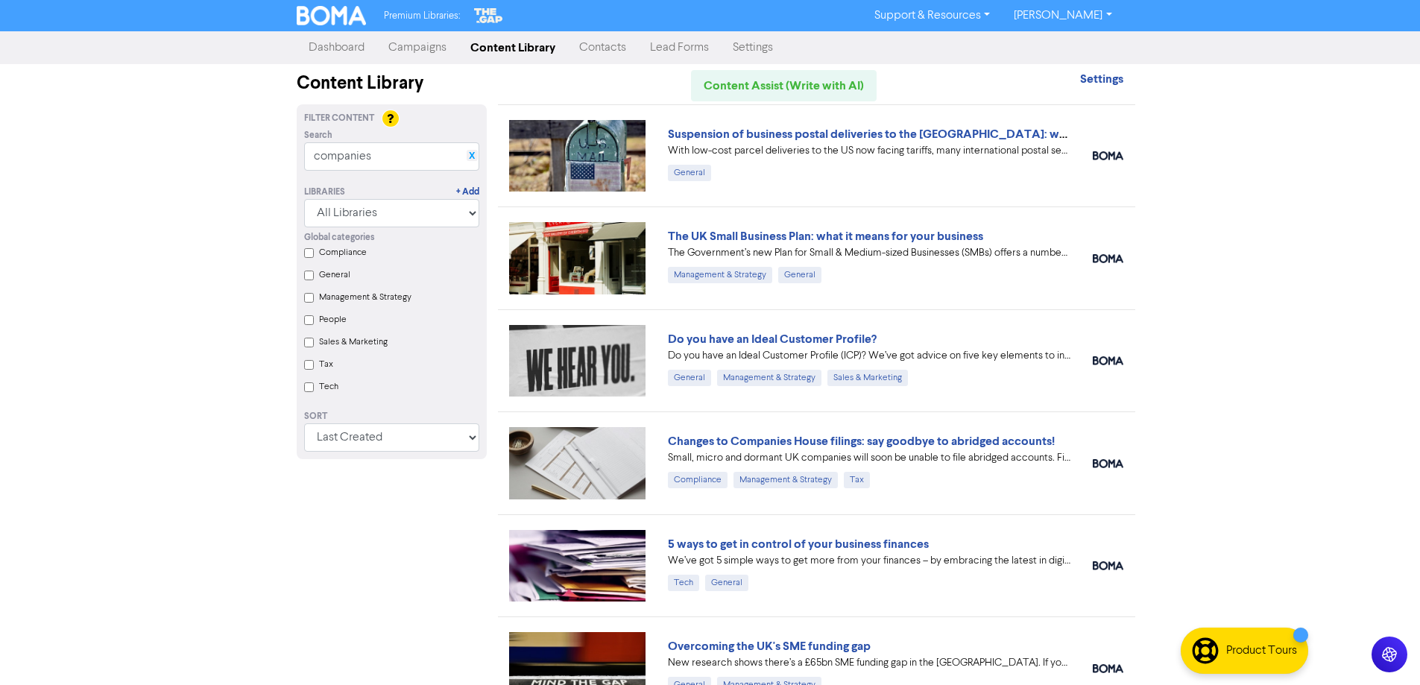
click at [472, 152] on link "X" at bounding box center [472, 156] width 6 height 11
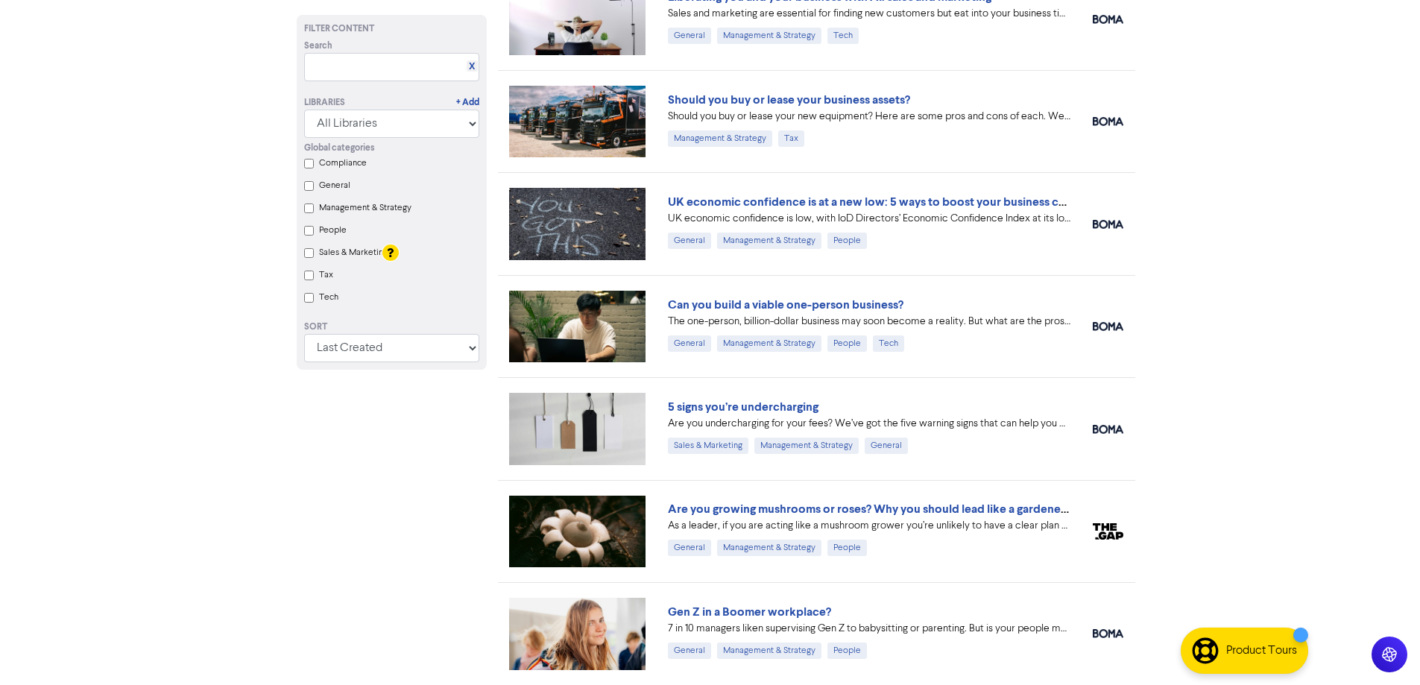
scroll to position [668, 0]
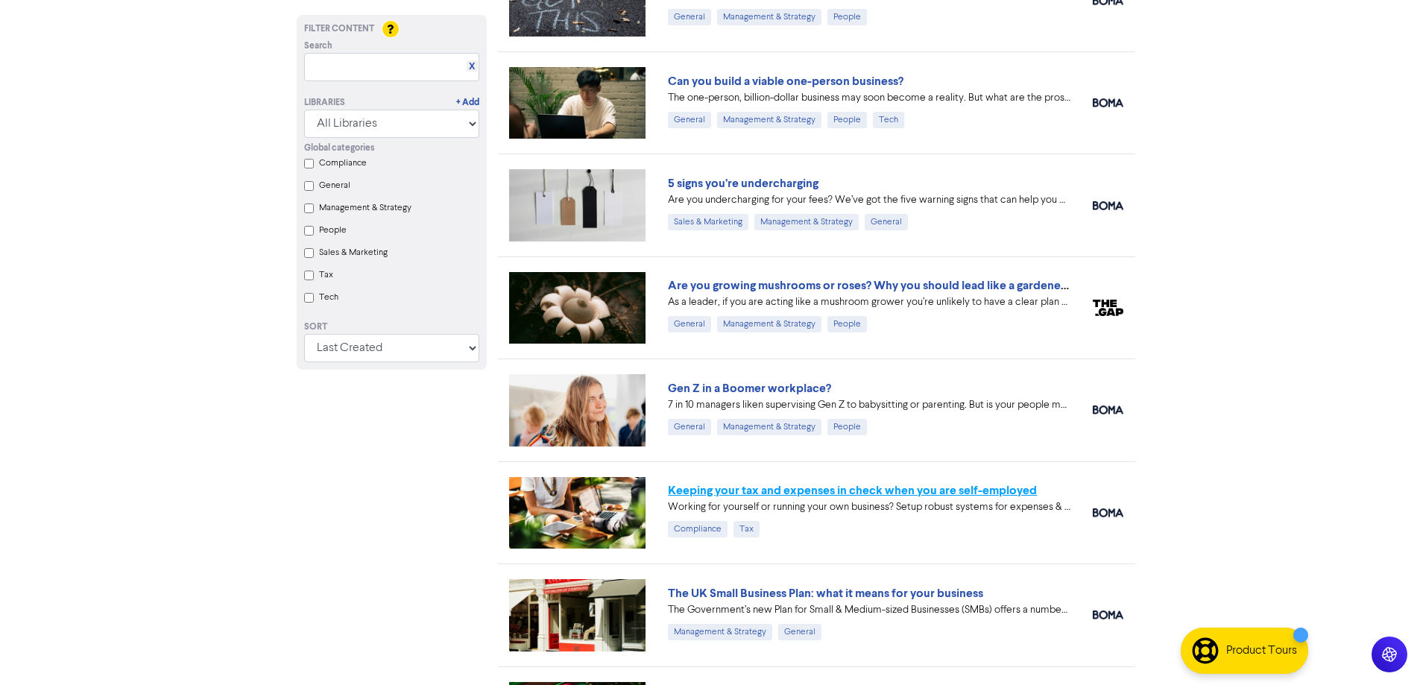
click at [775, 491] on link "Keeping your tax and expenses in check when you are self-employed" at bounding box center [852, 490] width 369 height 15
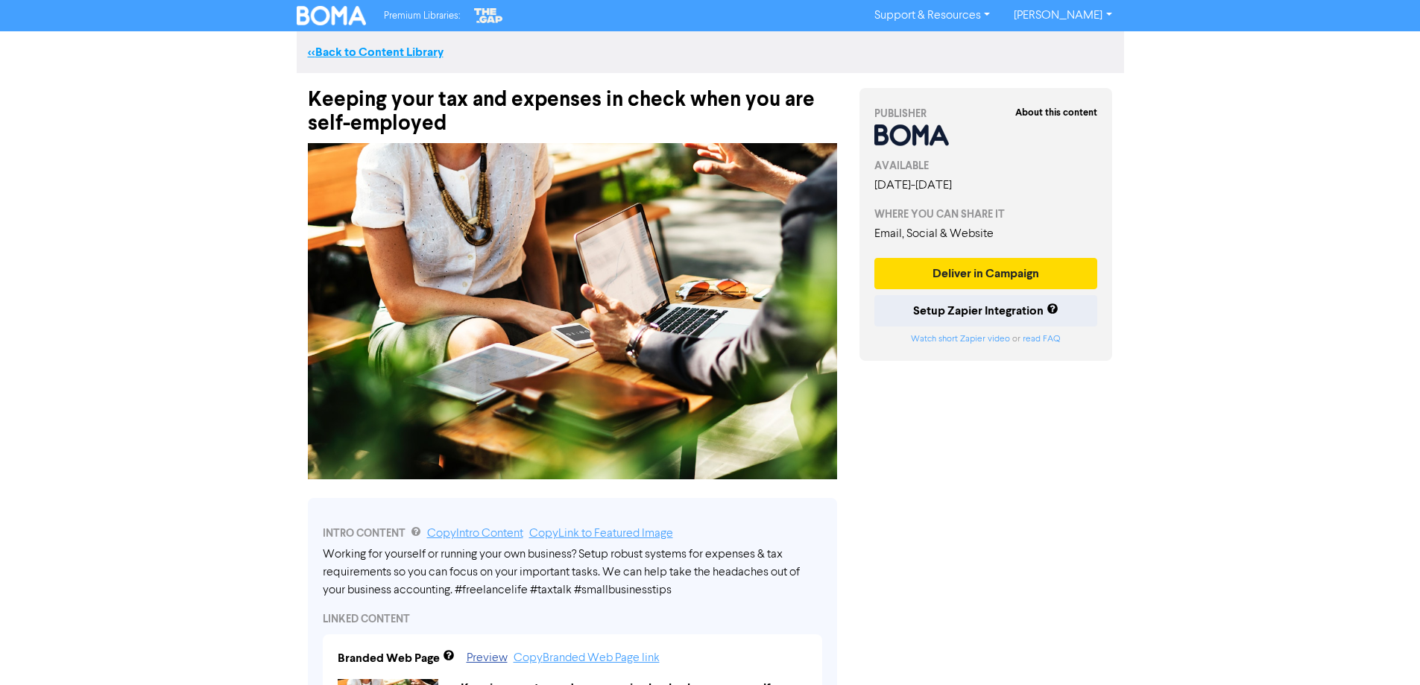
click at [379, 51] on link "<< Back to Content Library" at bounding box center [376, 52] width 136 height 15
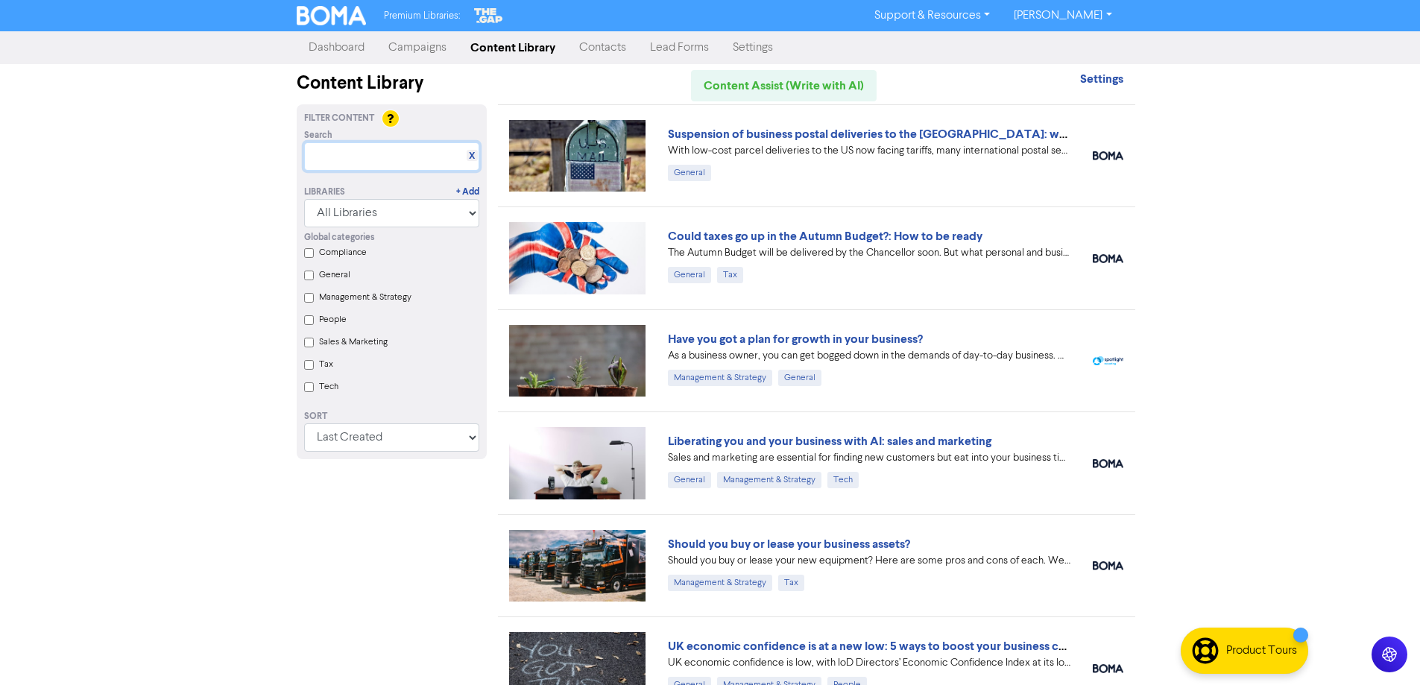
click at [374, 153] on input "text" at bounding box center [391, 156] width 175 height 28
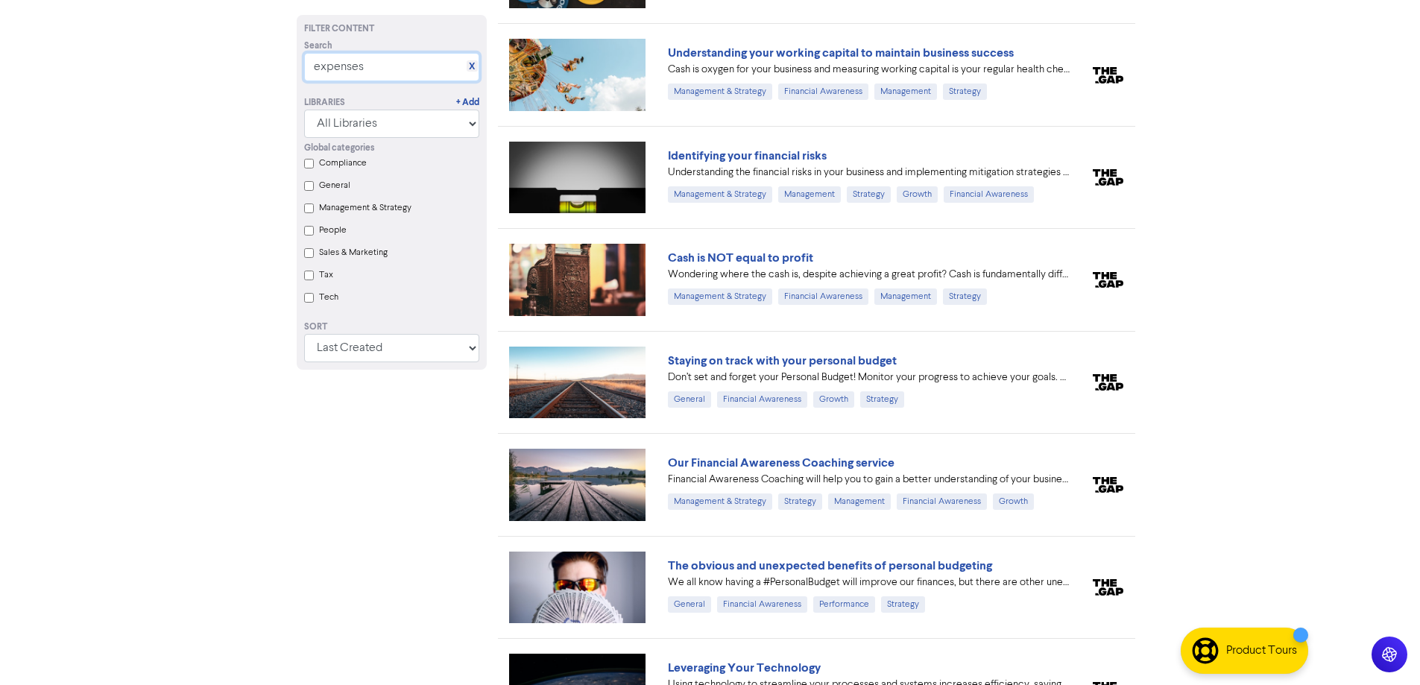
scroll to position [3314, 0]
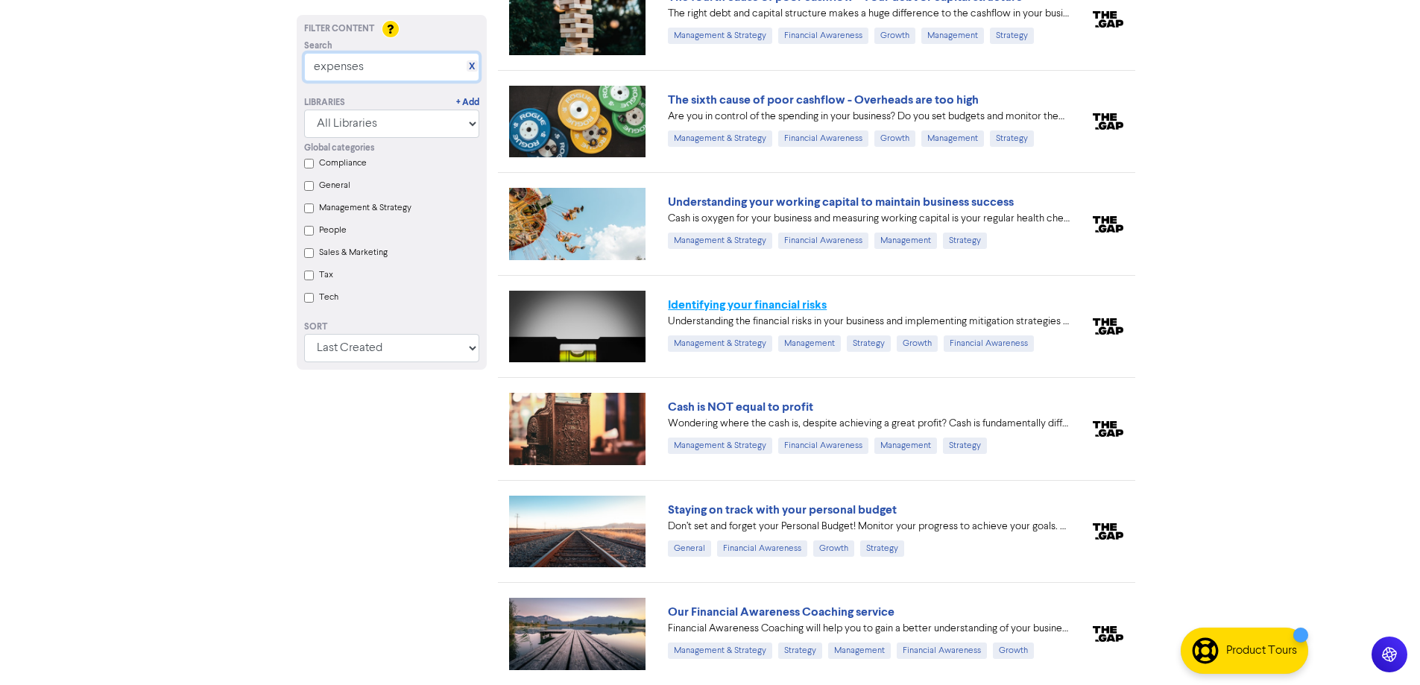
type input "expenses"
click at [717, 301] on link "Identifying your financial risks" at bounding box center [747, 304] width 159 height 15
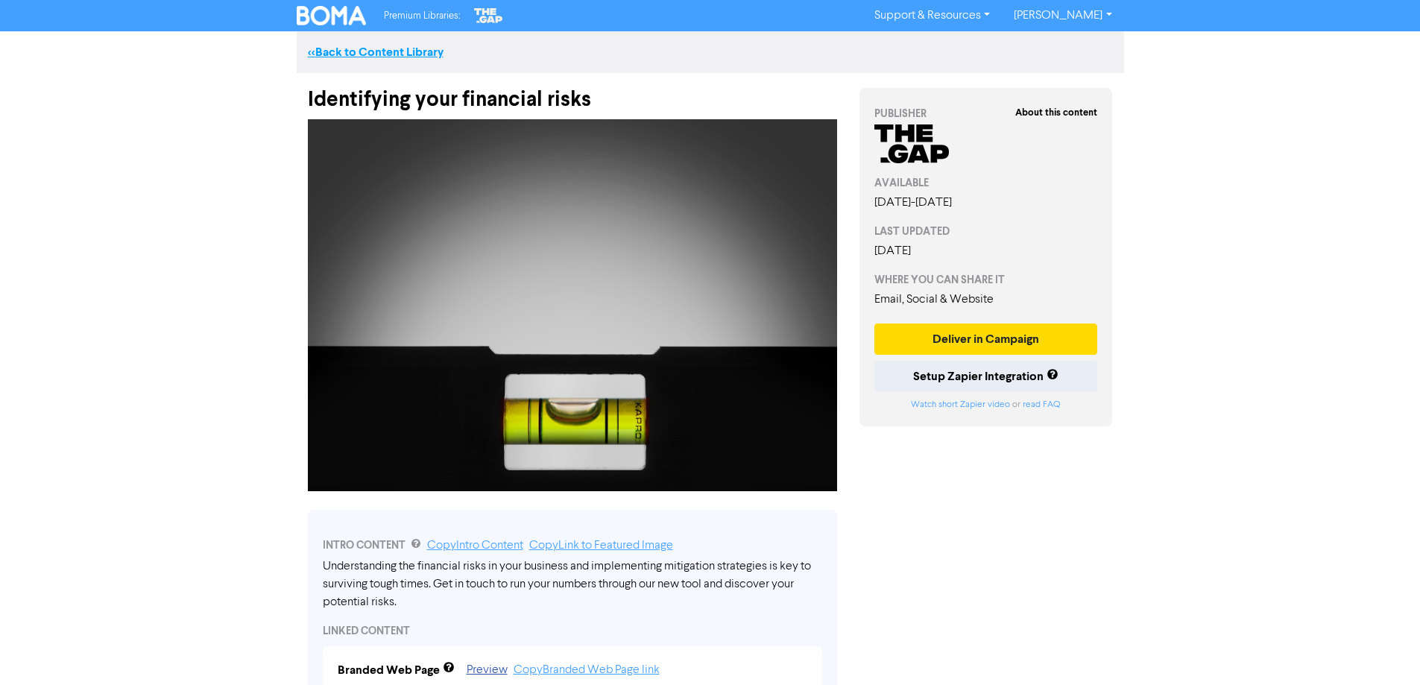
click at [368, 54] on link "<< Back to Content Library" at bounding box center [376, 52] width 136 height 15
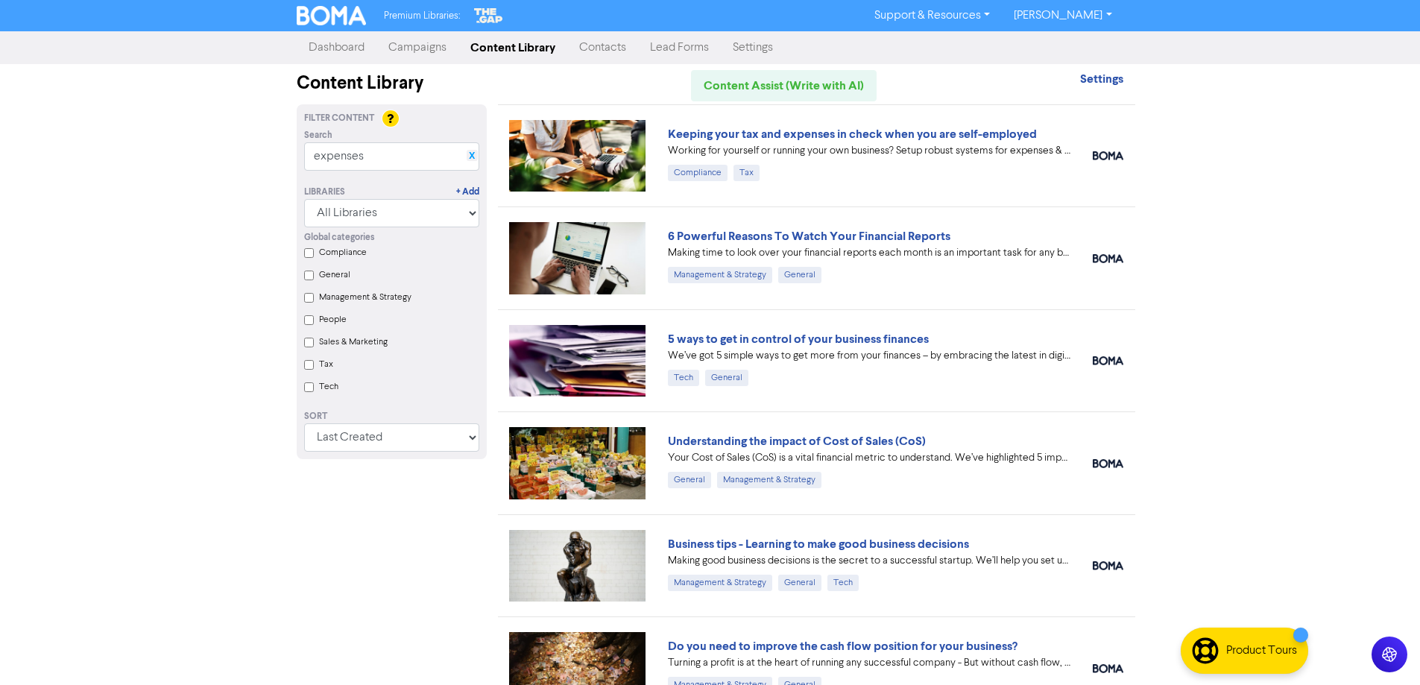
click at [471, 154] on link "X" at bounding box center [472, 156] width 6 height 11
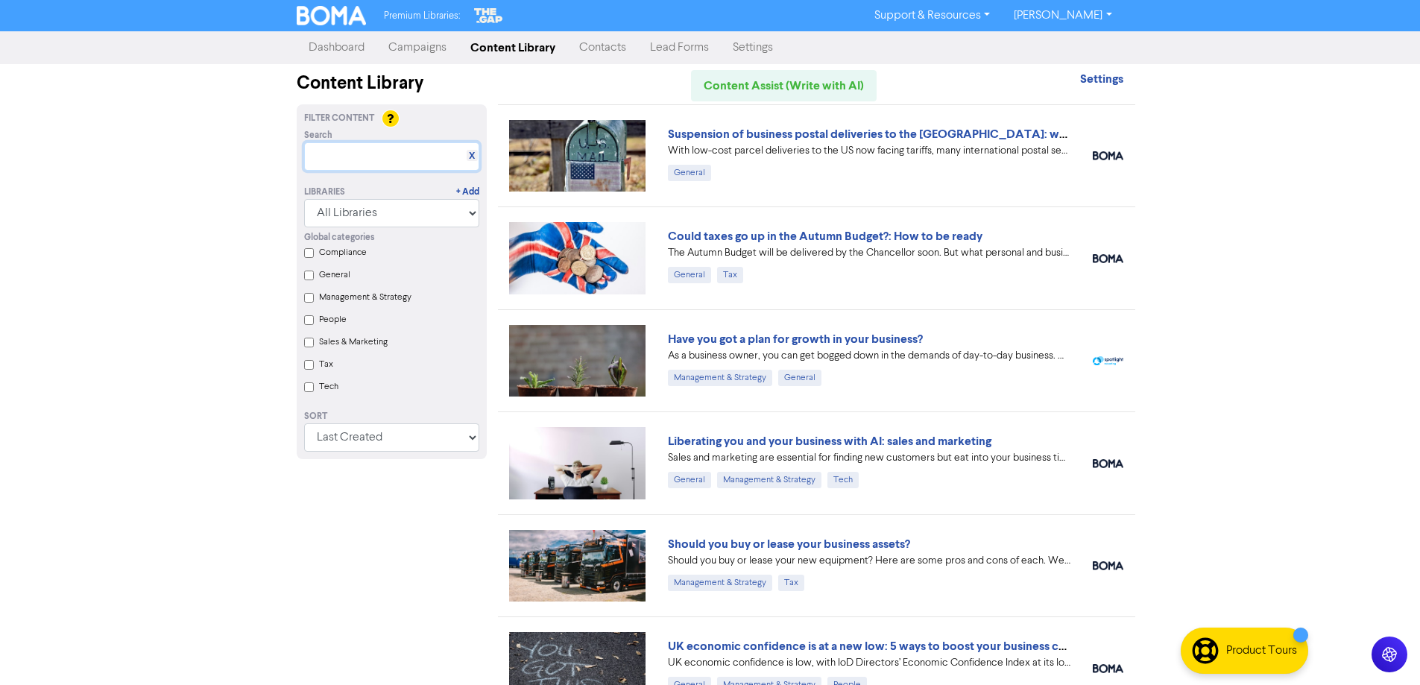
click at [394, 156] on input "text" at bounding box center [391, 156] width 175 height 28
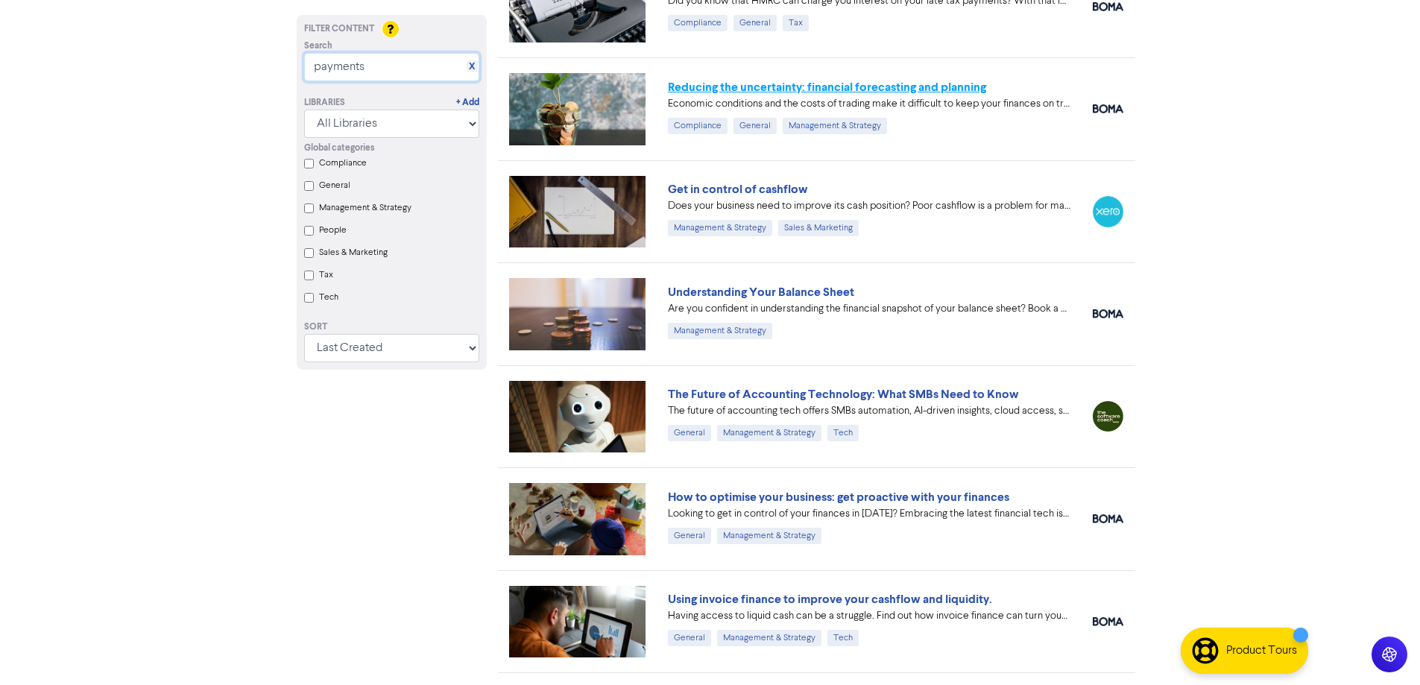
scroll to position [1118, 0]
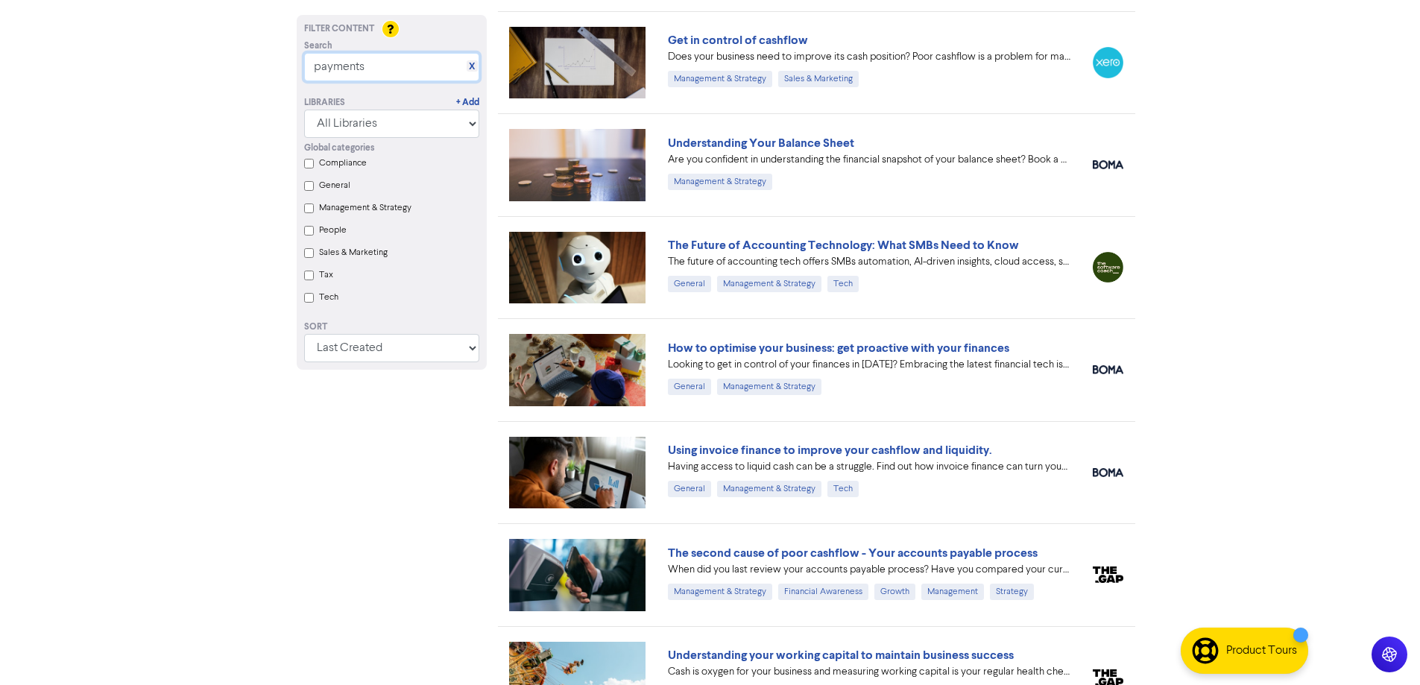
type input "payments"
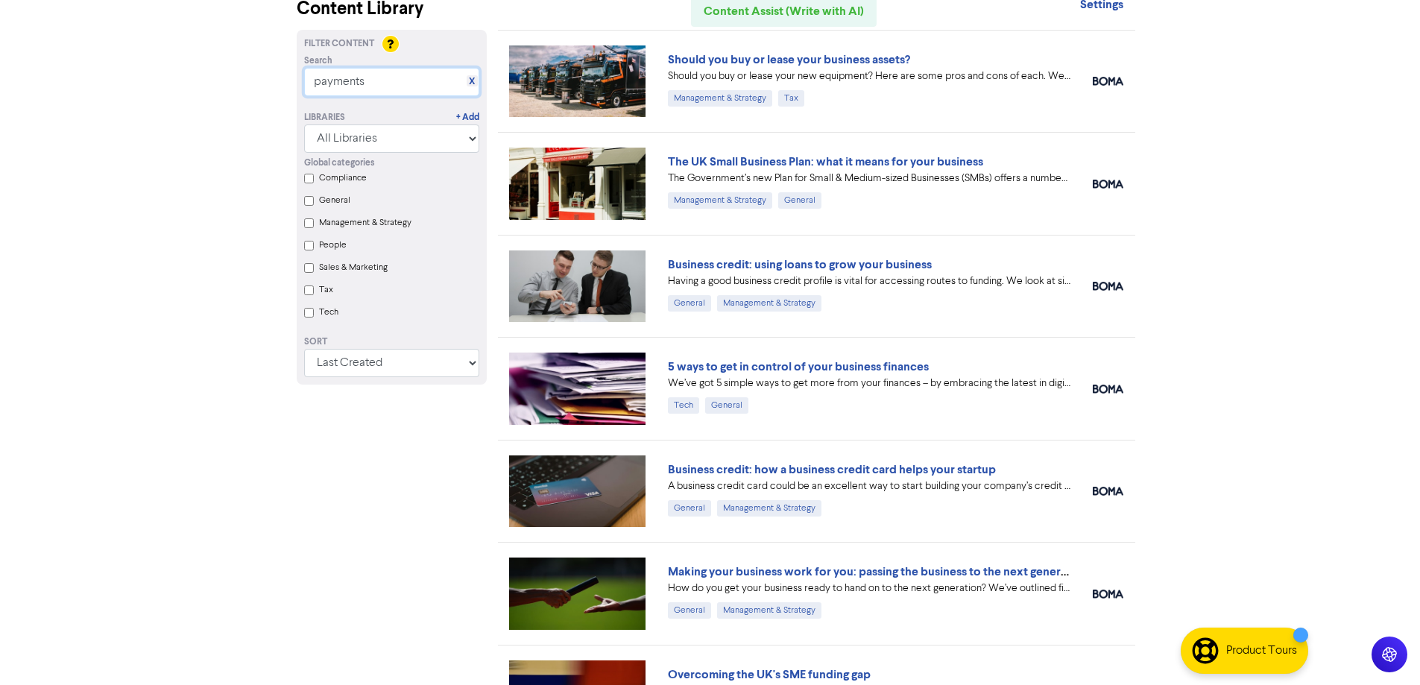
scroll to position [0, 0]
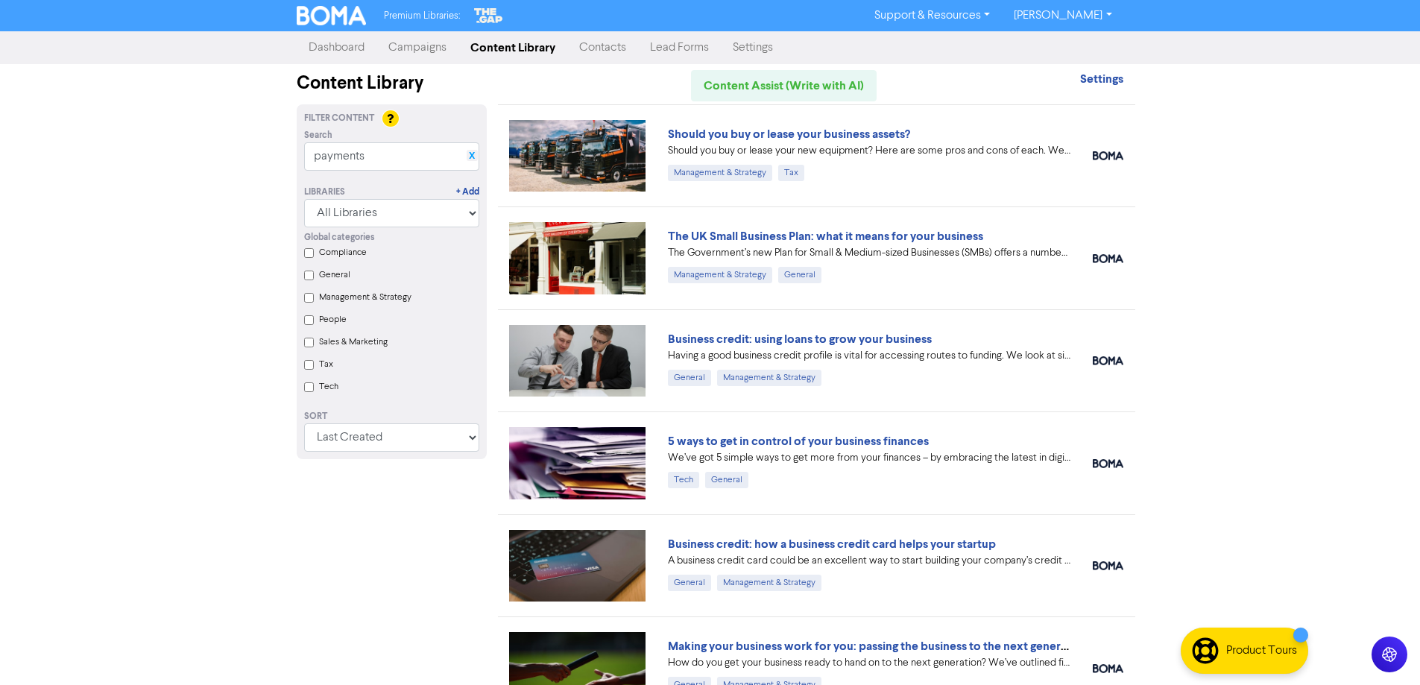
click at [472, 155] on link "X" at bounding box center [472, 156] width 6 height 11
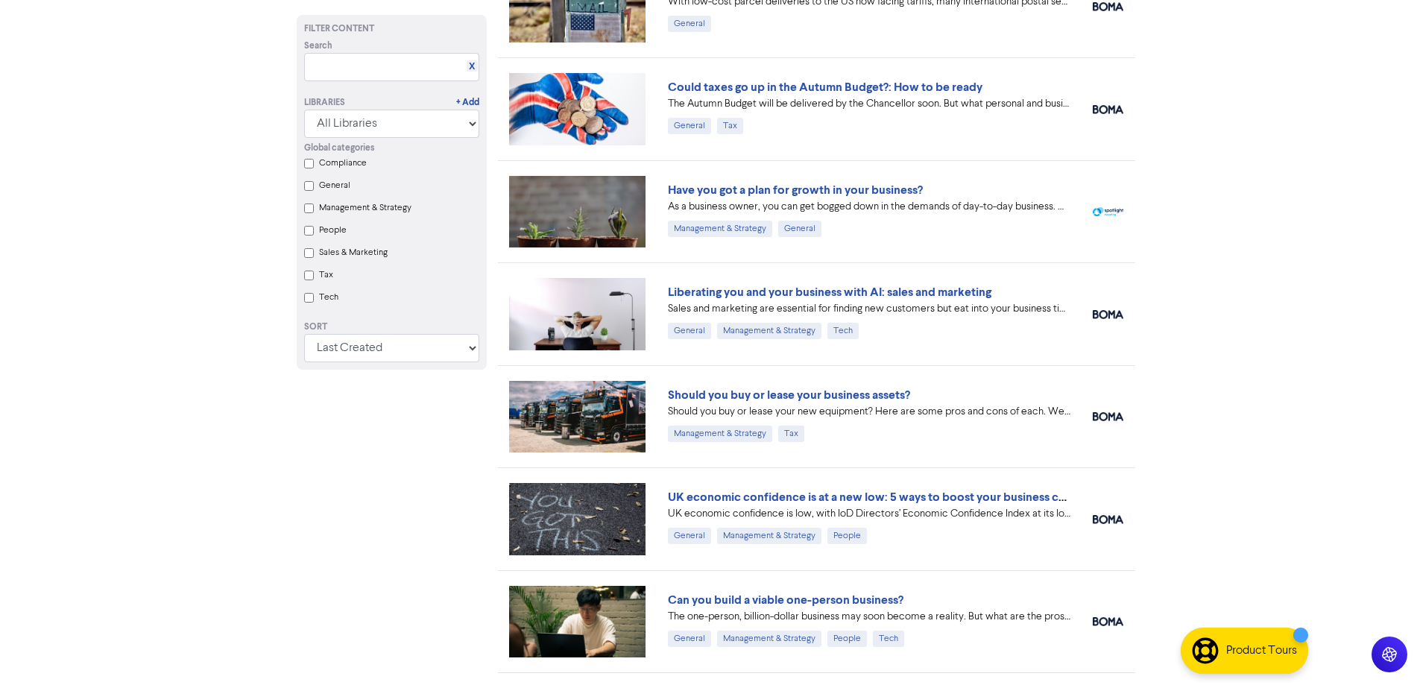
scroll to position [224, 0]
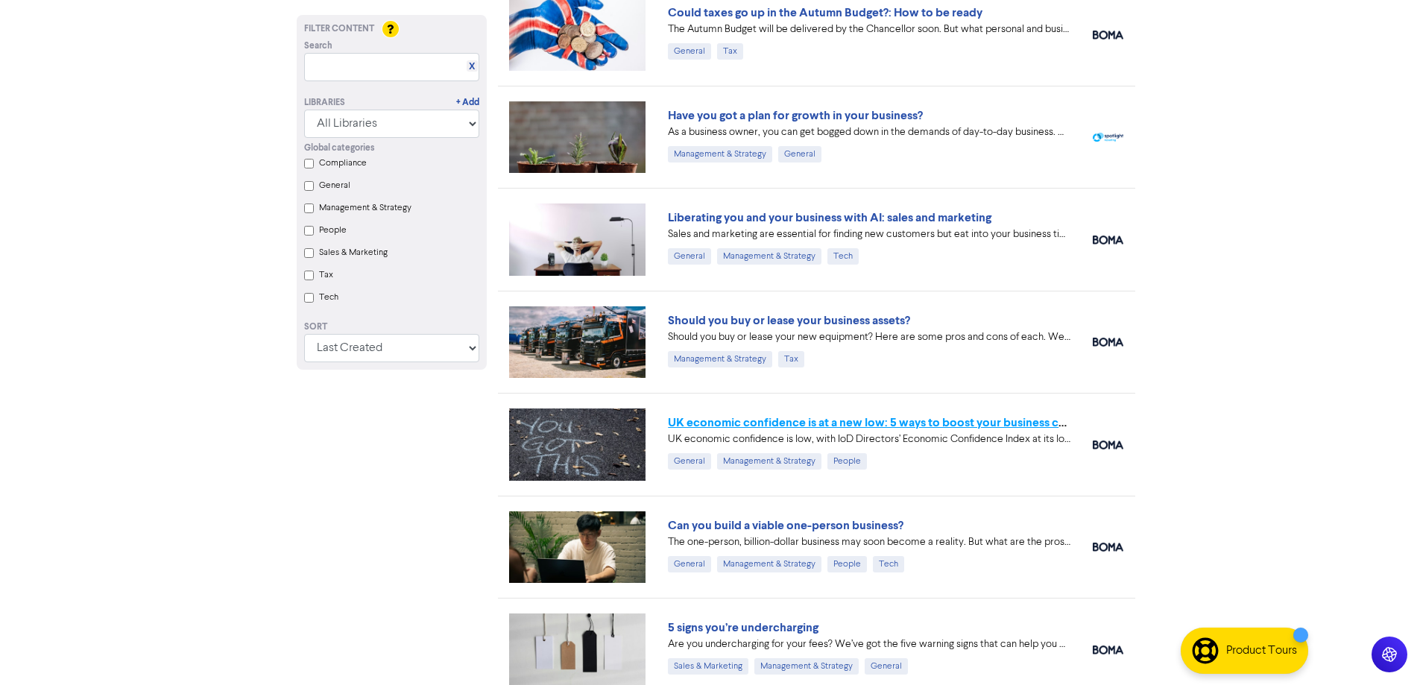
click at [776, 421] on link "UK economic confidence is at a new low: 5 ways to boost your business confidence" at bounding box center [891, 422] width 447 height 15
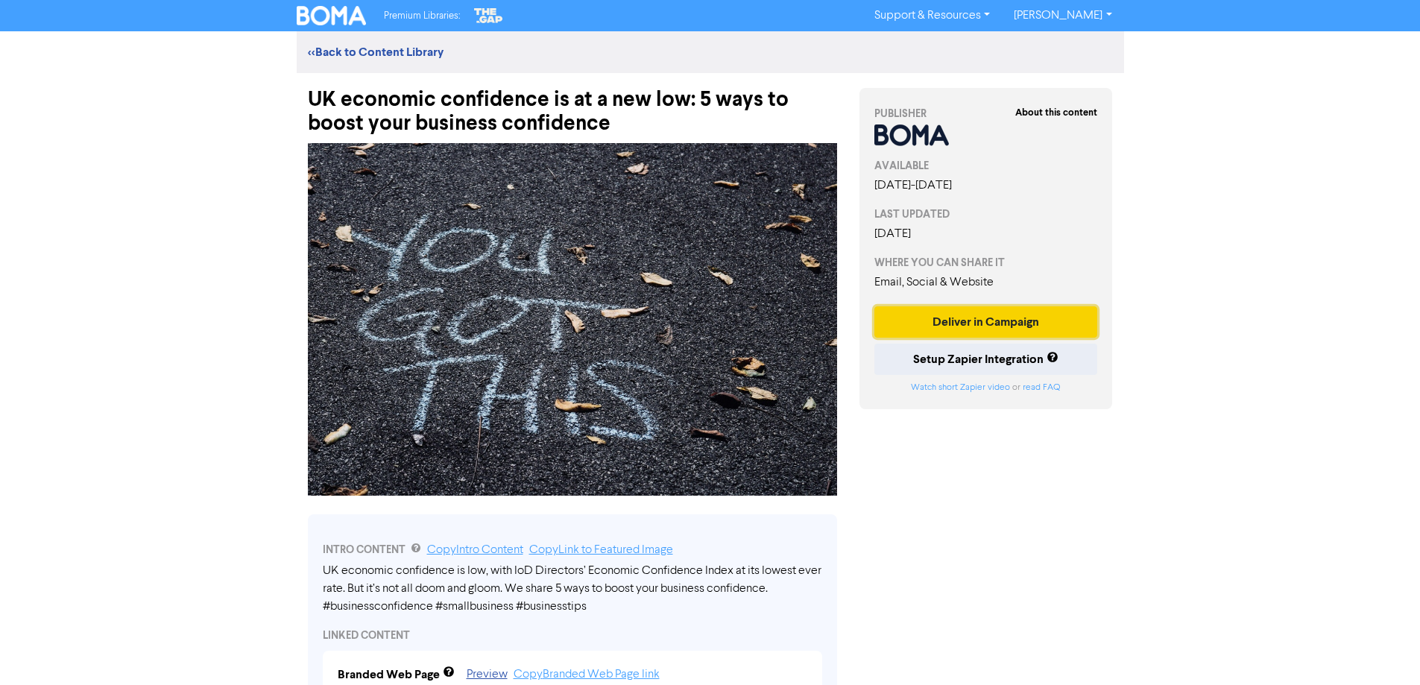
click at [973, 321] on button "Deliver in Campaign" at bounding box center [987, 321] width 224 height 31
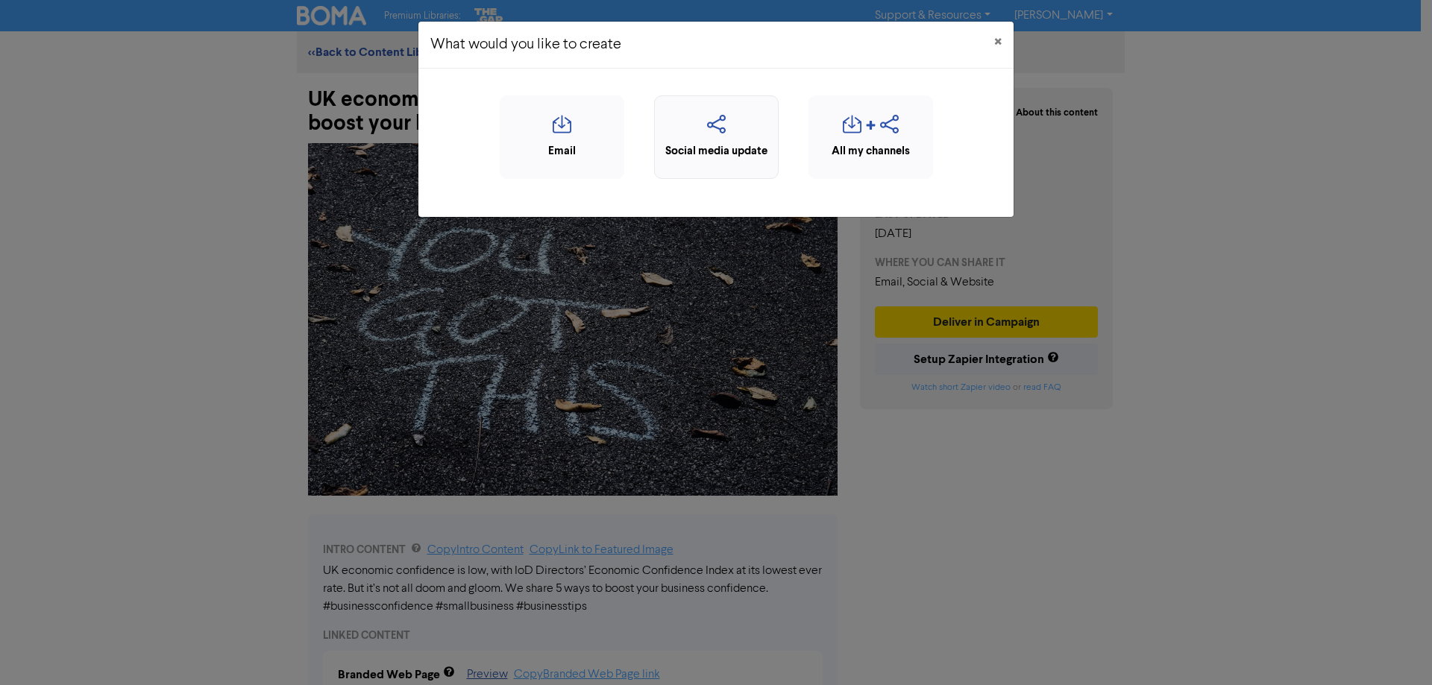
click at [712, 128] on icon "button" at bounding box center [716, 129] width 108 height 28
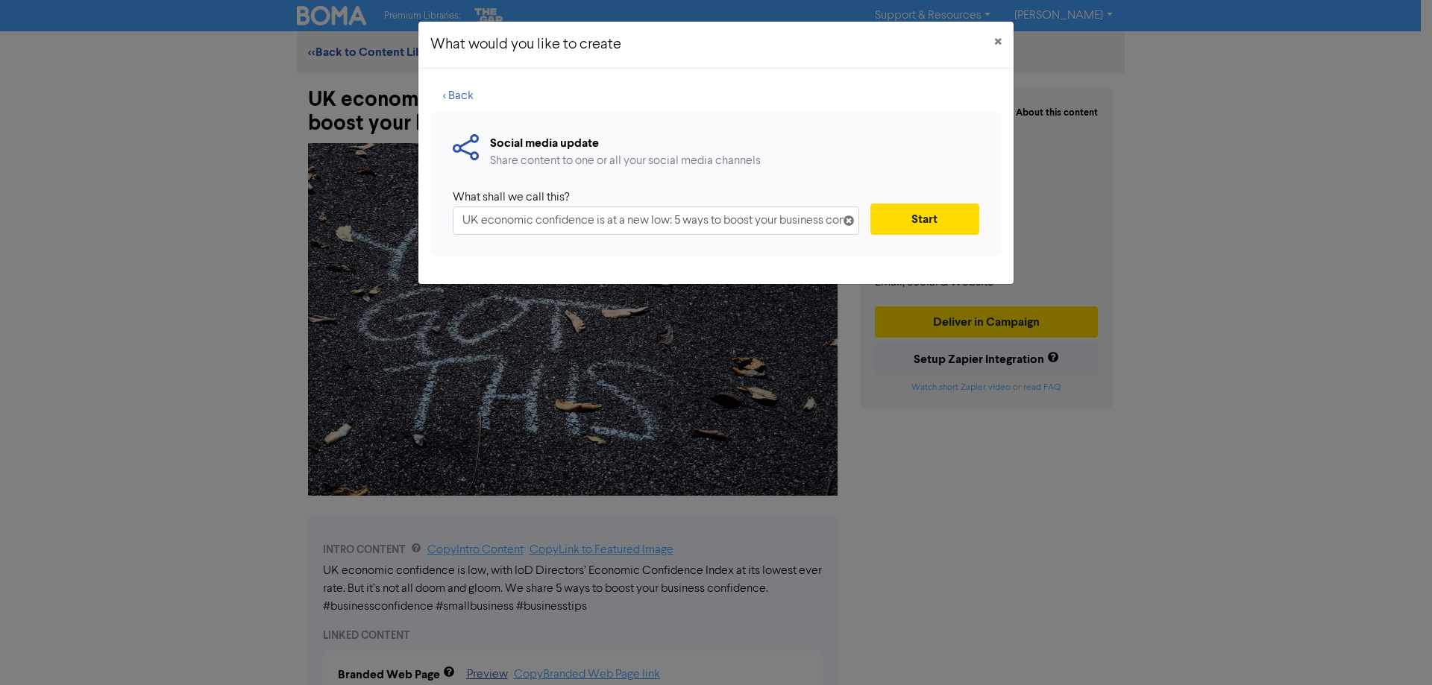
scroll to position [0, 46]
click at [948, 222] on button "Start" at bounding box center [924, 219] width 109 height 31
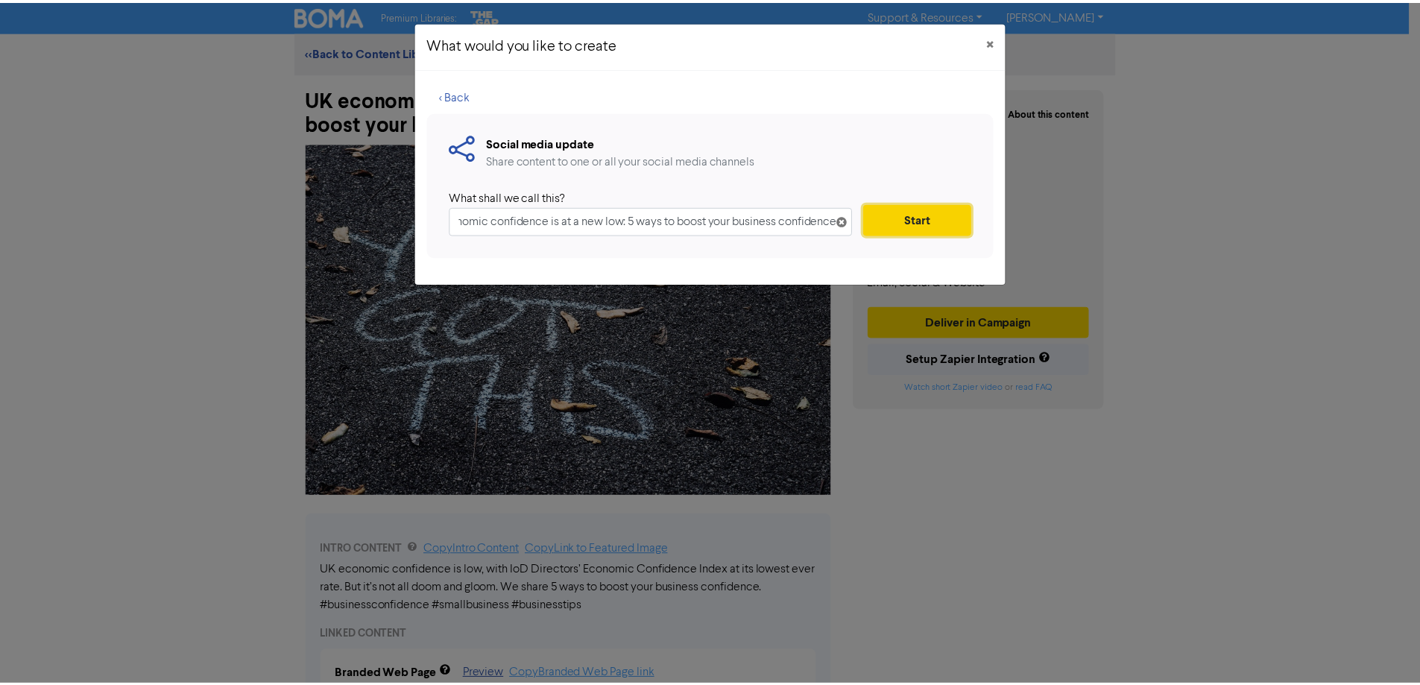
scroll to position [0, 0]
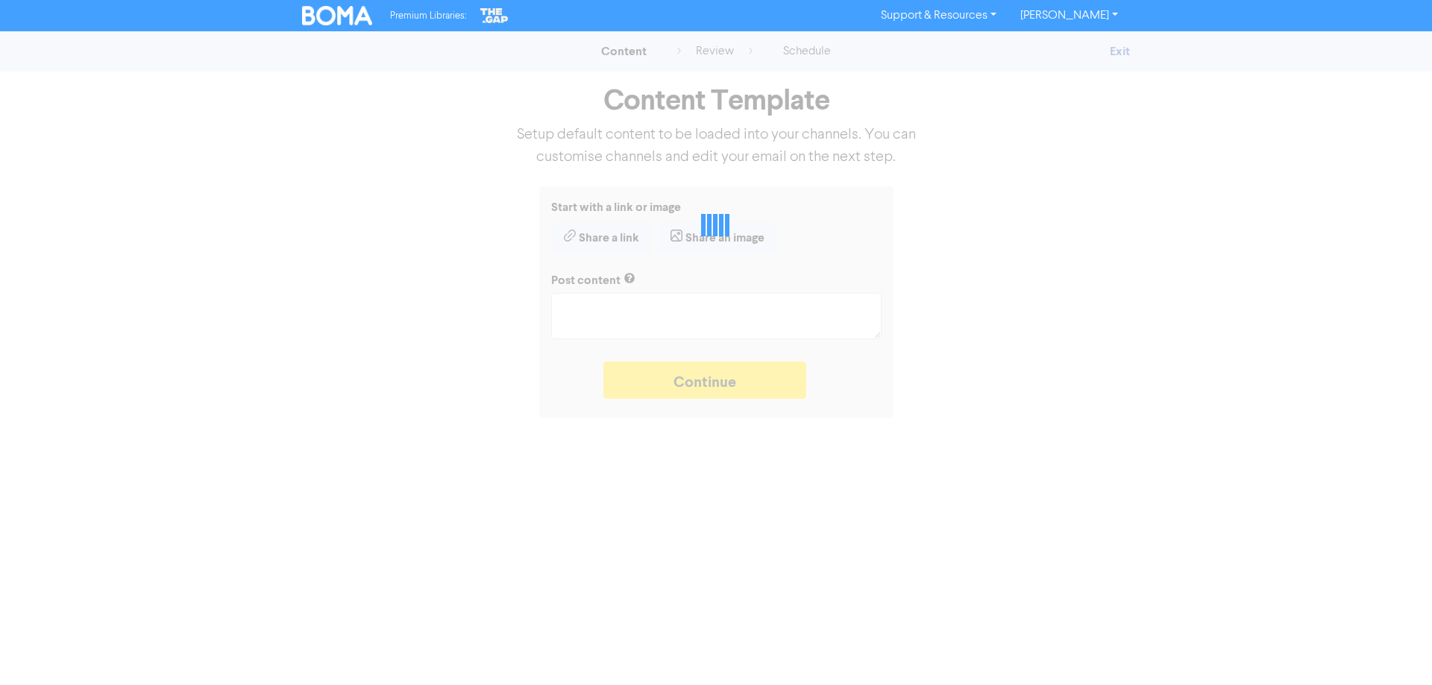
type textarea "x"
type textarea "UK economic confidence is low, with IoD Directors’ Economic Confidence Index at…"
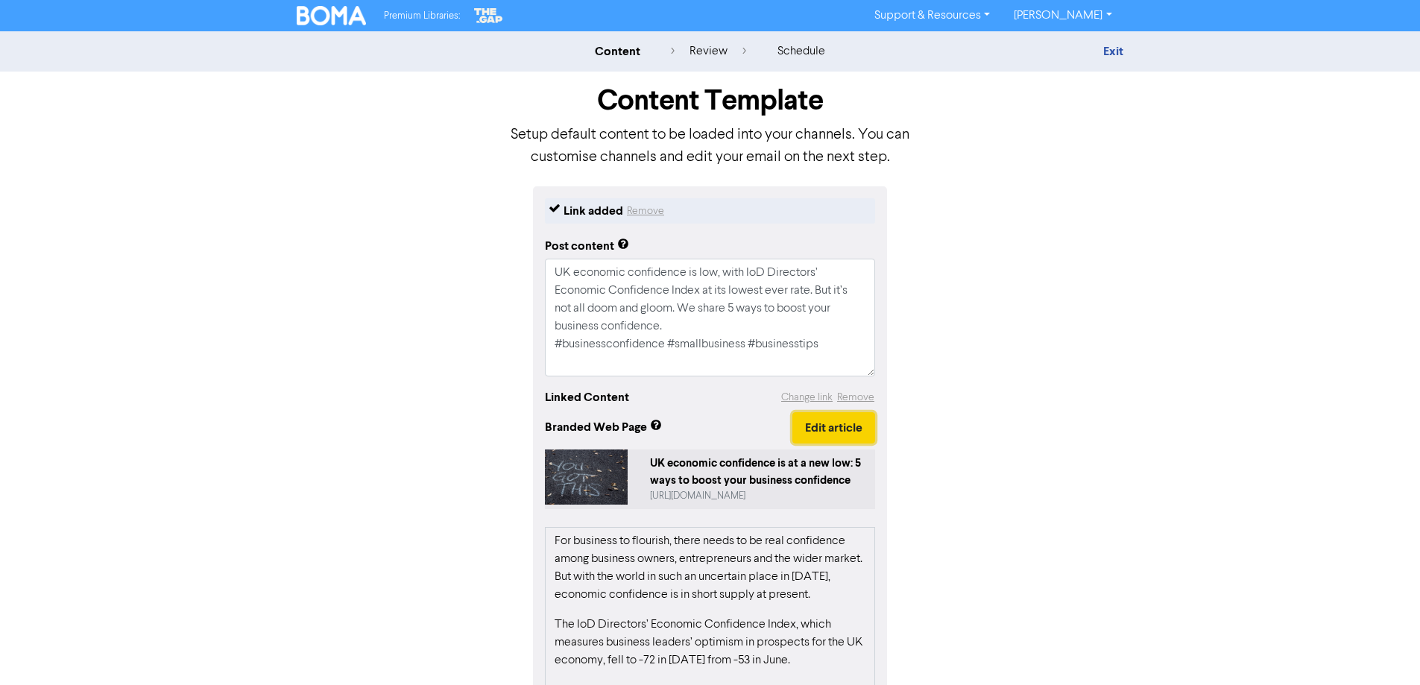
click at [831, 421] on button "Edit article" at bounding box center [834, 427] width 83 height 31
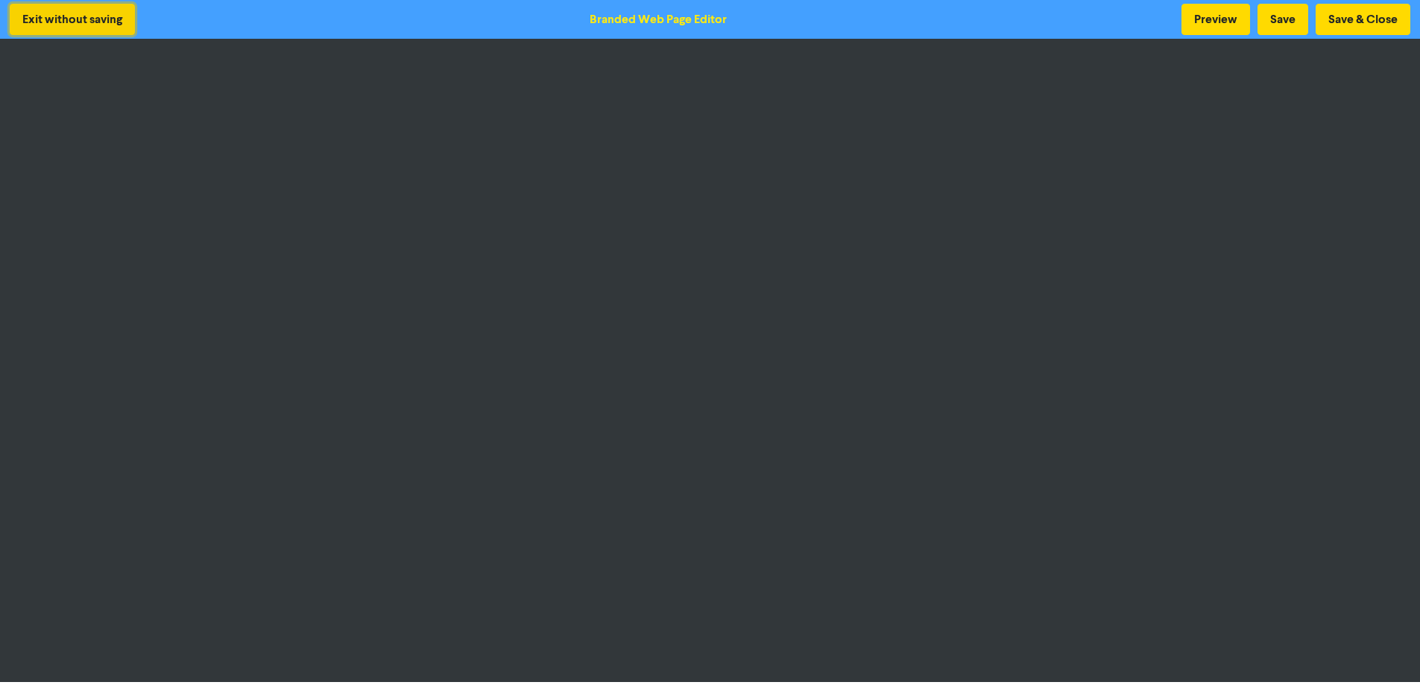
click at [74, 21] on button "Exit without saving" at bounding box center [72, 19] width 125 height 31
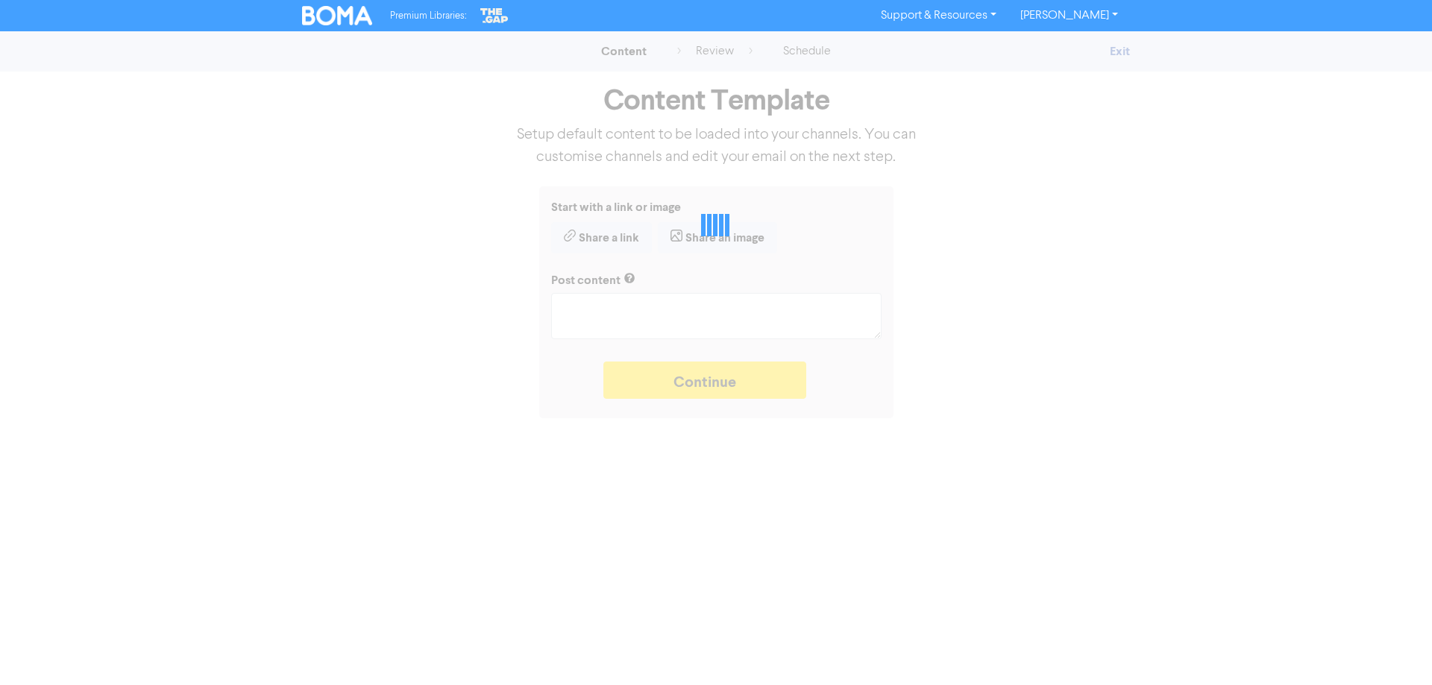
type textarea "x"
type textarea "UK economic confidence is low, with IoD Directors’ Economic Confidence Index at…"
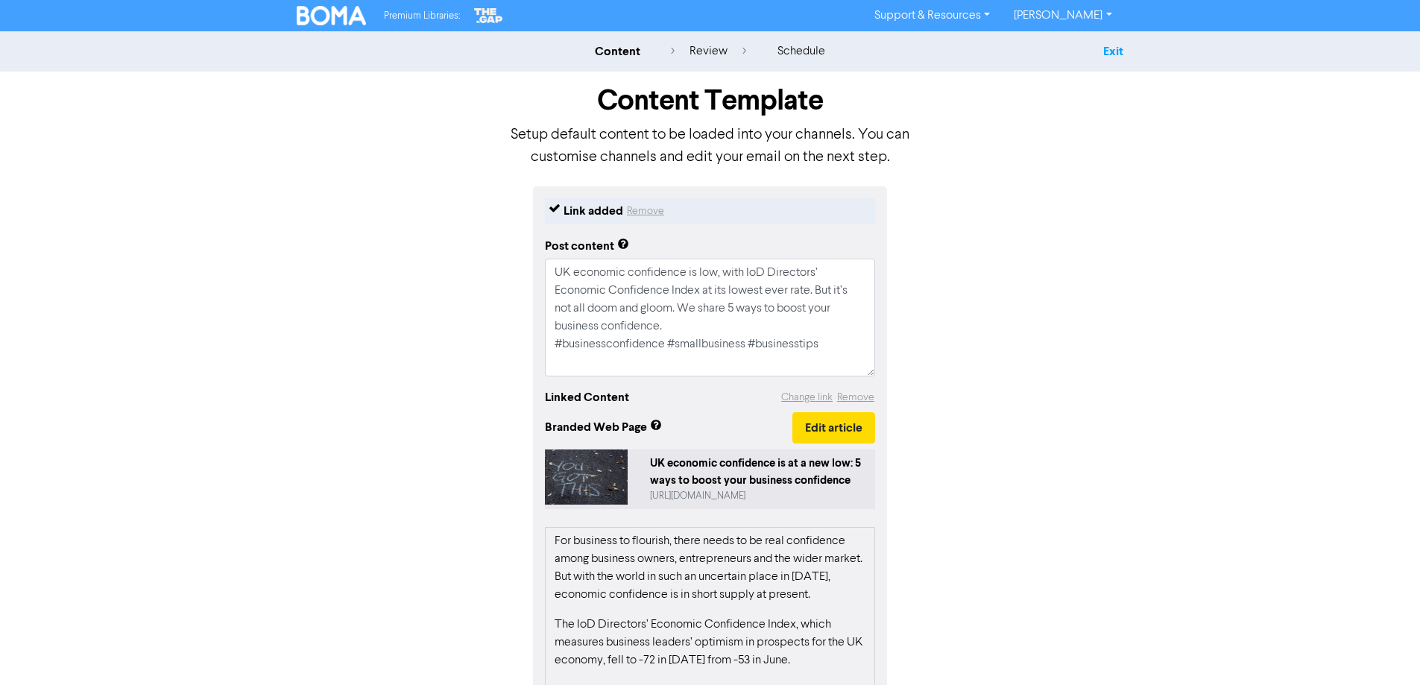
click at [1115, 48] on link "Exit" at bounding box center [1114, 51] width 20 height 15
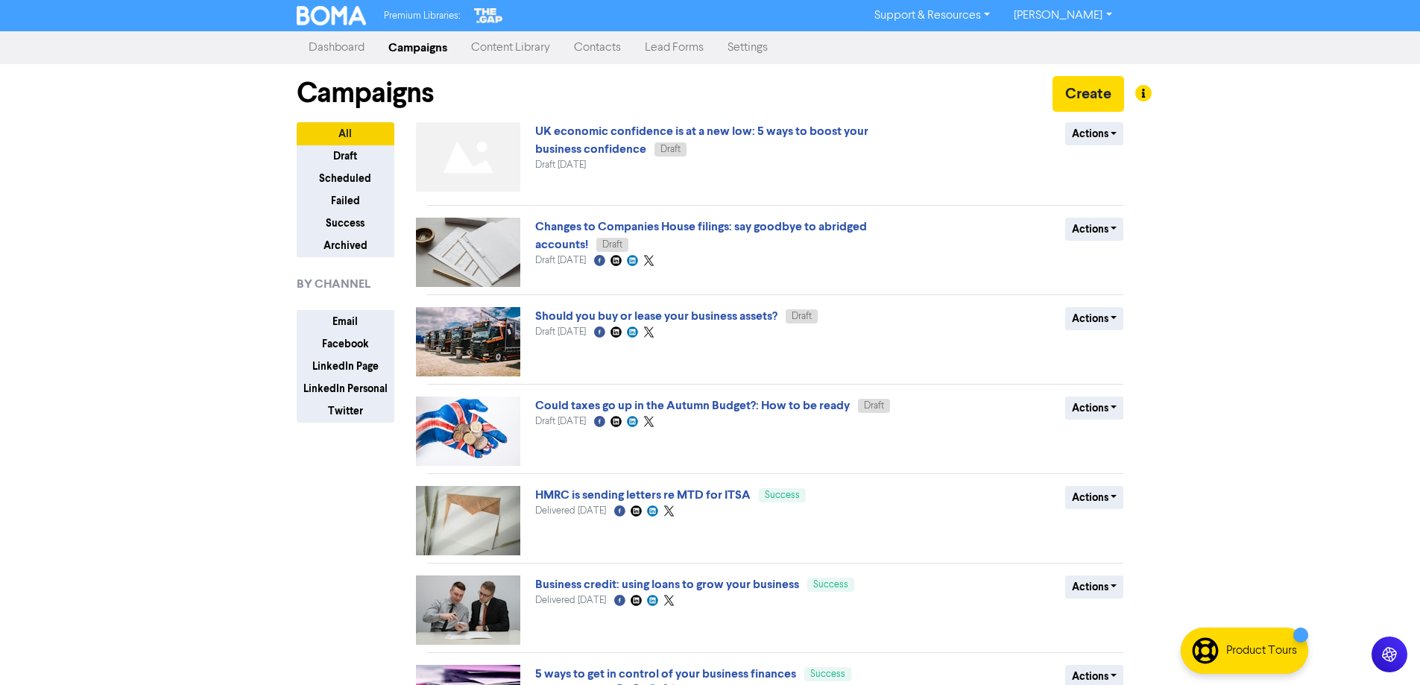
click at [501, 50] on link "Content Library" at bounding box center [510, 48] width 103 height 30
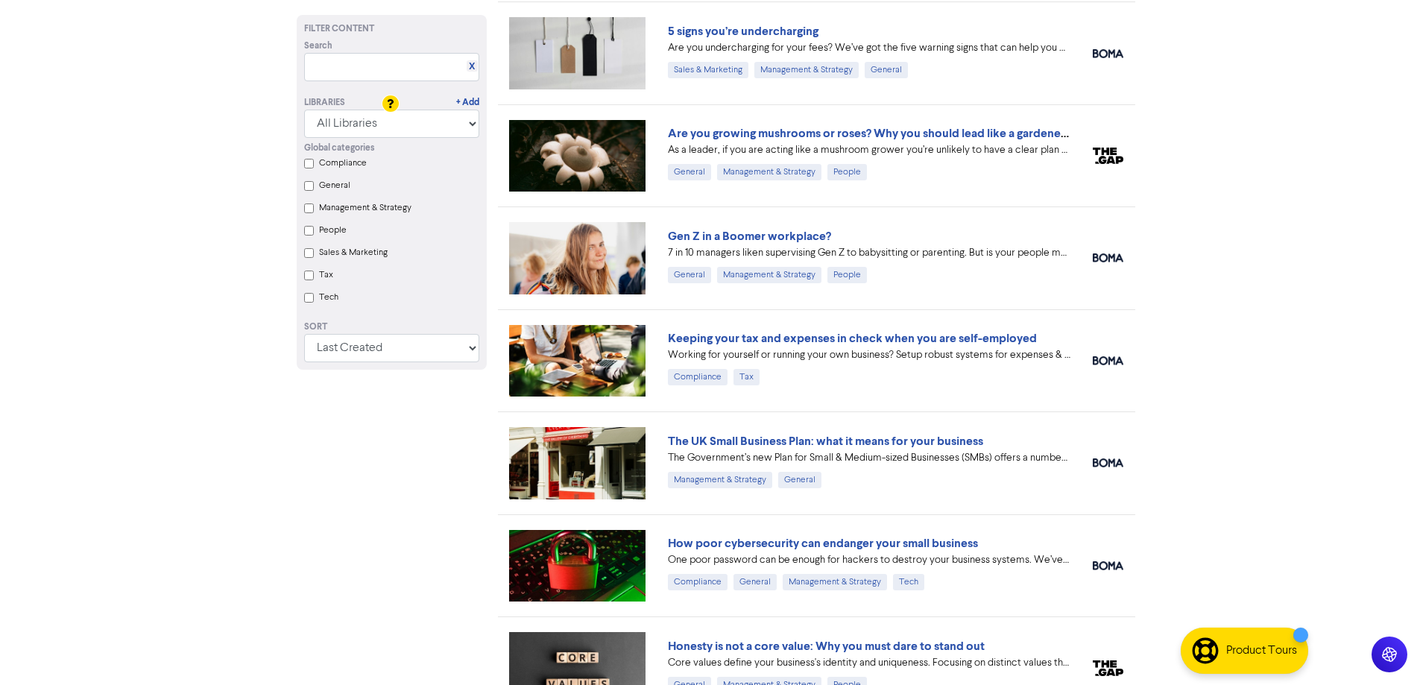
scroll to position [1044, 0]
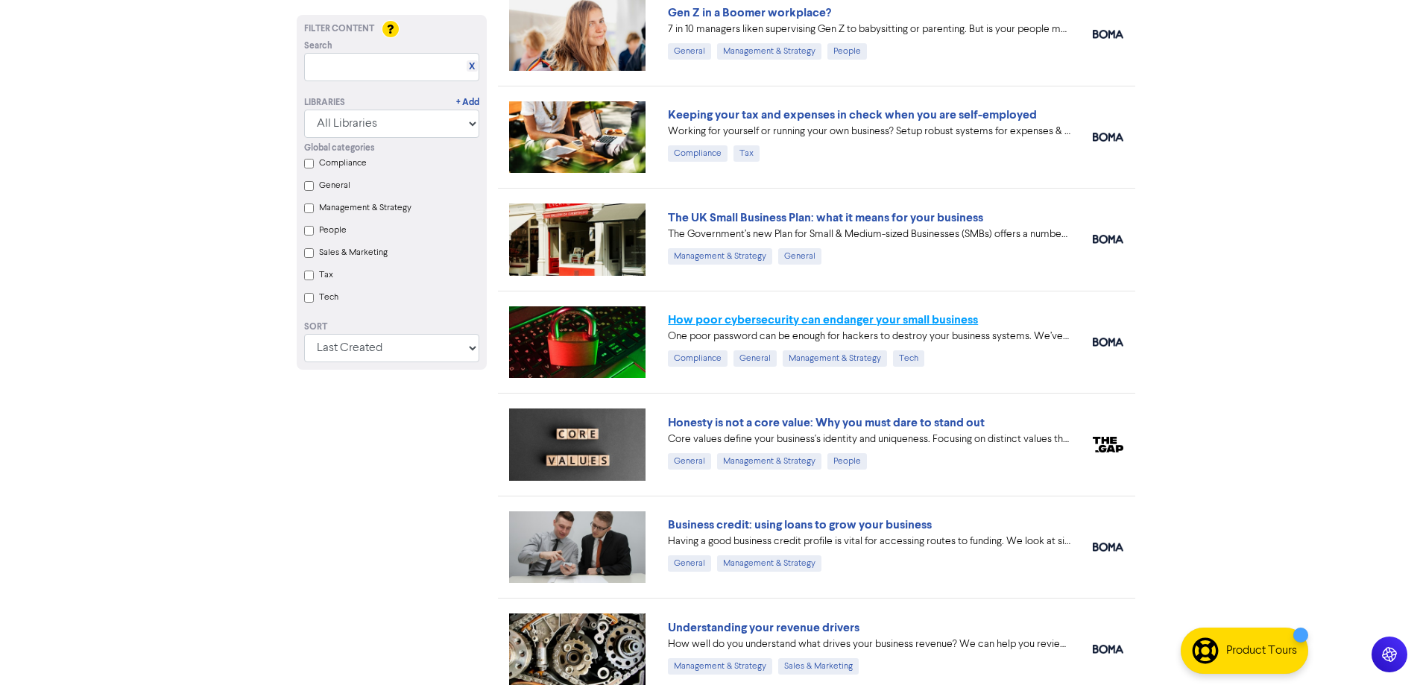
click at [708, 320] on link "How poor cybersecurity can endanger your small business" at bounding box center [823, 319] width 310 height 15
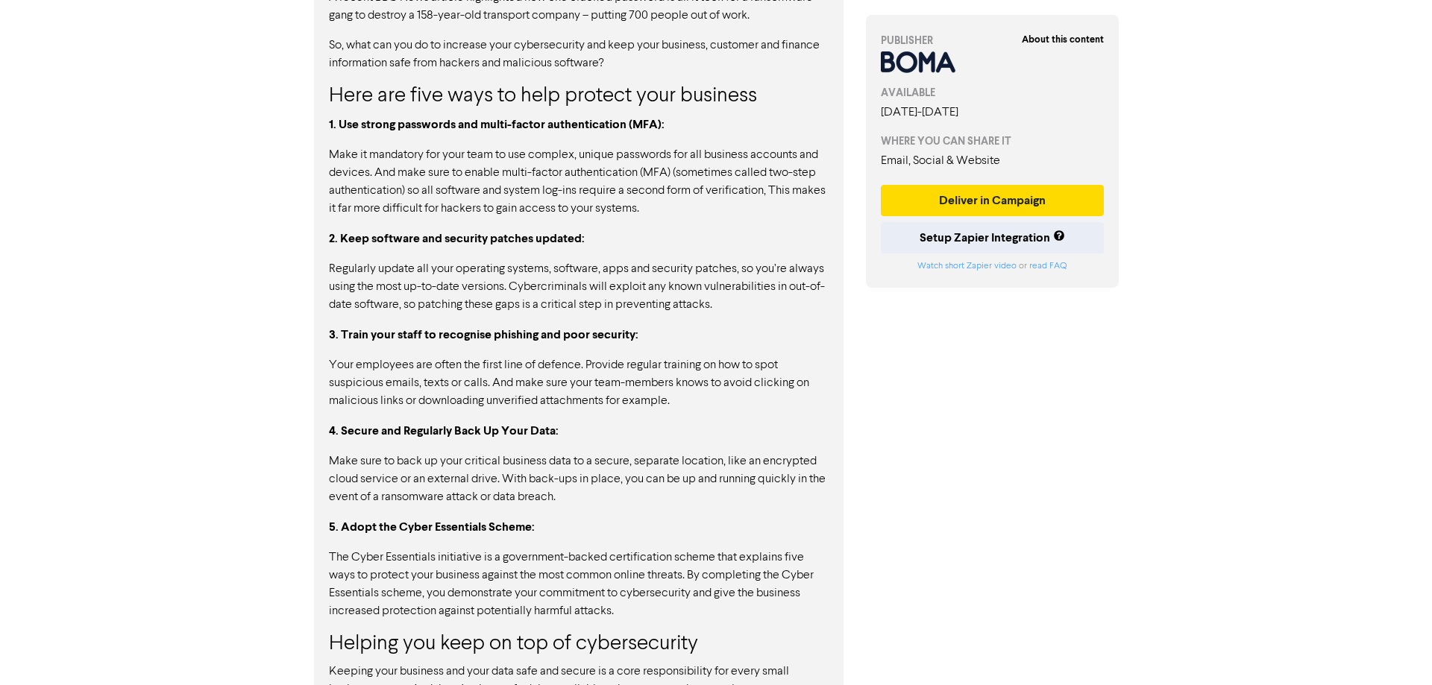
scroll to position [1075, 0]
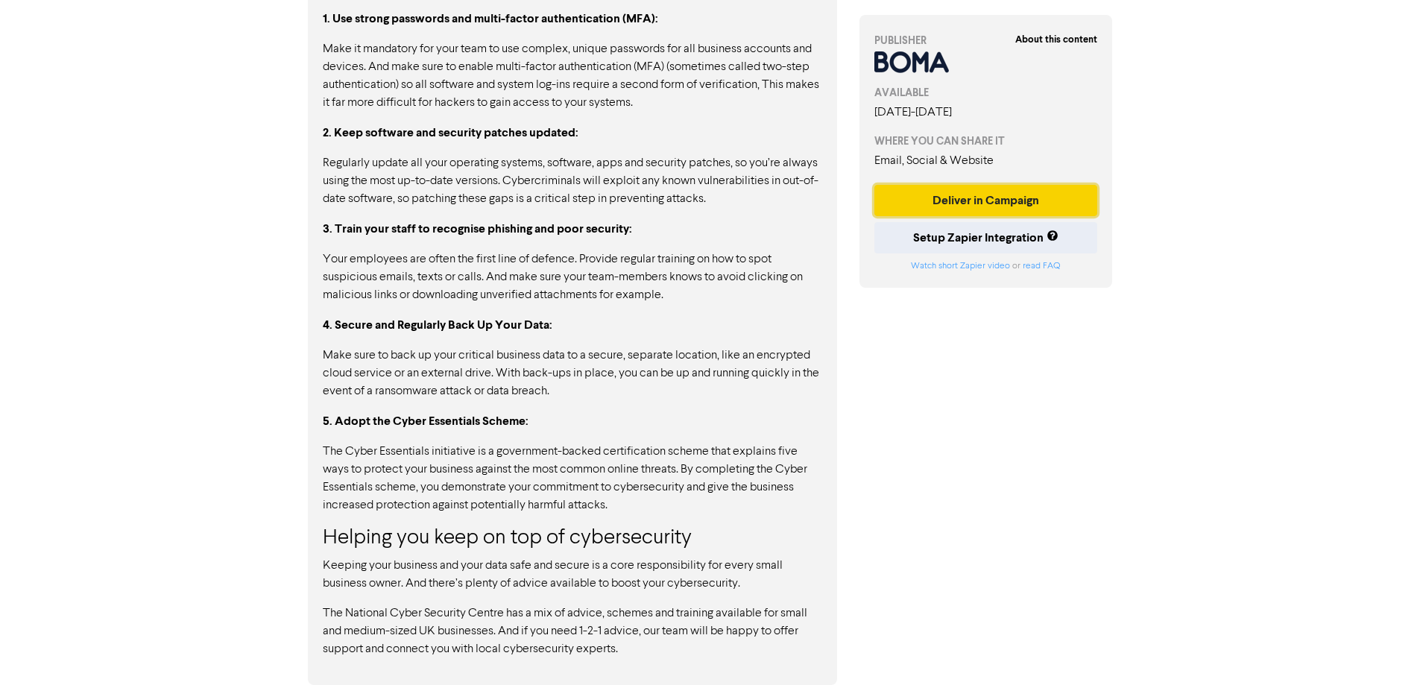
click at [989, 198] on button "Deliver in Campaign" at bounding box center [987, 200] width 224 height 31
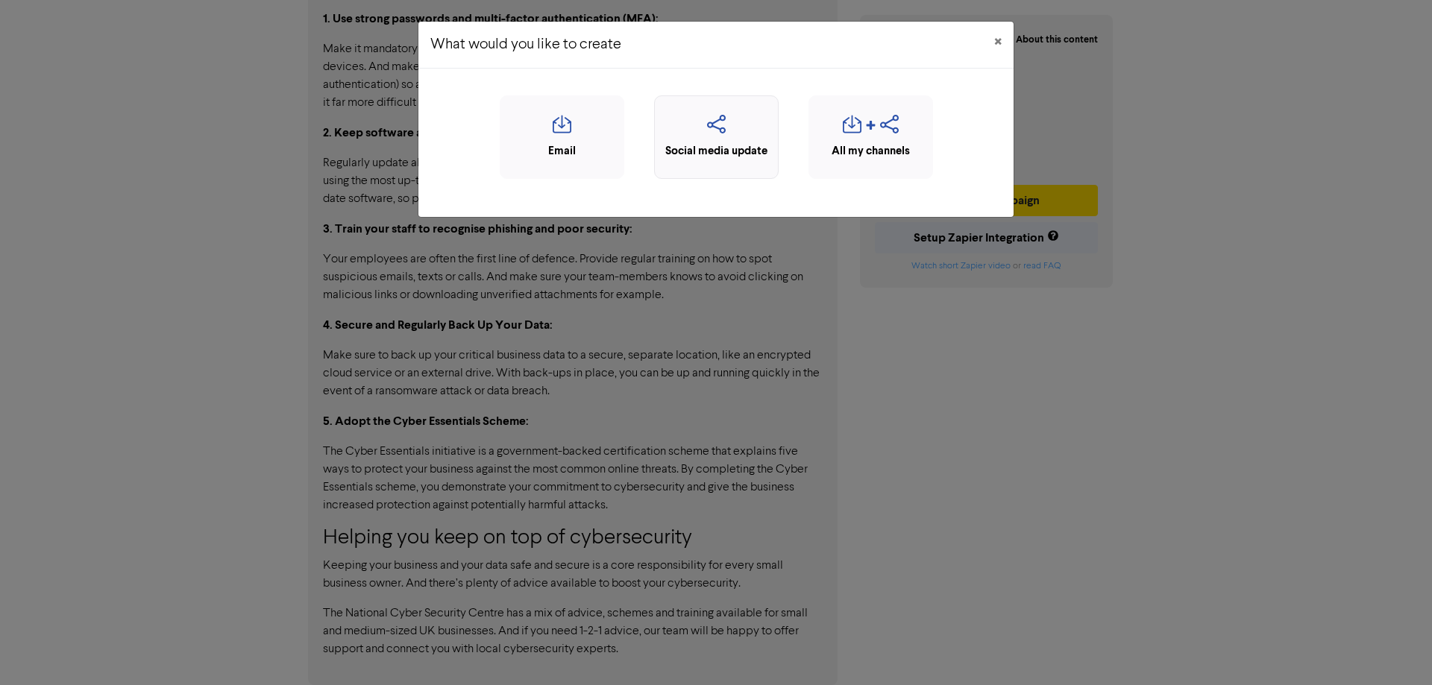
click at [717, 125] on icon "button" at bounding box center [716, 129] width 108 height 28
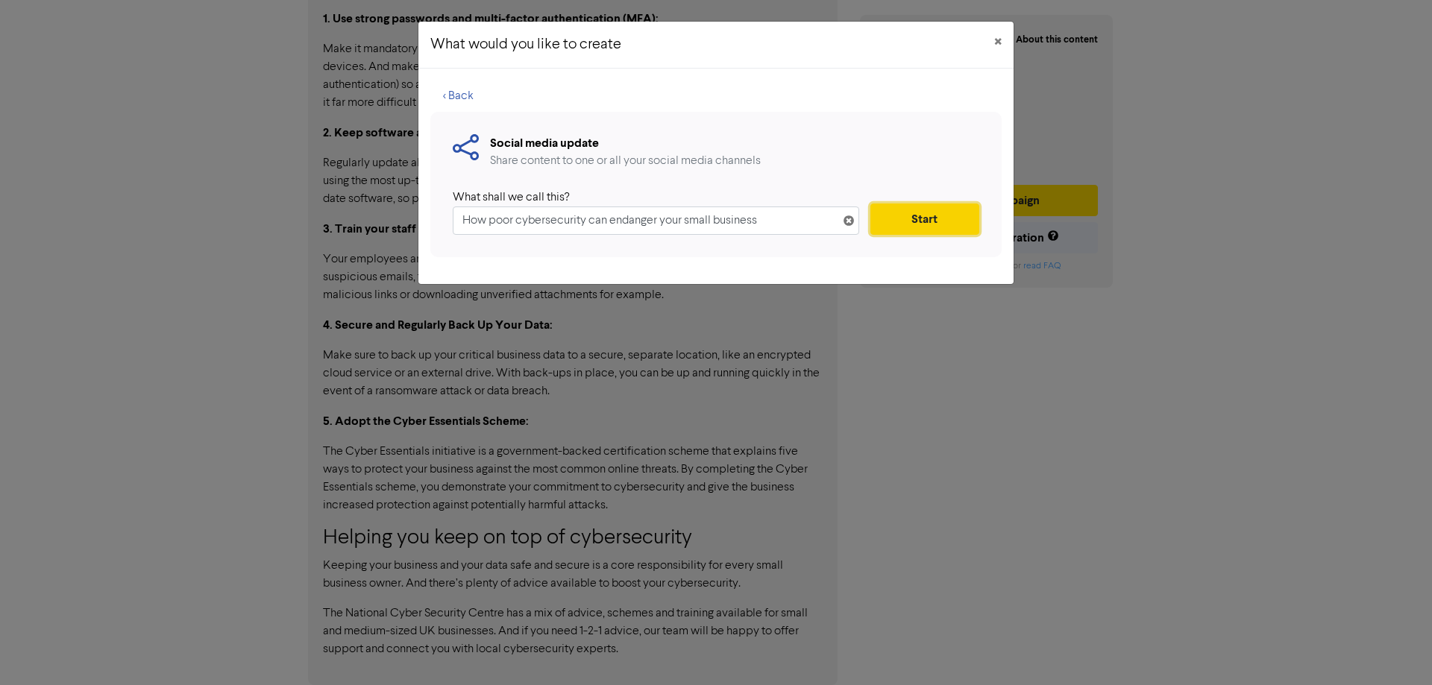
click at [928, 224] on button "Start" at bounding box center [924, 219] width 109 height 31
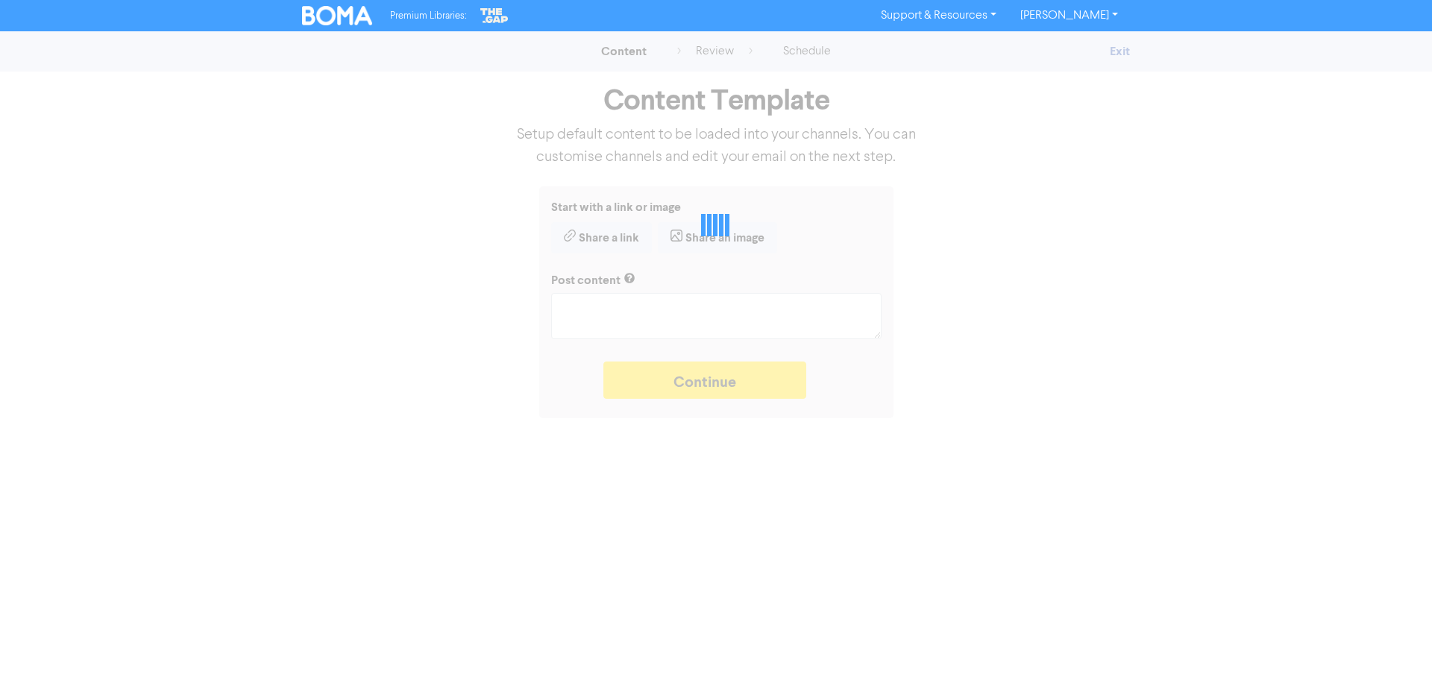
type textarea "x"
type textarea "One poor password can be enough for hackers to destroy your business systems. W…"
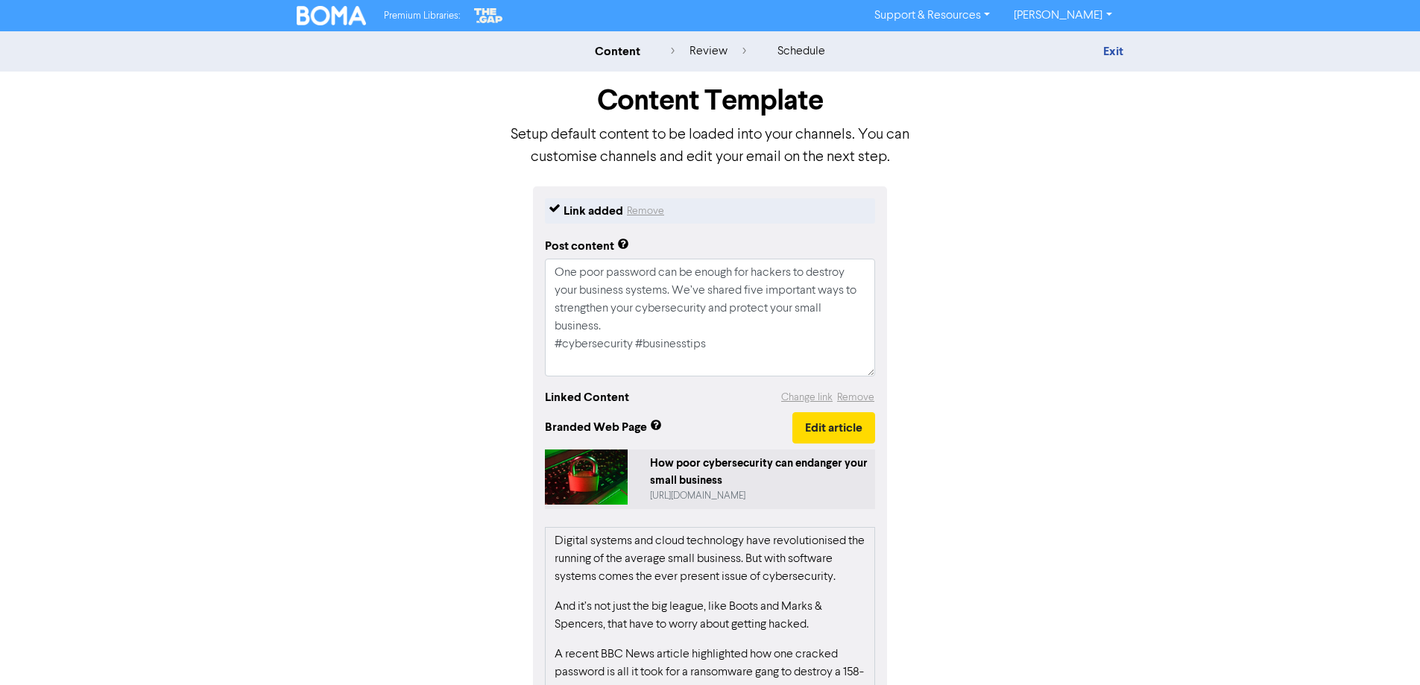
scroll to position [221, 0]
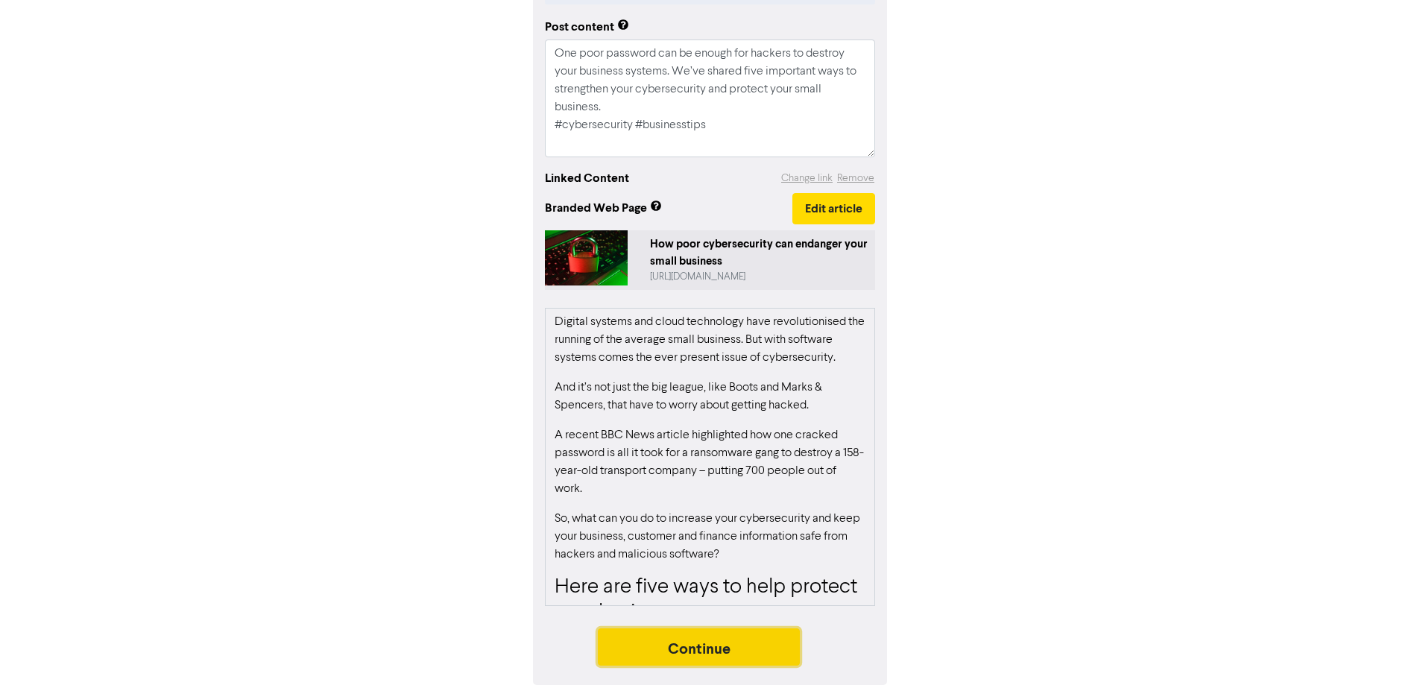
click at [705, 645] on button "Continue" at bounding box center [699, 647] width 203 height 37
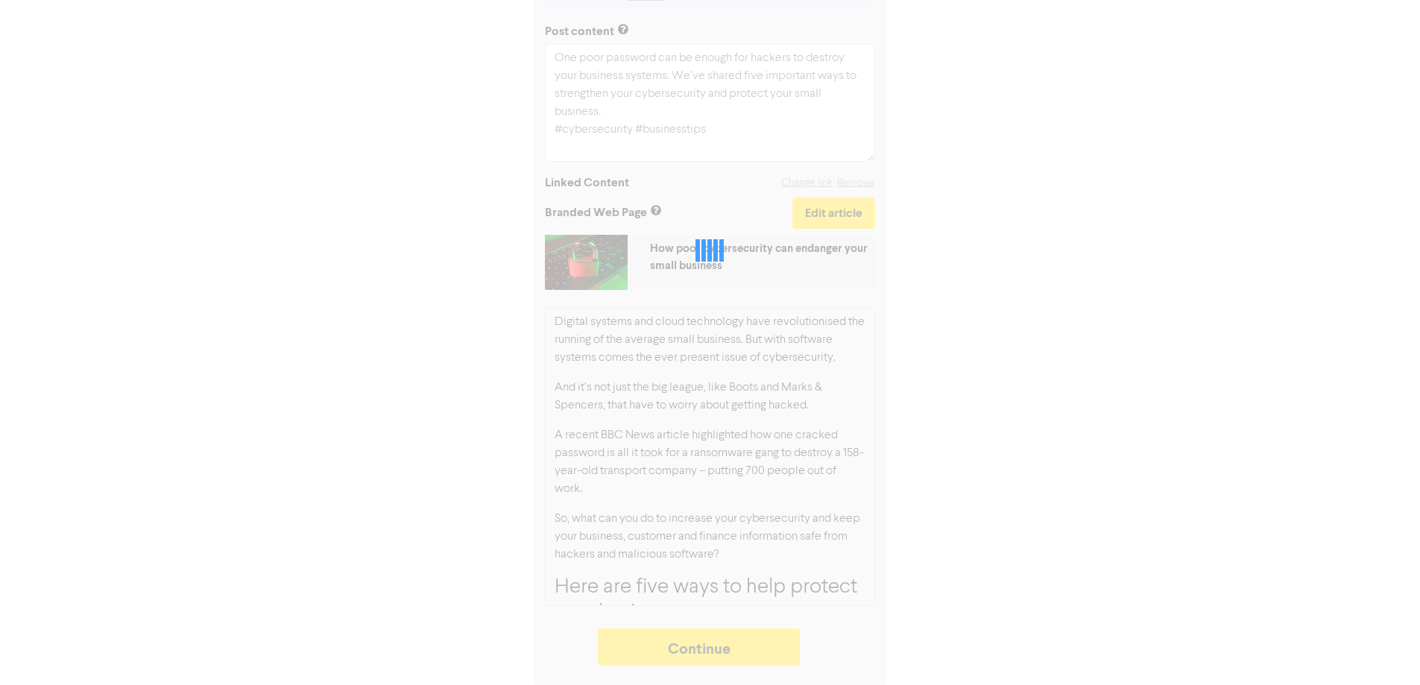
type textarea "x"
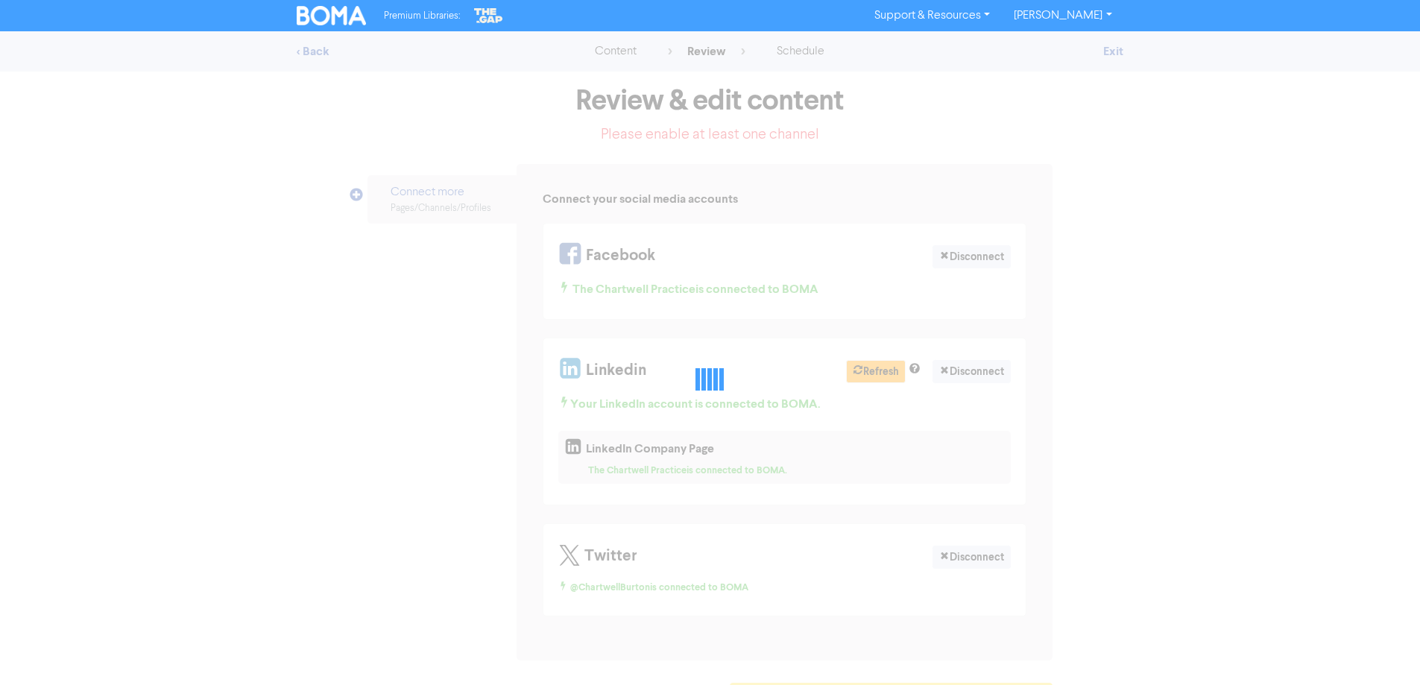
select select "LEARN_MORE"
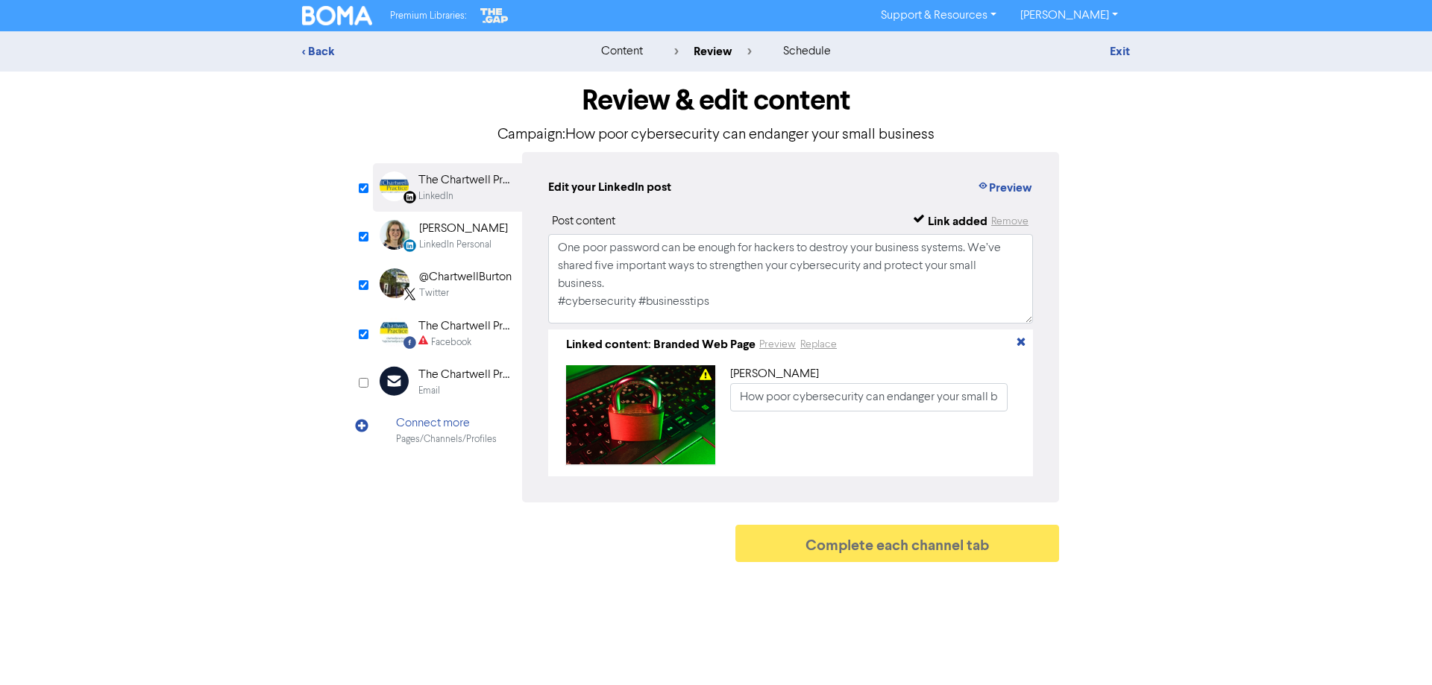
click at [438, 327] on div "The Chartwell Practice" at bounding box center [465, 327] width 95 height 18
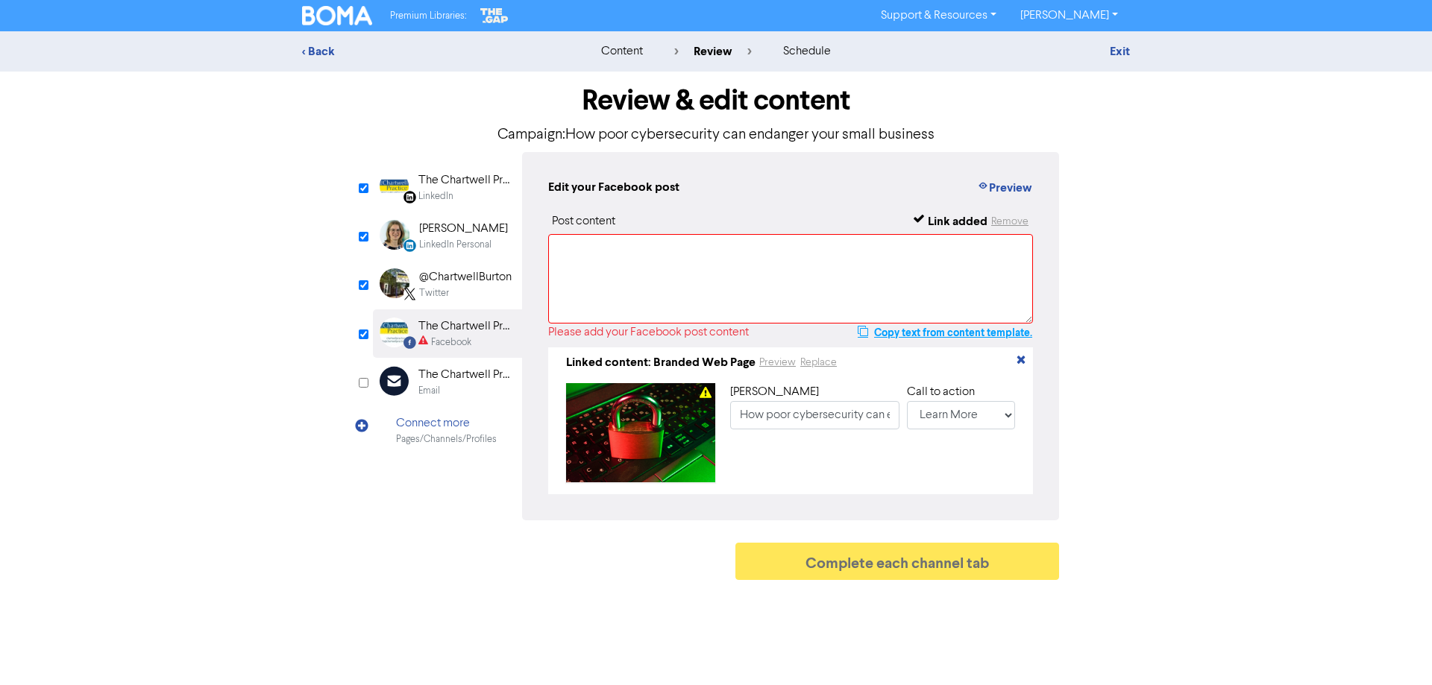
click at [999, 333] on button "Copy text from content template." at bounding box center [945, 333] width 176 height 18
click at [635, 254] on textarea at bounding box center [790, 278] width 485 height 89
paste textarea "One poor password can be enough for hackers to destroy your business systems. W…"
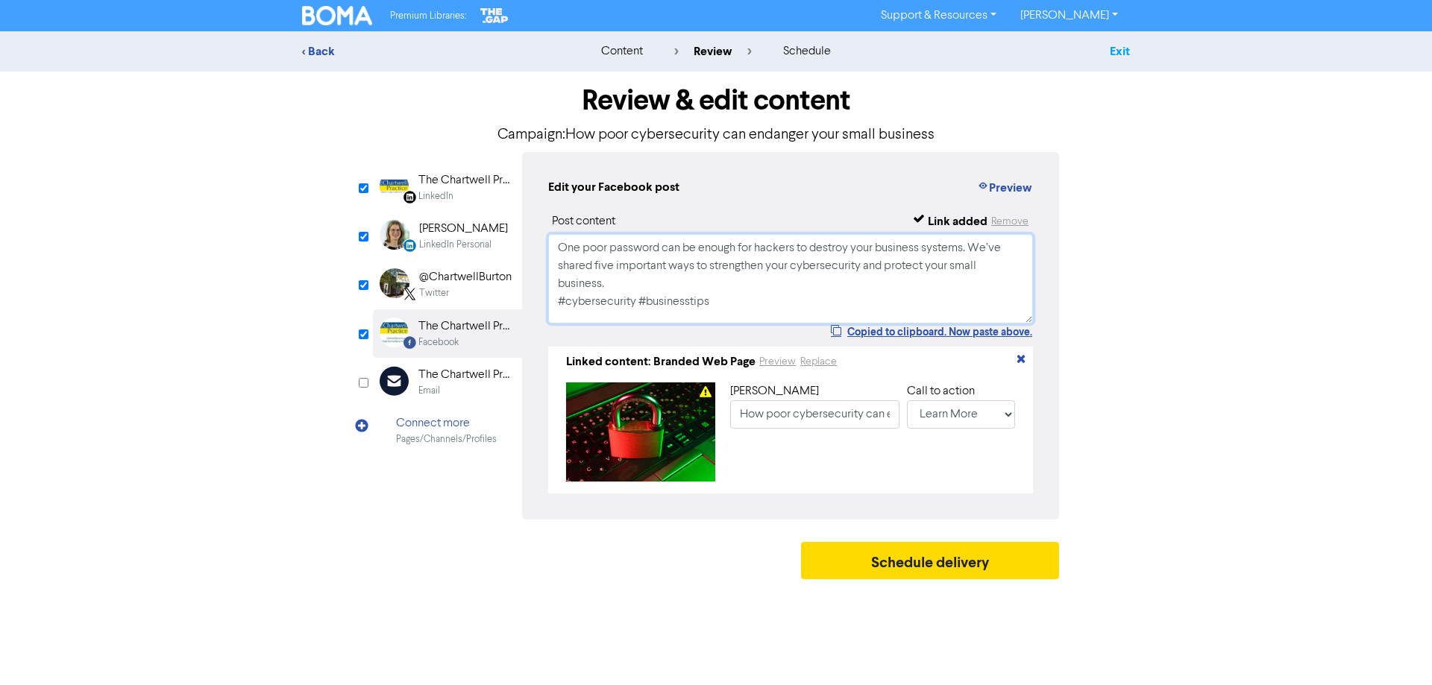
type textarea "One poor password can be enough for hackers to destroy your business systems. W…"
click at [1121, 51] on link "Exit" at bounding box center [1119, 51] width 20 height 15
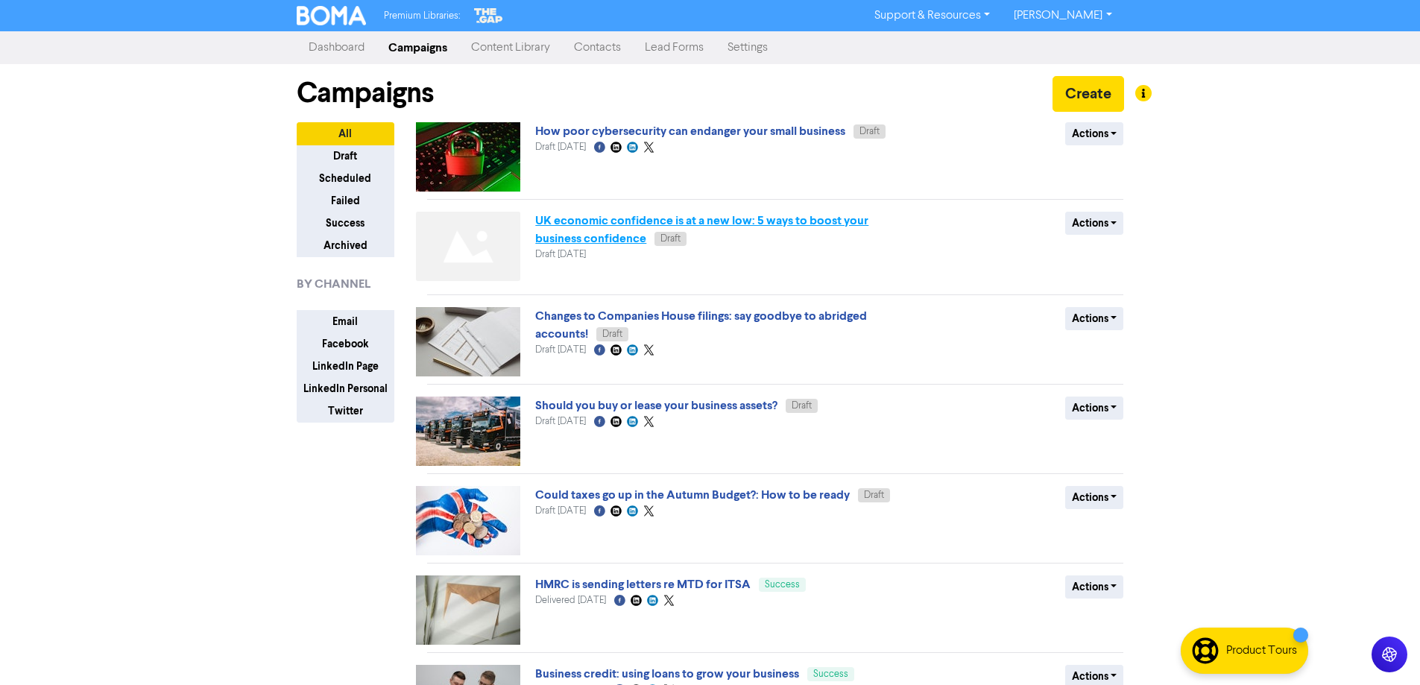
click at [623, 213] on link "UK economic confidence is at a new low: 5 ways to boost your business confidence" at bounding box center [701, 229] width 333 height 33
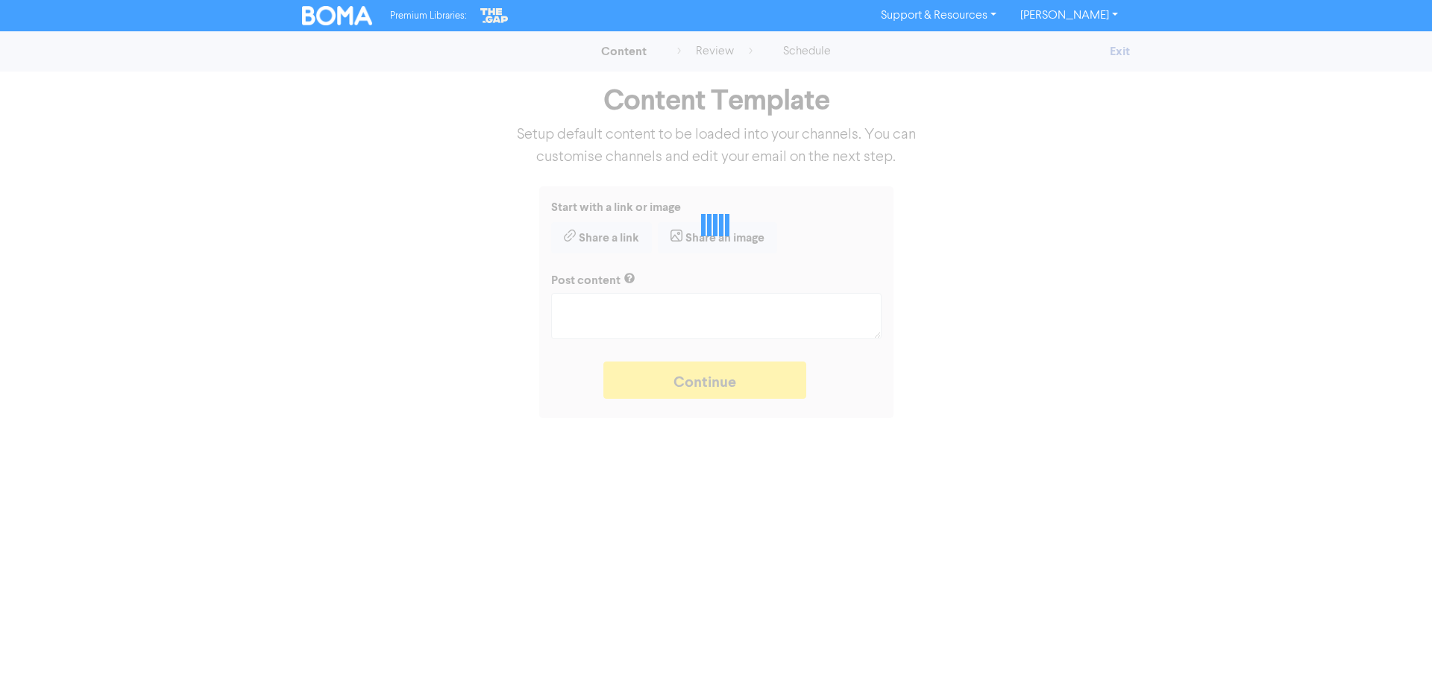
type textarea "x"
type textarea "UK economic confidence is low, with IoD Directors’ Economic Confidence Index at…"
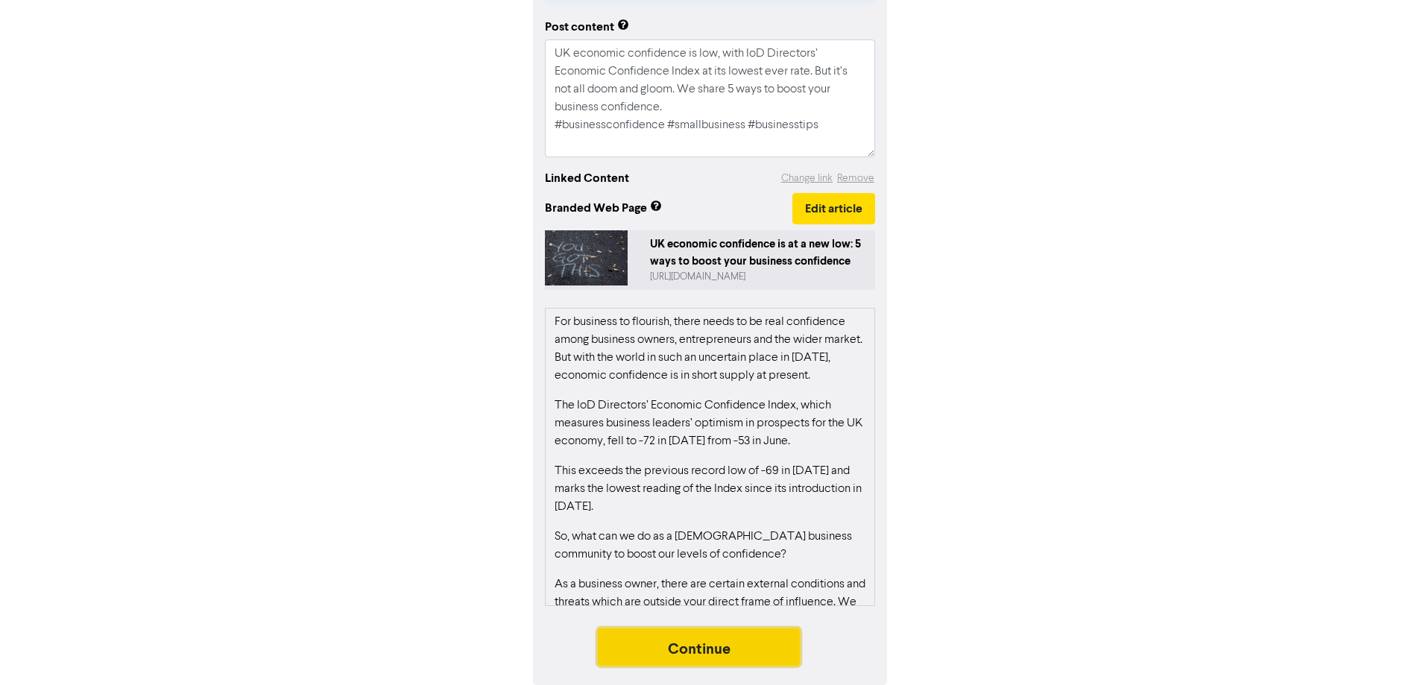
click at [702, 645] on button "Continue" at bounding box center [699, 647] width 203 height 37
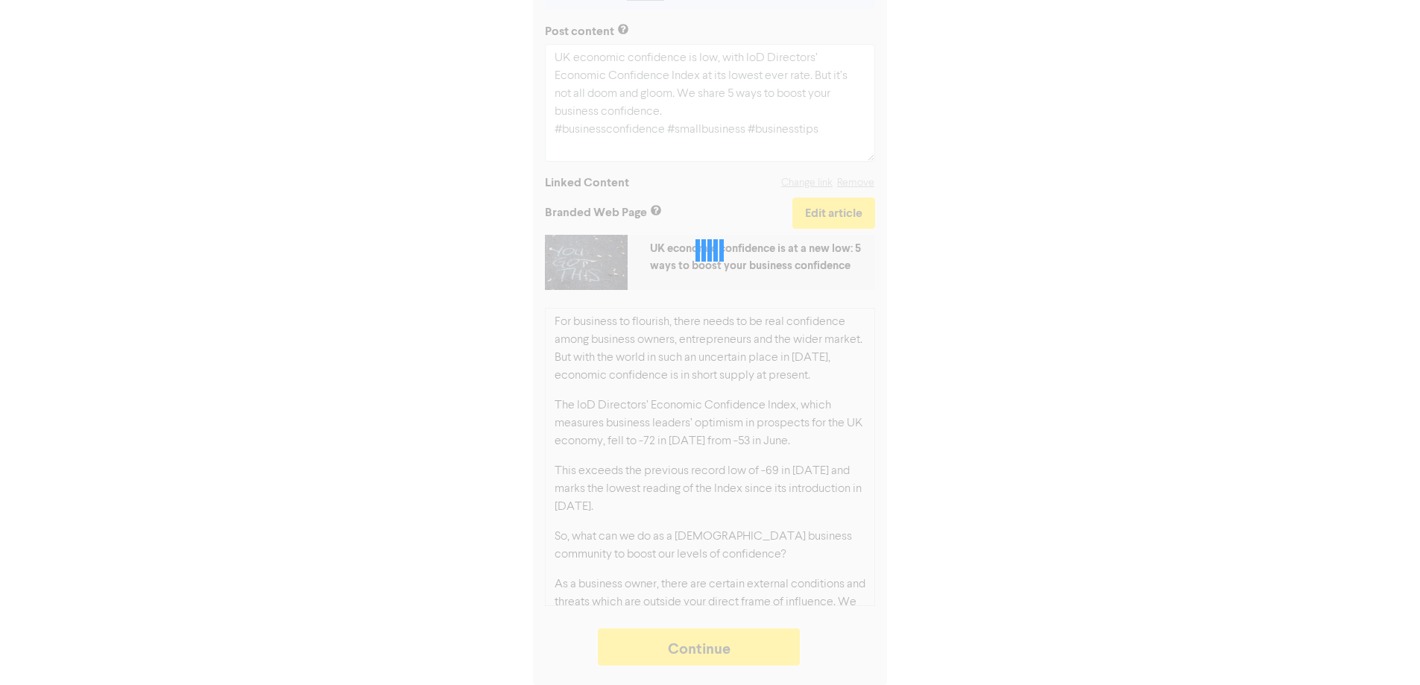
type textarea "x"
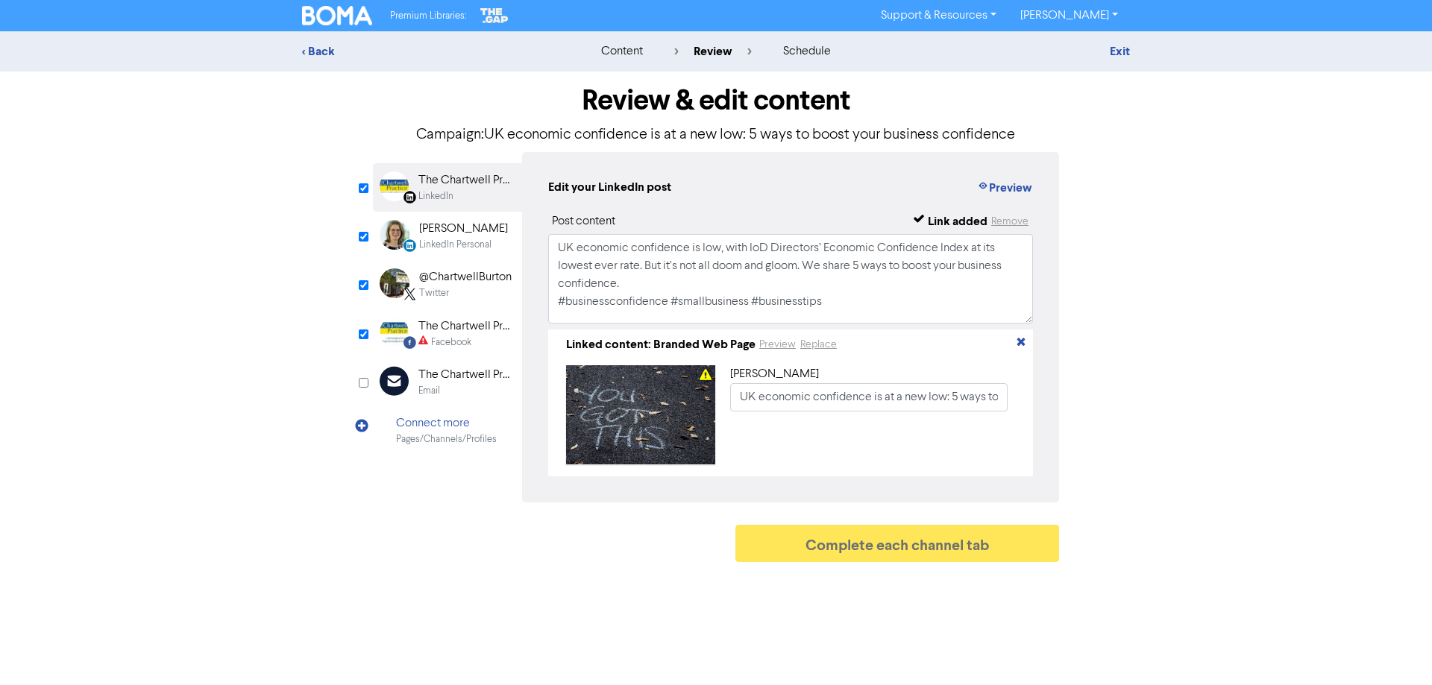
click at [431, 338] on div "Facebook" at bounding box center [451, 343] width 40 height 14
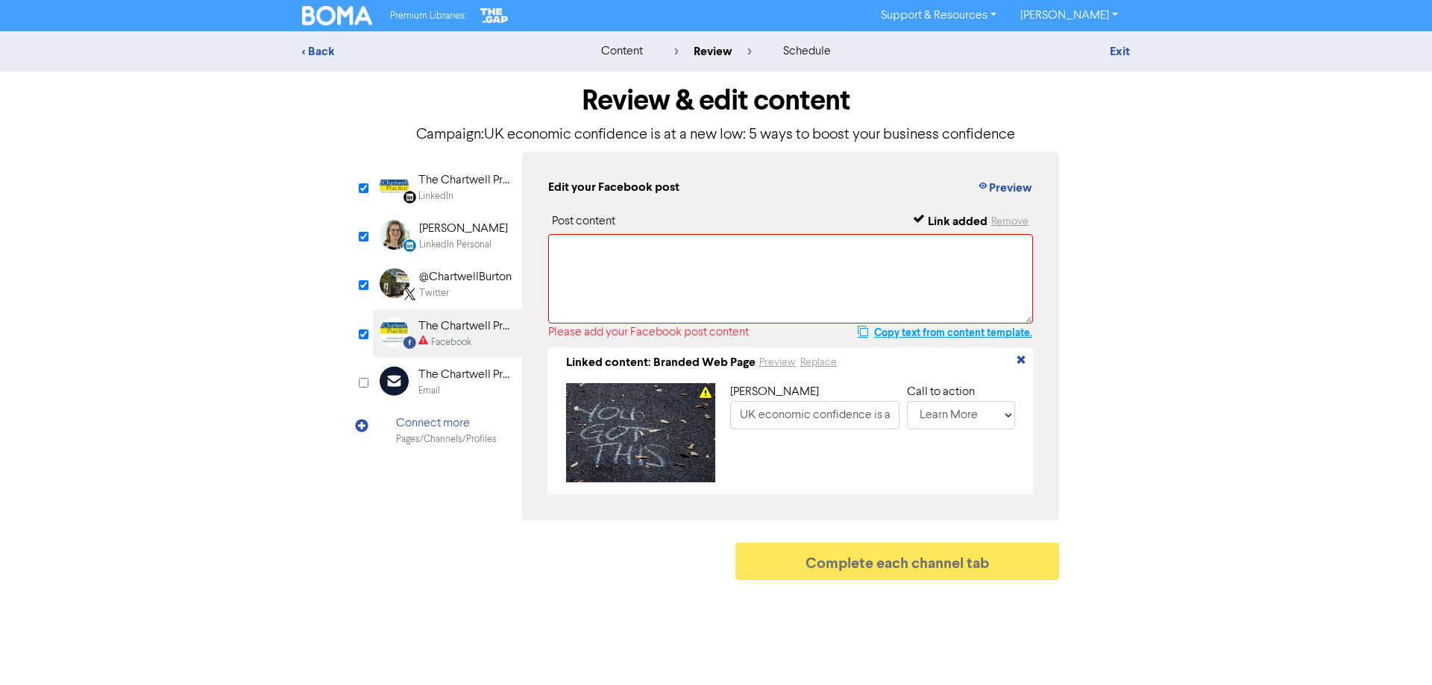
click at [902, 332] on button "Copy text from content template." at bounding box center [945, 333] width 176 height 18
click at [579, 232] on div "Post content Link added Remove Please add your Facebook post content Copied to …" at bounding box center [790, 353] width 485 height 282
click at [579, 240] on textarea at bounding box center [790, 278] width 485 height 89
paste textarea "UK economic confidence is low, with IoD Directors’ Economic Confidence Index at…"
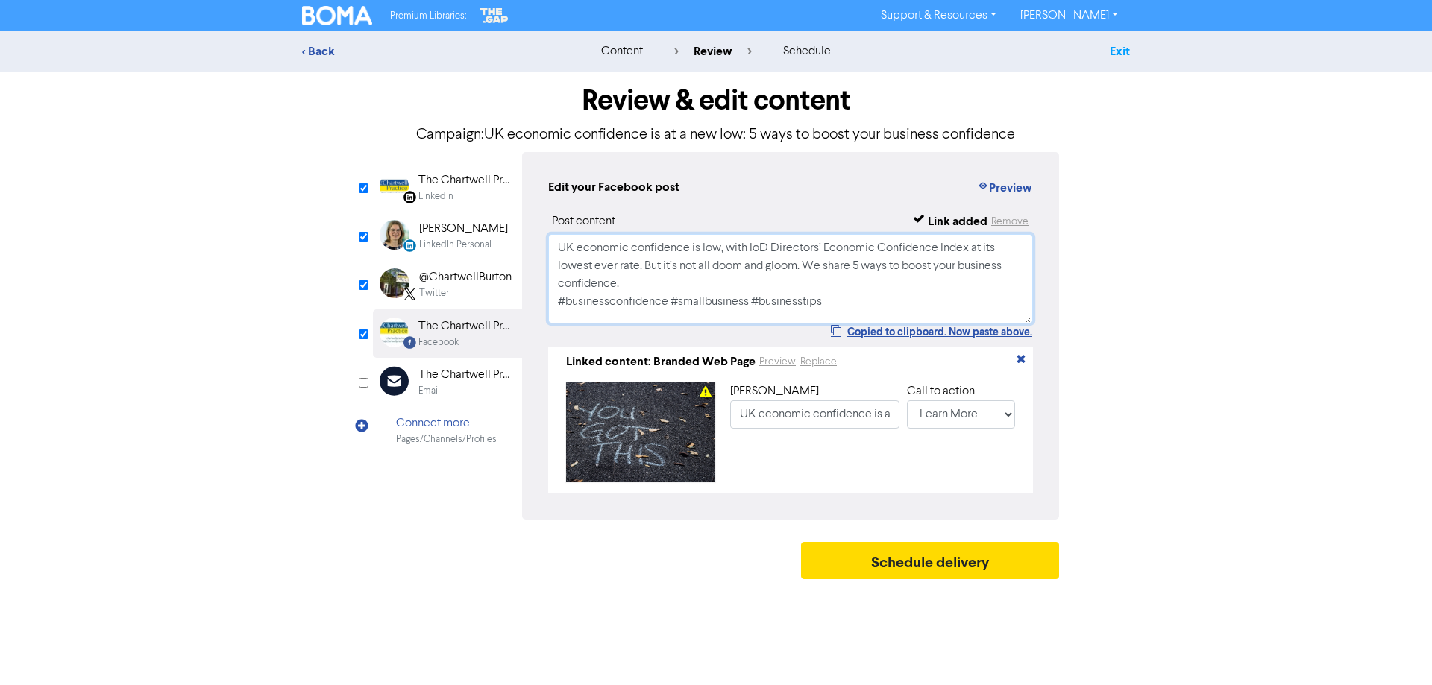
type textarea "UK economic confidence is low, with IoD Directors’ Economic Confidence Index at…"
click at [1116, 49] on link "Exit" at bounding box center [1119, 51] width 20 height 15
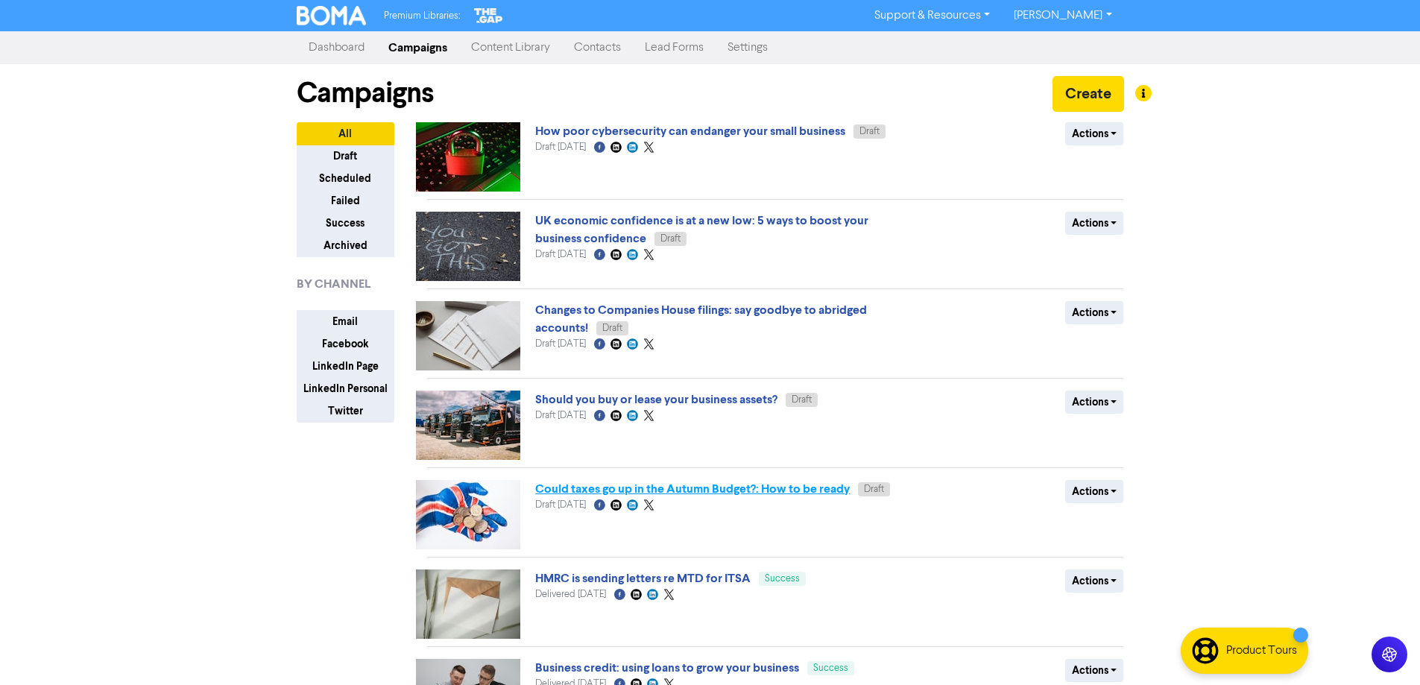
click at [762, 491] on link "Could taxes go up in the Autumn Budget?: How to be ready" at bounding box center [692, 489] width 315 height 15
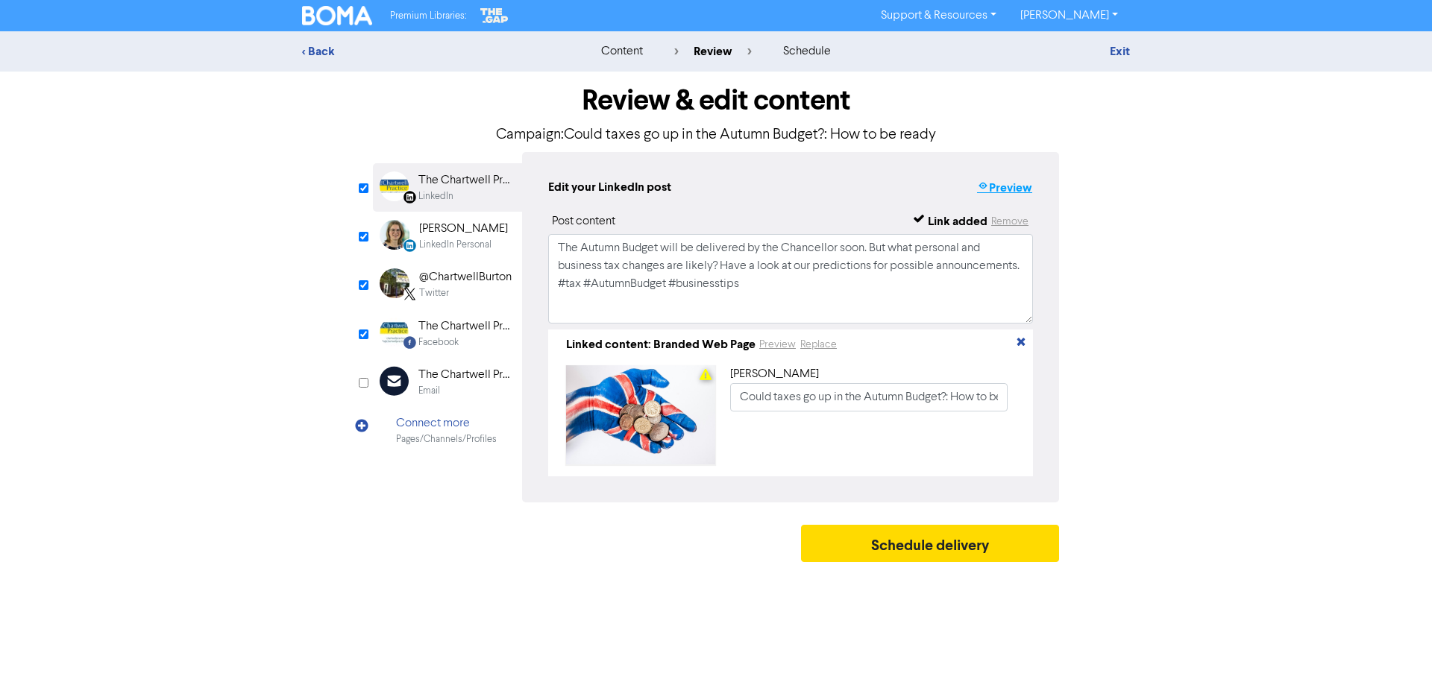
click at [1009, 189] on button "Preview" at bounding box center [1004, 187] width 57 height 19
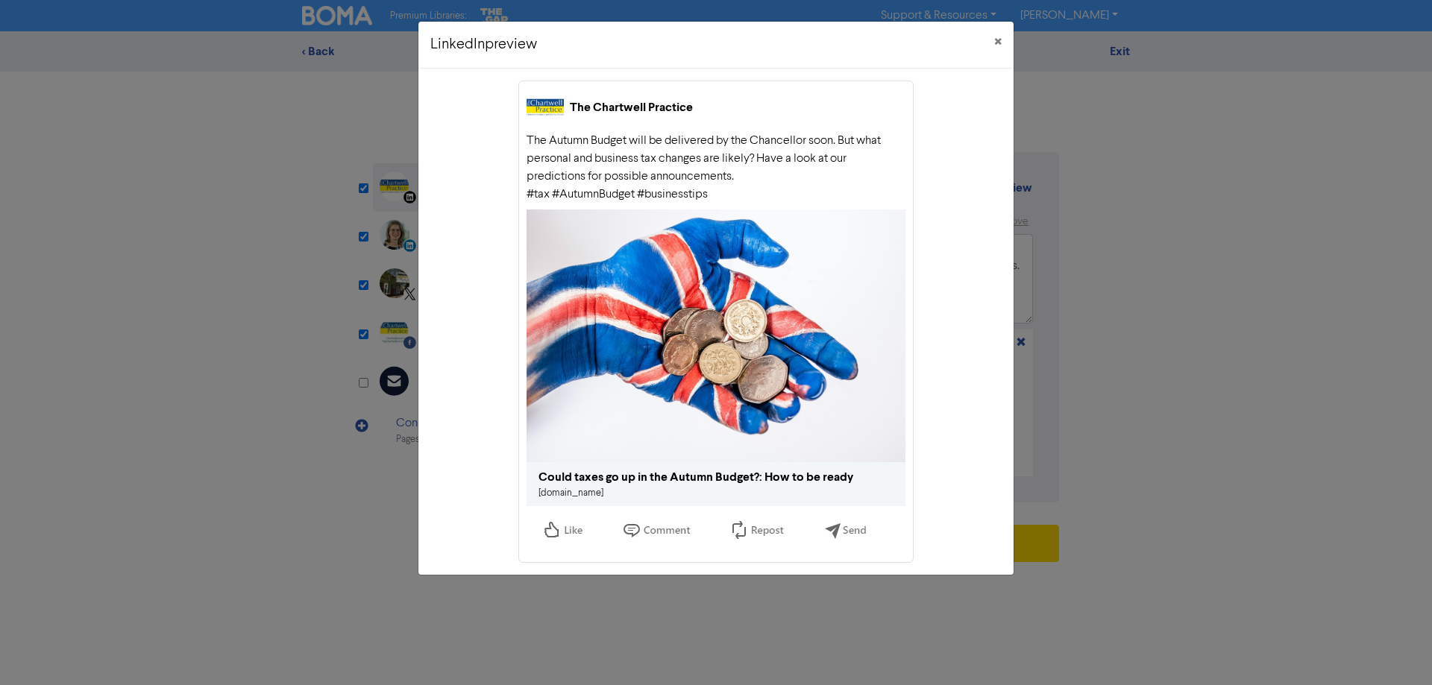
click at [582, 494] on link "[DOMAIN_NAME]" at bounding box center [570, 493] width 65 height 10
click at [997, 40] on span "×" at bounding box center [997, 42] width 7 height 22
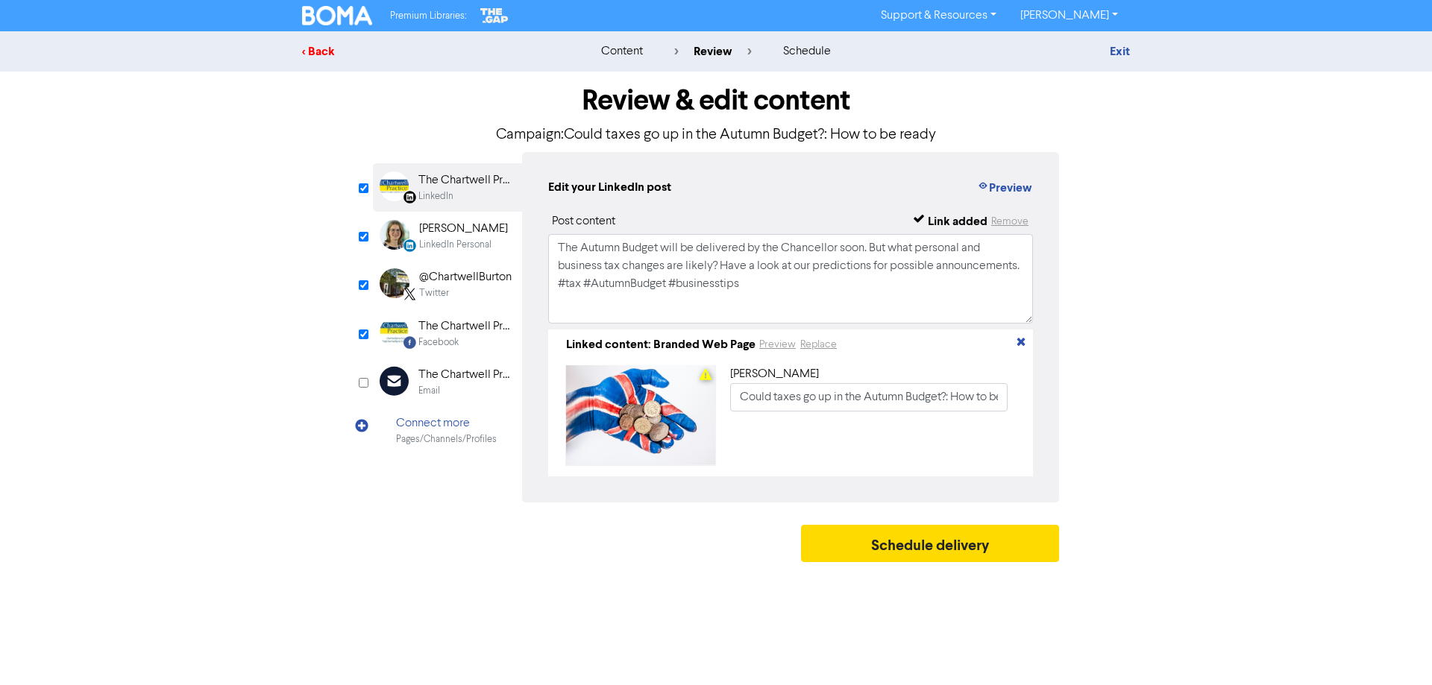
click at [320, 49] on div "< Back" at bounding box center [432, 51] width 261 height 18
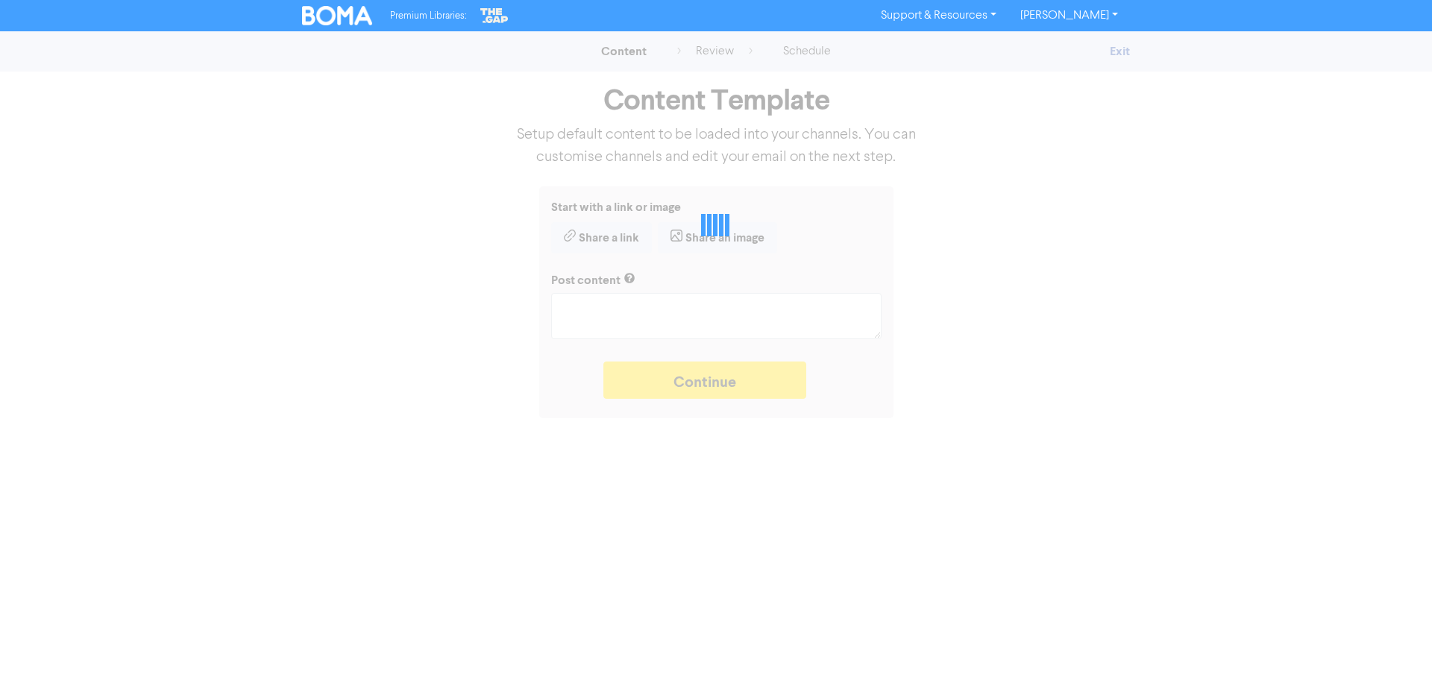
type textarea "x"
type textarea "The Autumn Budget will be delivered by the Chancellor soon. But what personal a…"
type textarea "x"
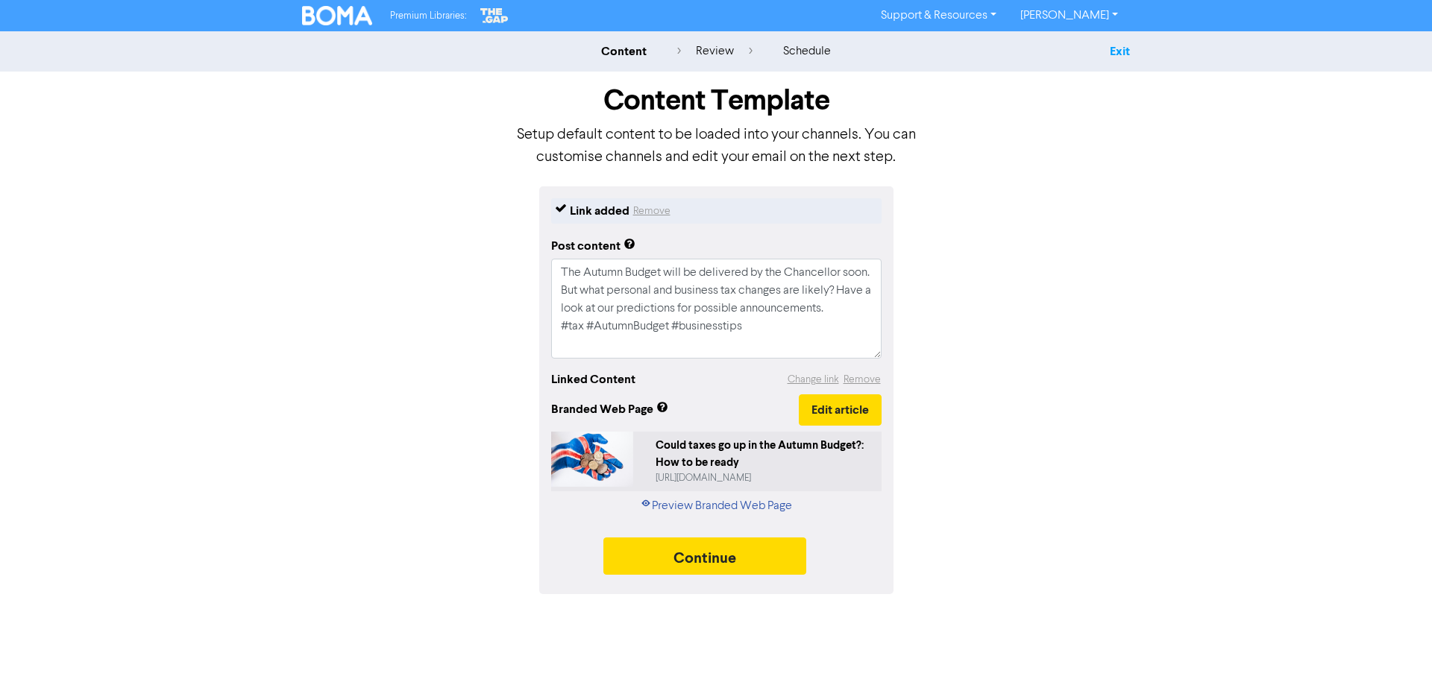
click at [1120, 51] on link "Exit" at bounding box center [1119, 51] width 20 height 15
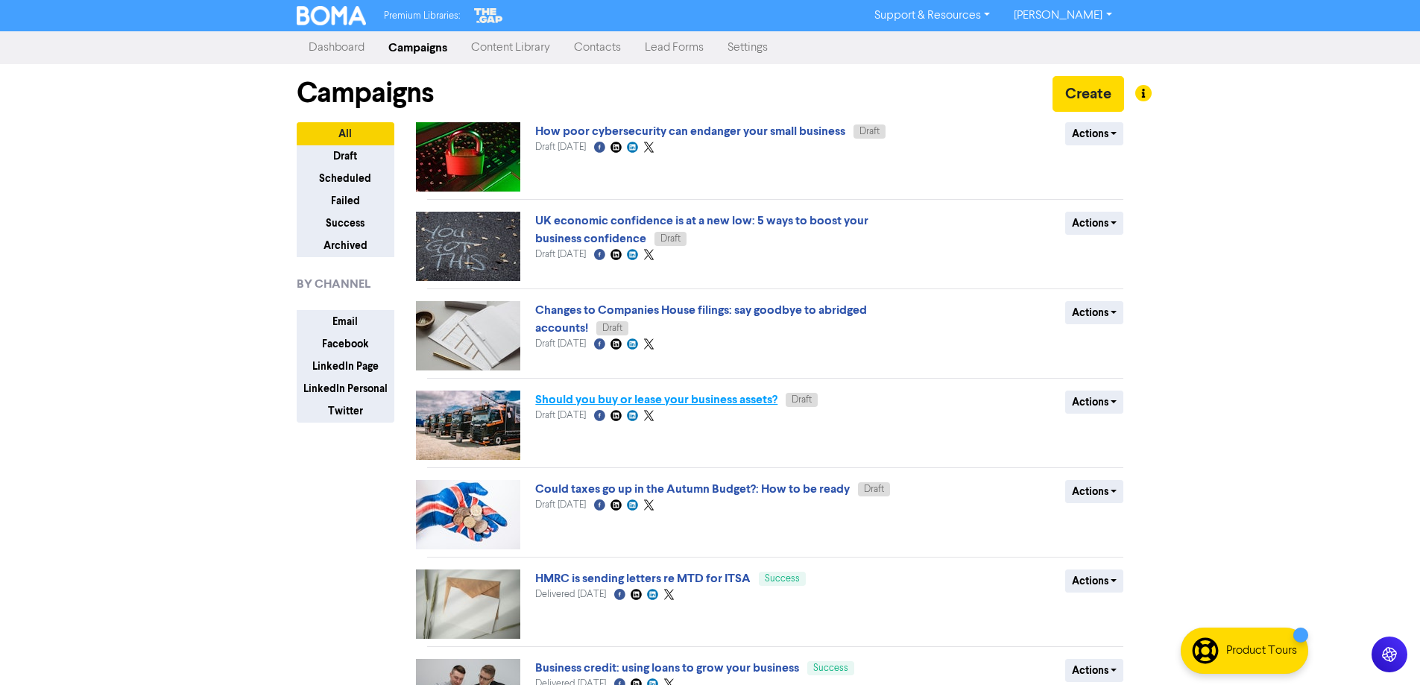
click at [609, 405] on link "Should you buy or lease your business assets?" at bounding box center [656, 399] width 242 height 15
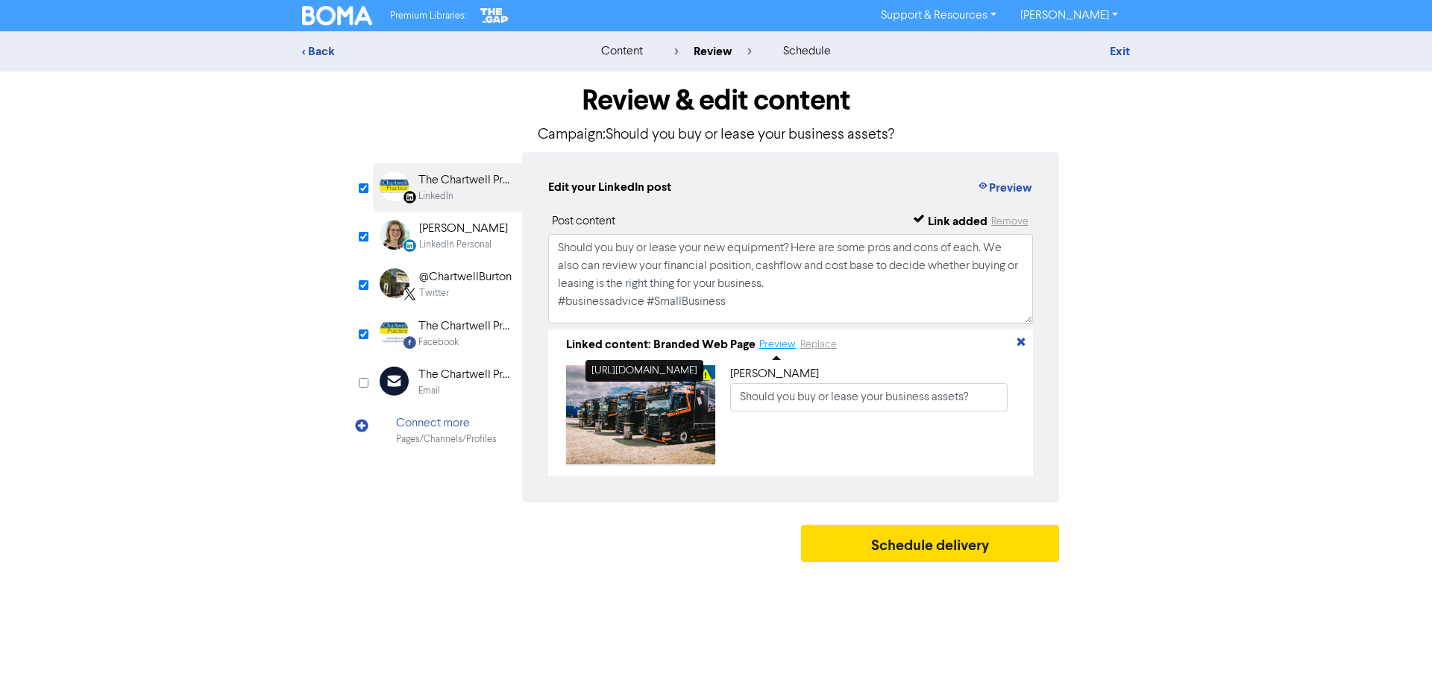
click at [784, 348] on button "Preview" at bounding box center [777, 344] width 38 height 17
click at [1116, 53] on link "Exit" at bounding box center [1119, 51] width 20 height 15
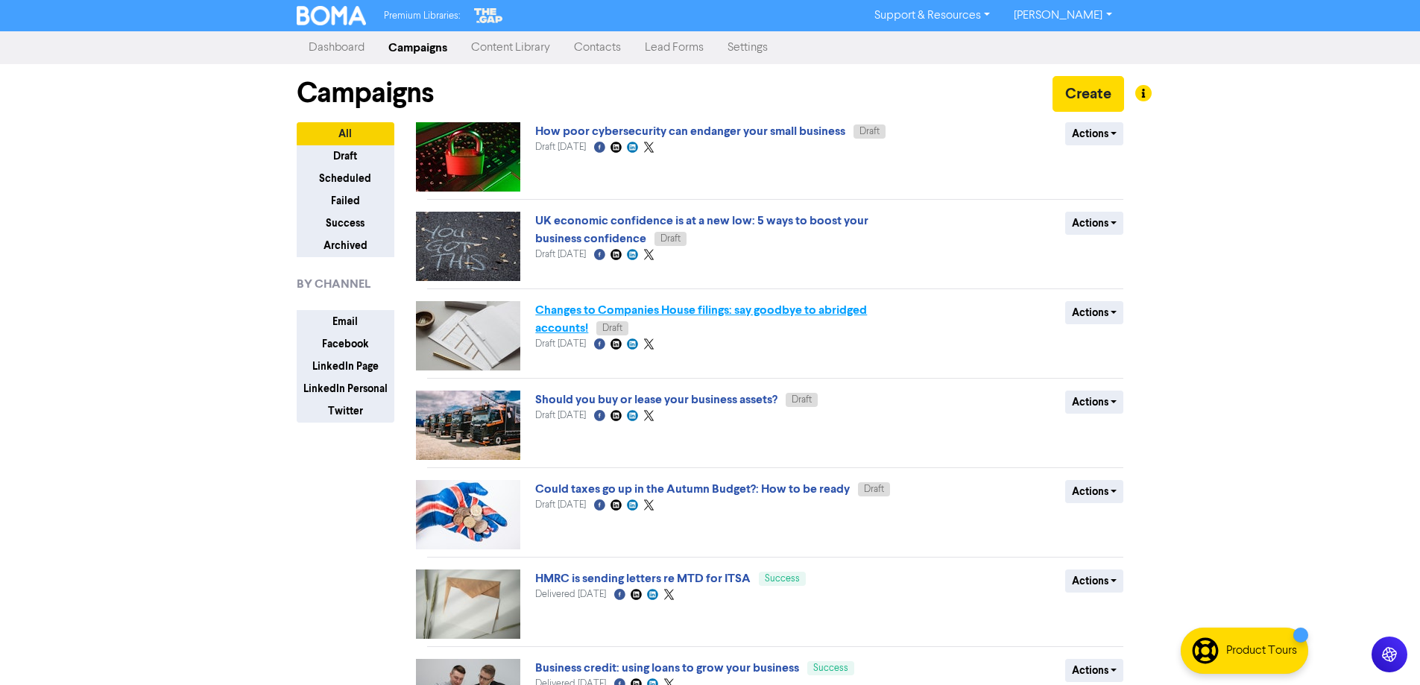
click at [569, 309] on link "Changes to Companies House filings: say goodbye to abridged accounts!" at bounding box center [701, 319] width 332 height 33
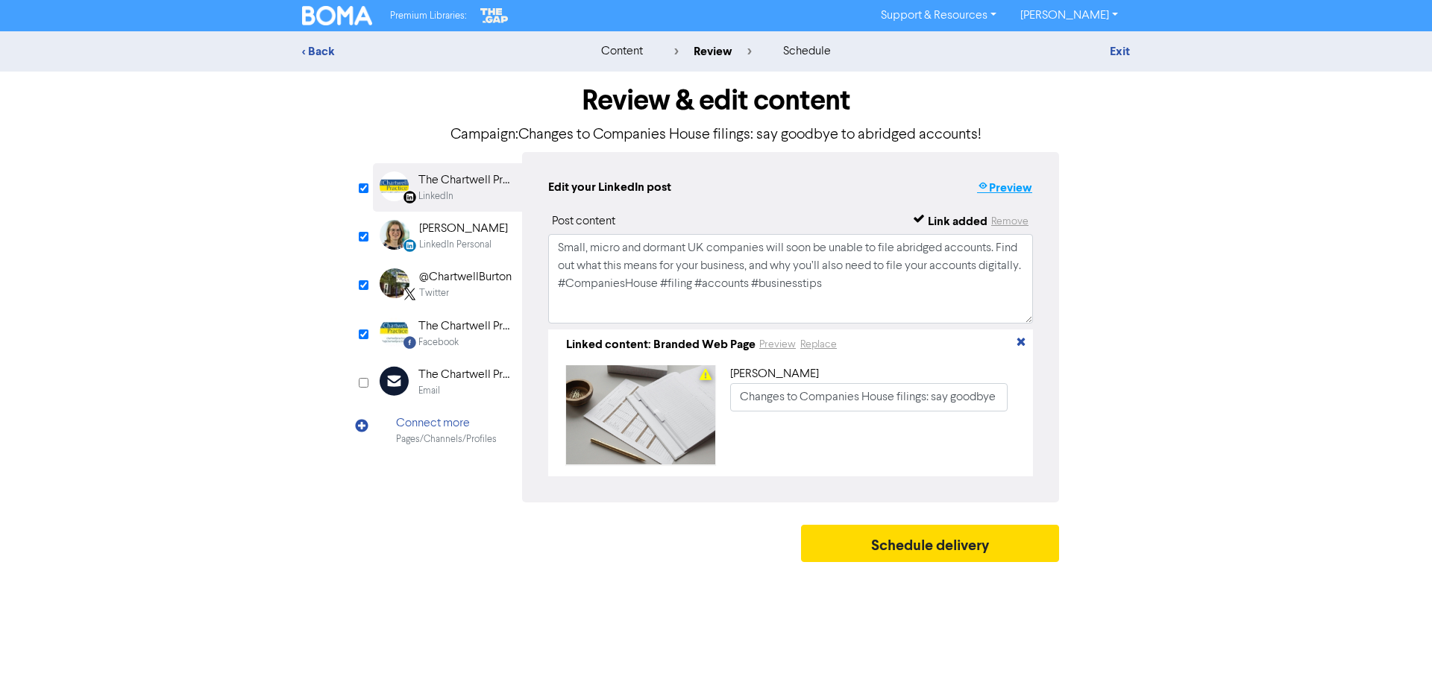
click at [1006, 183] on button "Preview" at bounding box center [1004, 187] width 57 height 19
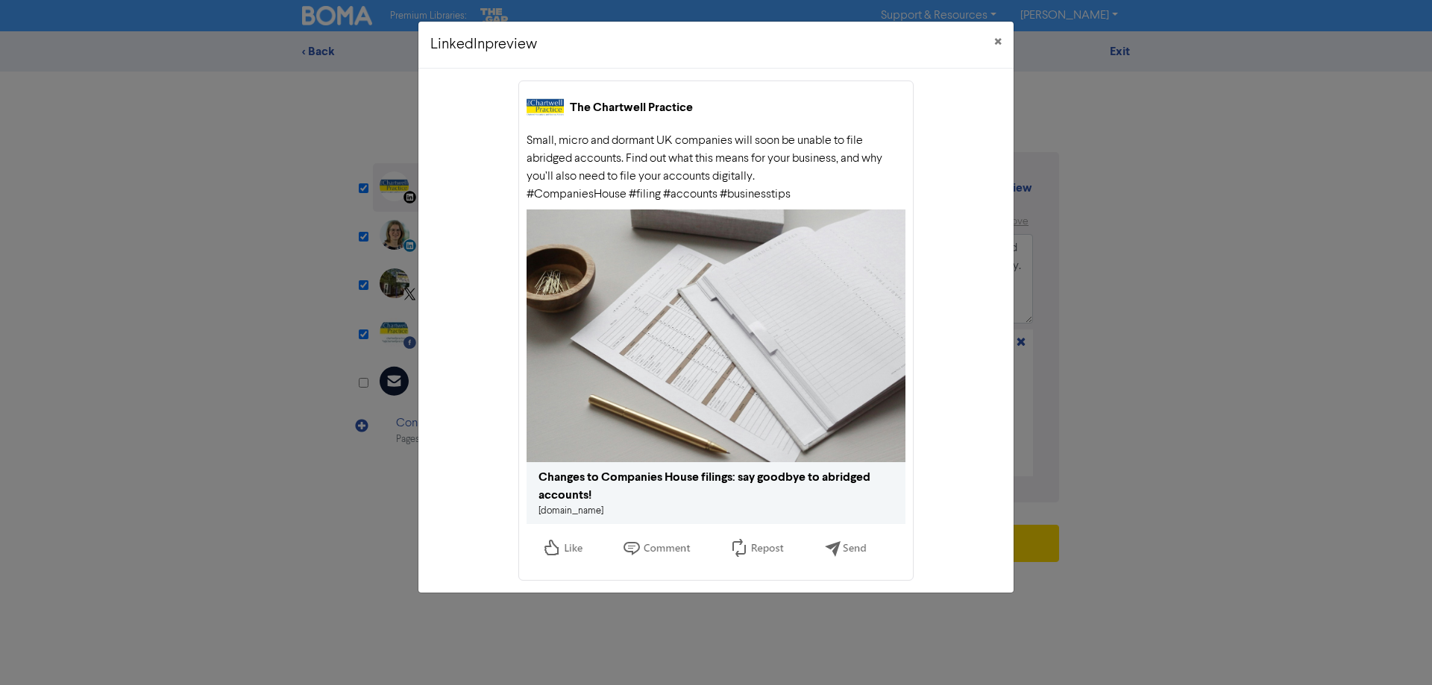
click at [570, 513] on link "[DOMAIN_NAME]" at bounding box center [570, 511] width 65 height 10
click at [1001, 37] on span "×" at bounding box center [997, 42] width 7 height 22
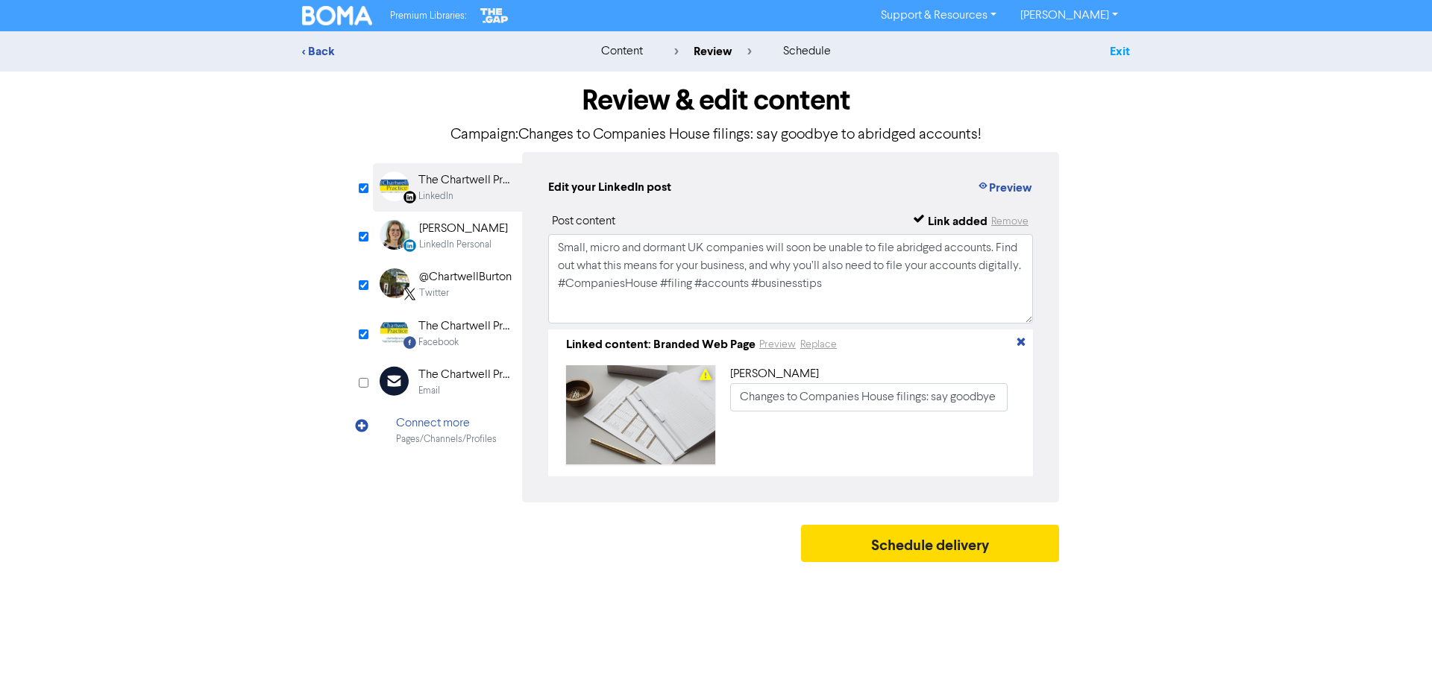
click at [1115, 48] on link "Exit" at bounding box center [1119, 51] width 20 height 15
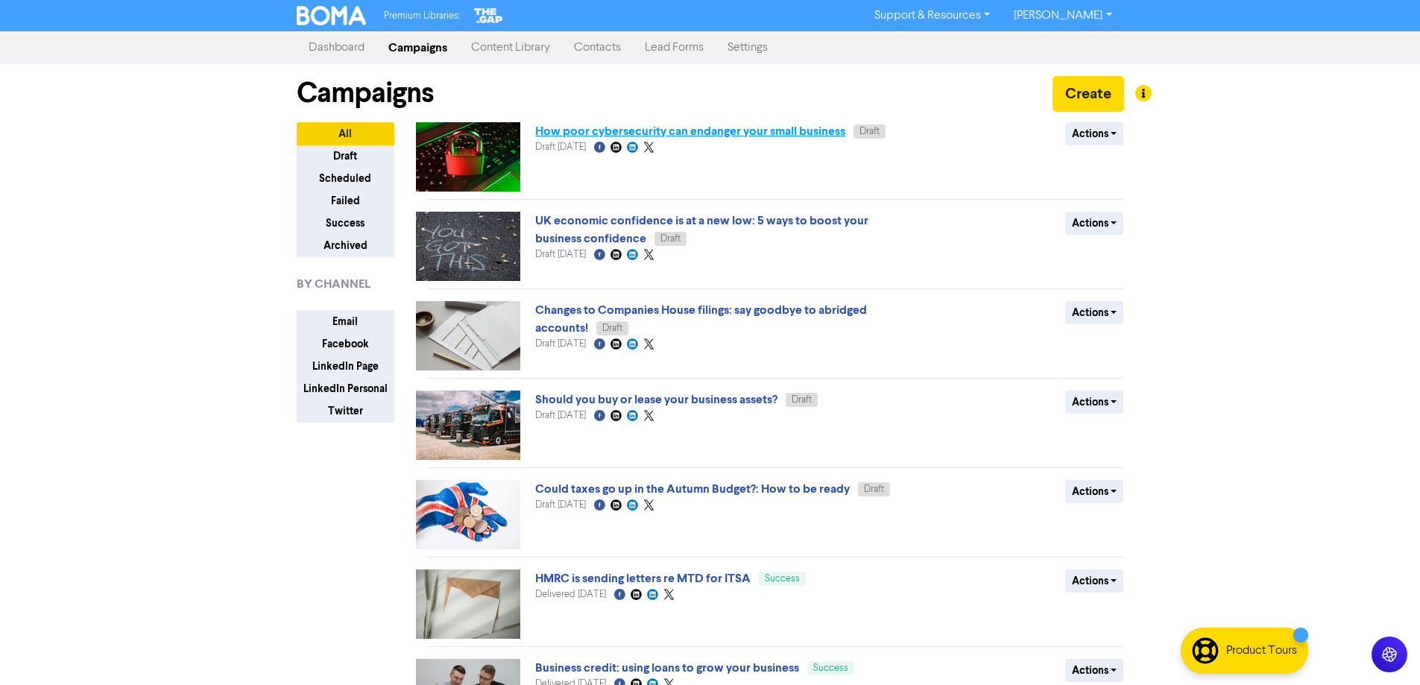
click at [586, 133] on link "How poor cybersecurity can endanger your small business" at bounding box center [690, 131] width 310 height 15
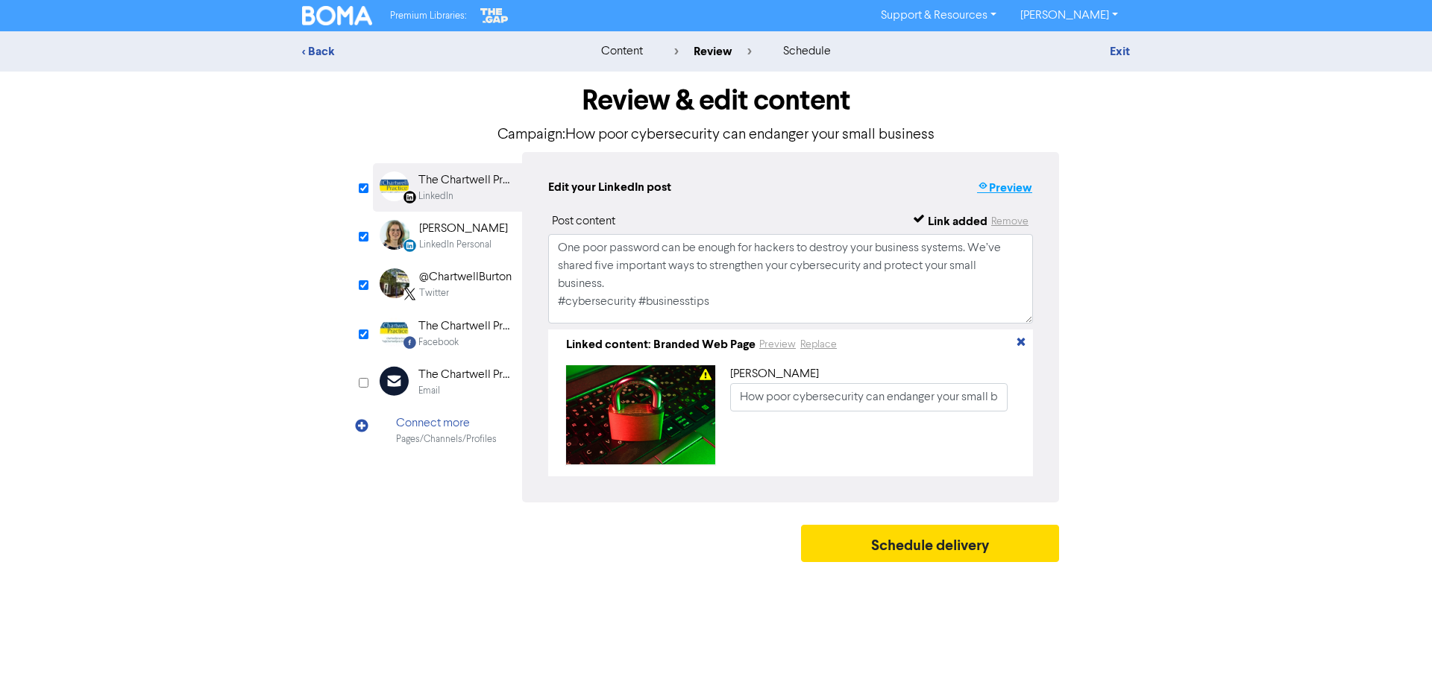
click at [1004, 188] on button "Preview" at bounding box center [1004, 187] width 57 height 19
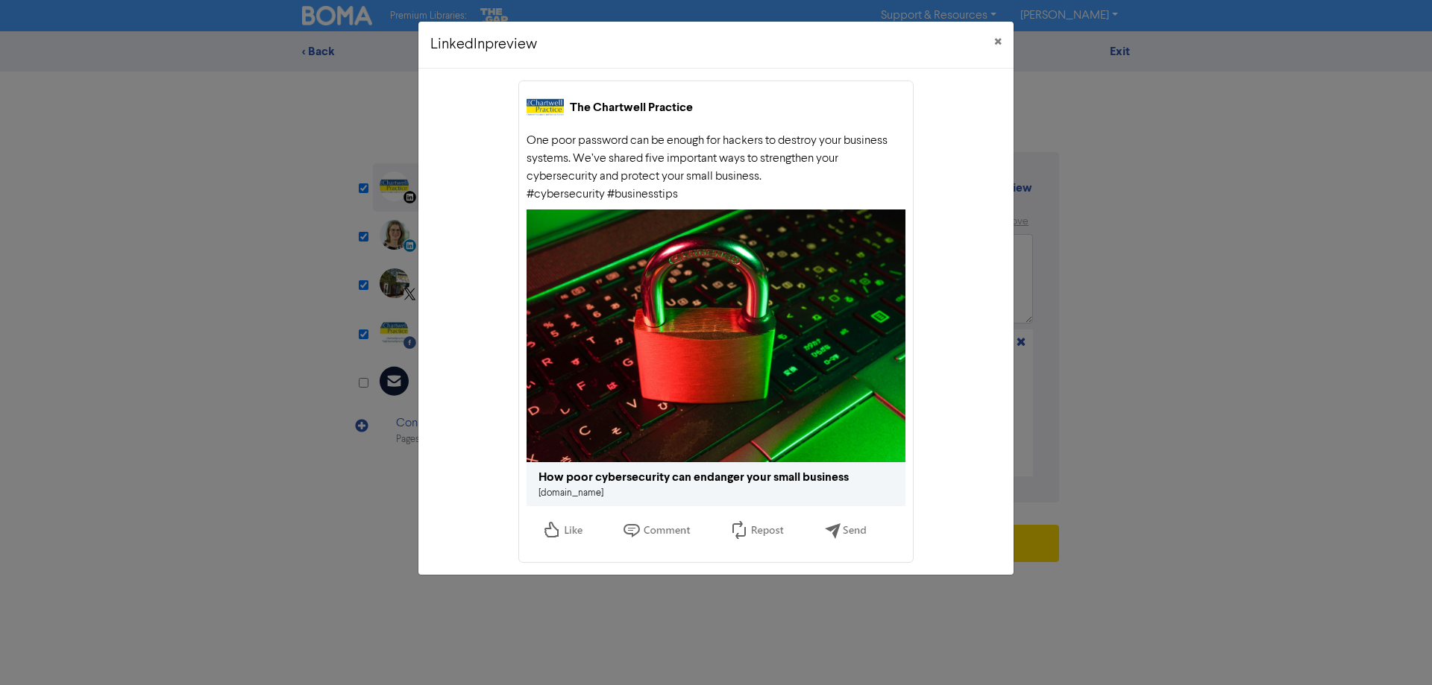
click at [599, 495] on link "[DOMAIN_NAME]" at bounding box center [570, 493] width 65 height 10
